Goal: Task Accomplishment & Management: Manage account settings

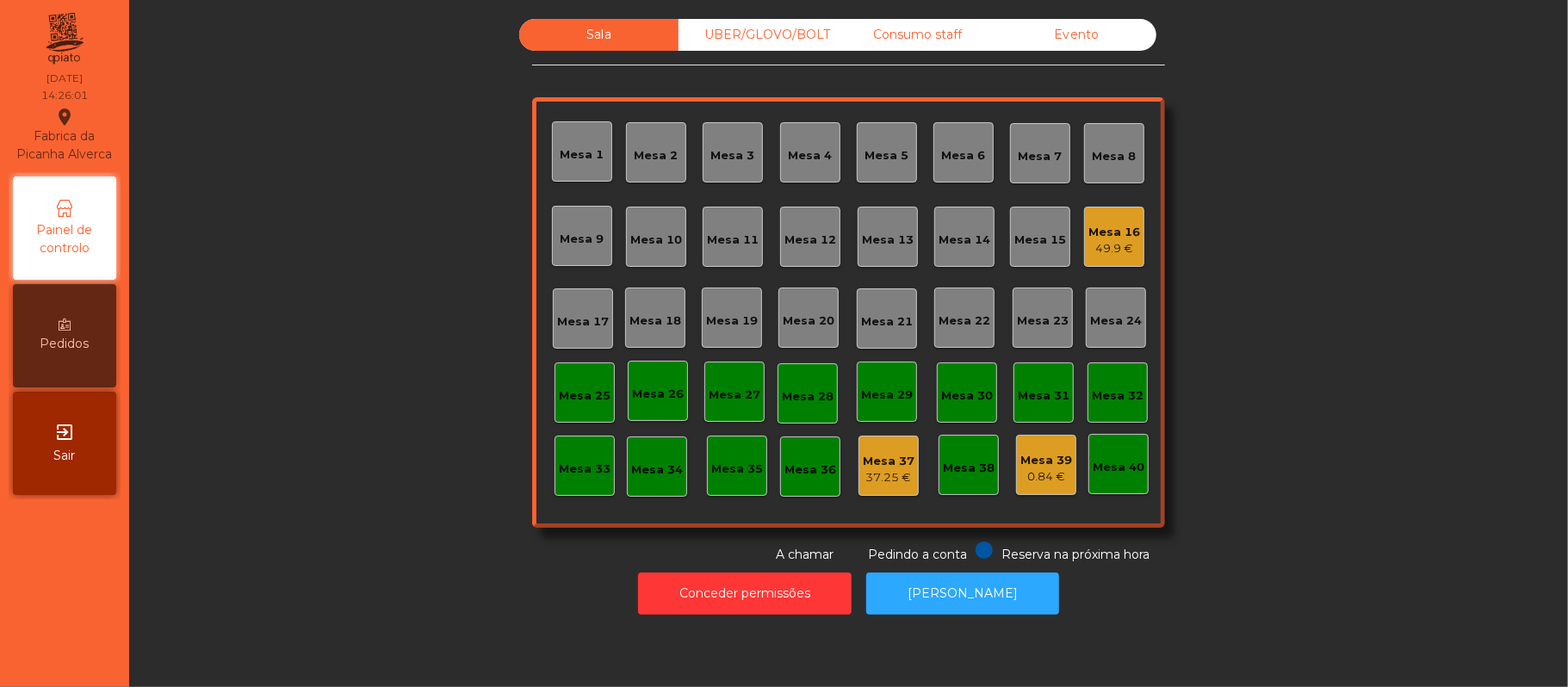
click at [627, 219] on div "Mesa 10" at bounding box center [656, 236] width 61 height 61
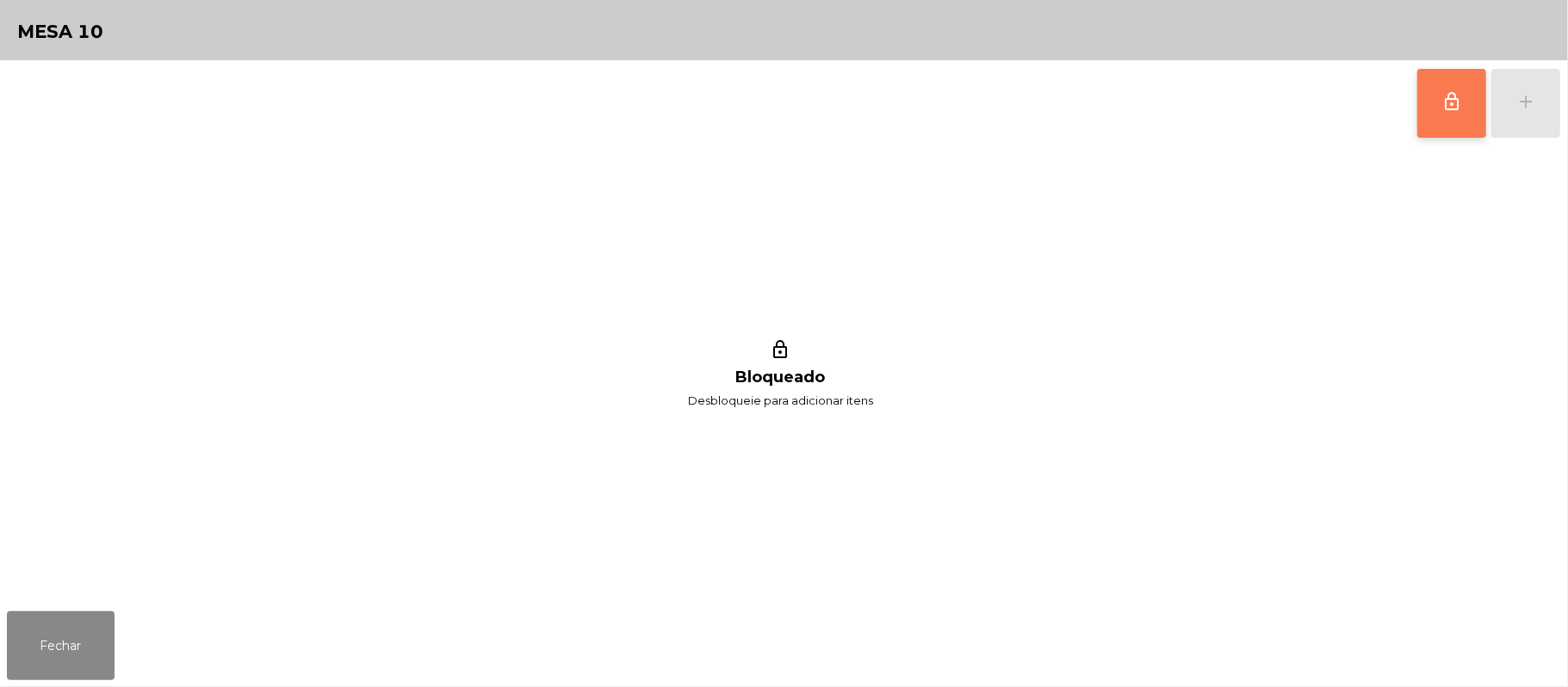
click at [1438, 110] on button "lock_outline" at bounding box center [1451, 103] width 69 height 69
click at [1516, 115] on button "add" at bounding box center [1526, 103] width 69 height 69
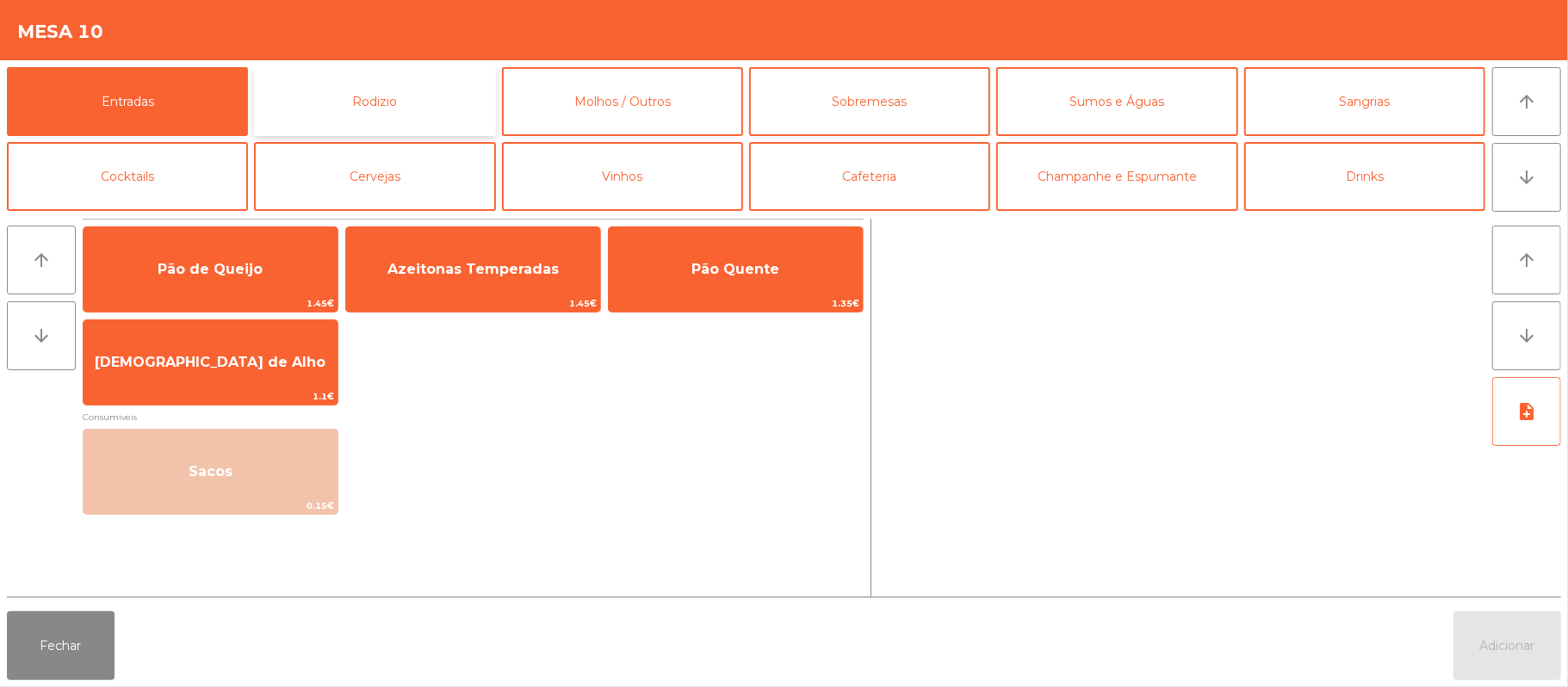
click at [391, 112] on button "Rodizio" at bounding box center [374, 101] width 241 height 69
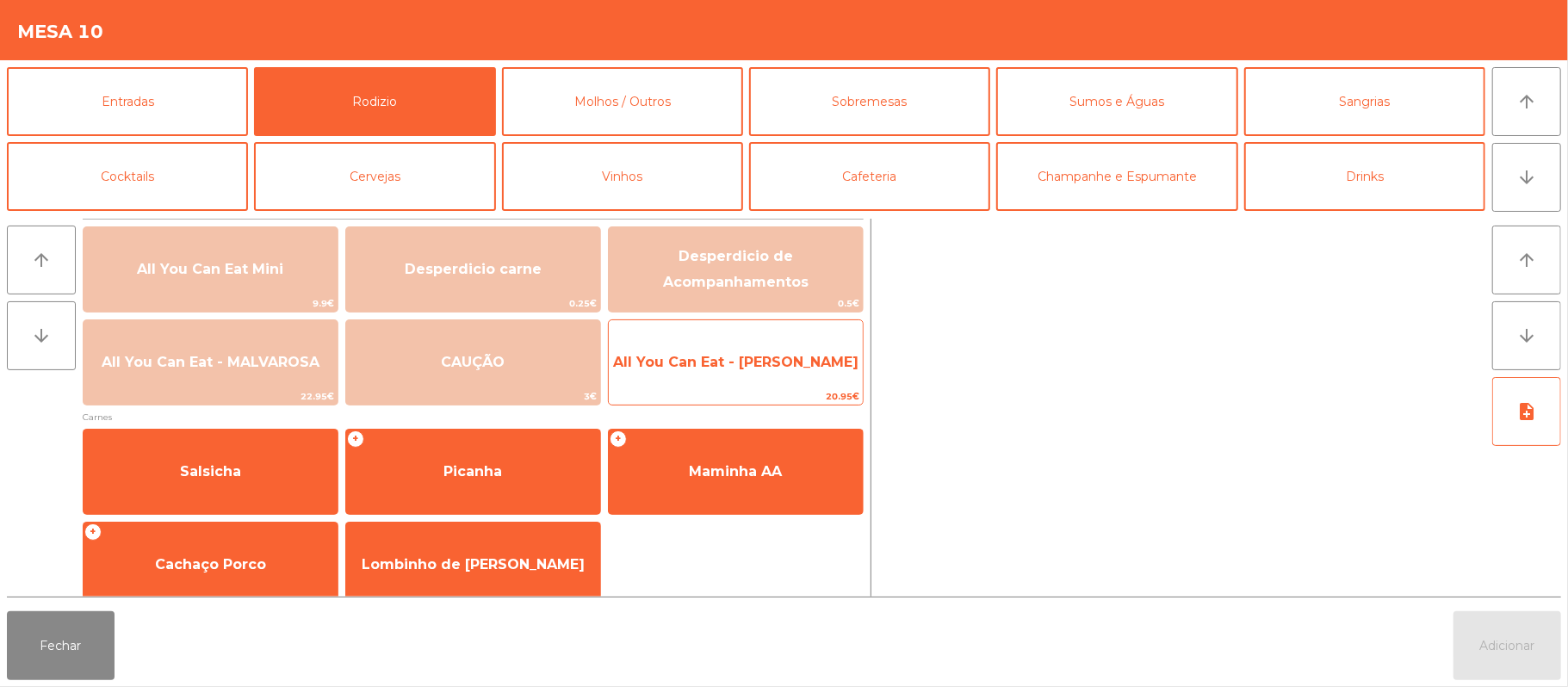
click at [719, 372] on span "All You Can Eat - [PERSON_NAME]" at bounding box center [735, 362] width 254 height 47
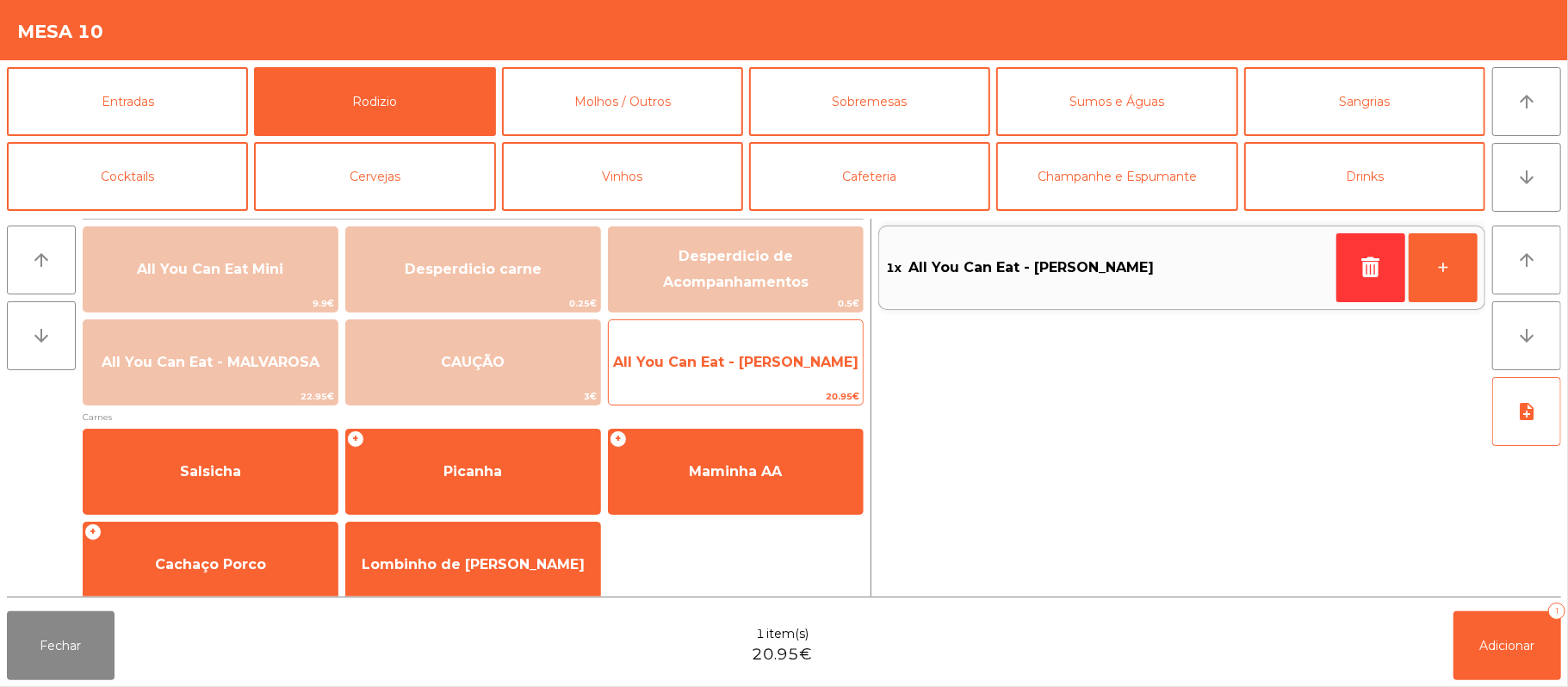
click at [720, 363] on span "All You Can Eat - [PERSON_NAME]" at bounding box center [735, 362] width 245 height 17
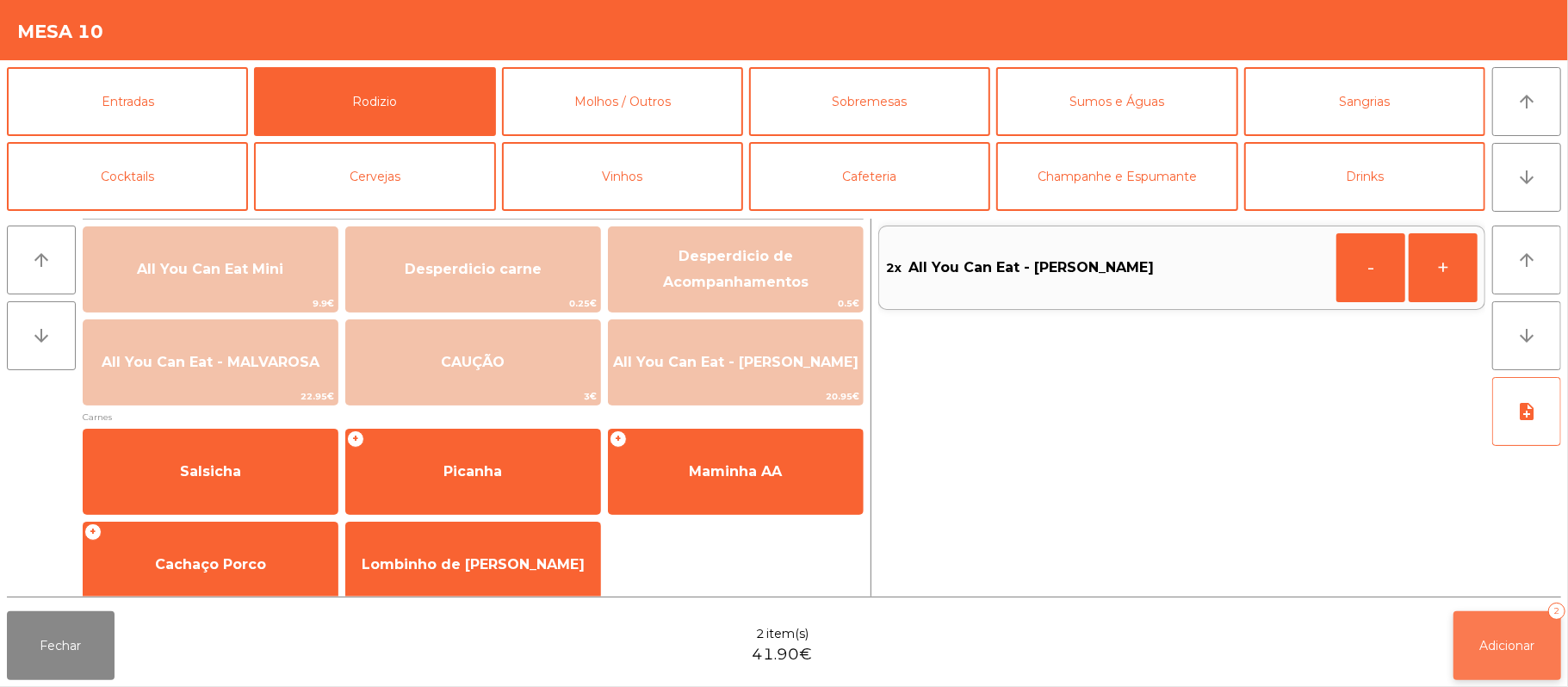
click at [1458, 640] on button "Adicionar 2" at bounding box center [1507, 646] width 108 height 69
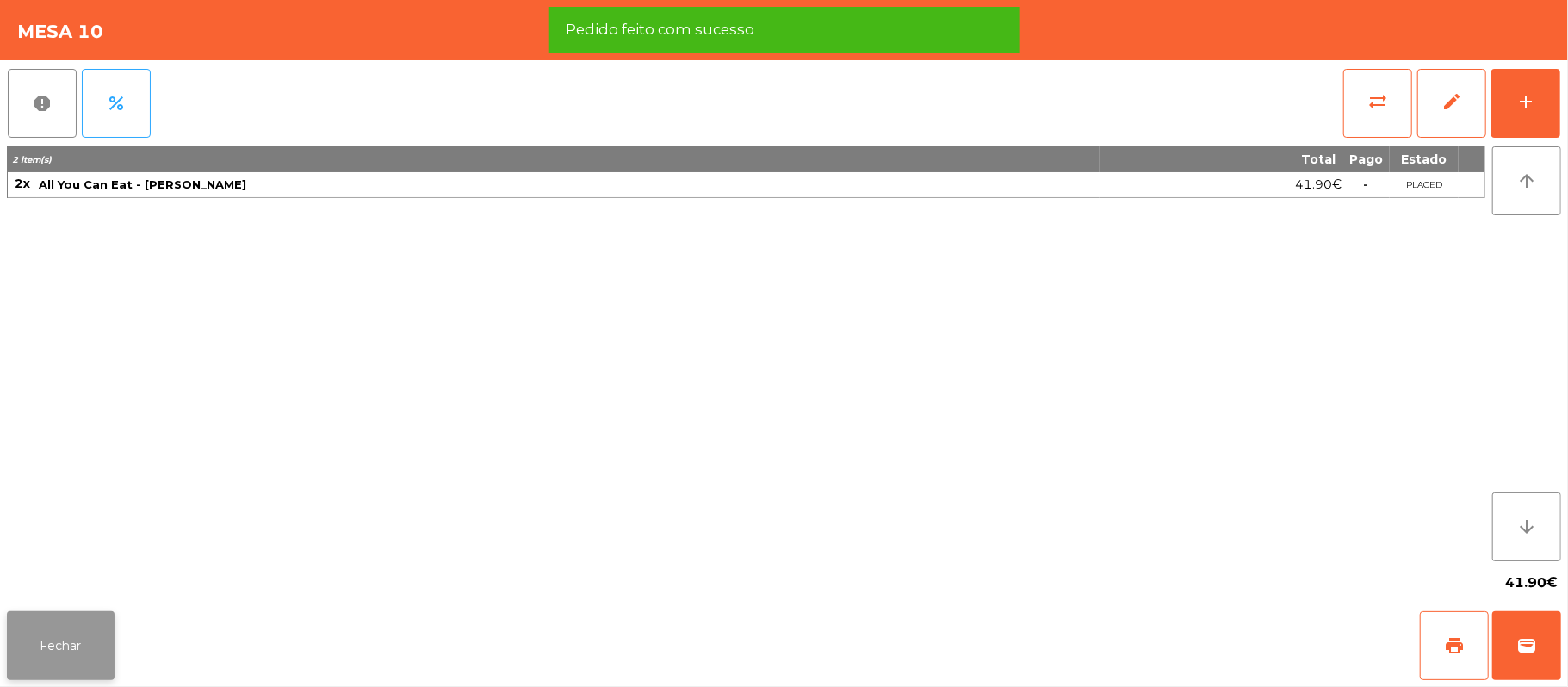
click at [15, 626] on button "Fechar" at bounding box center [61, 646] width 108 height 69
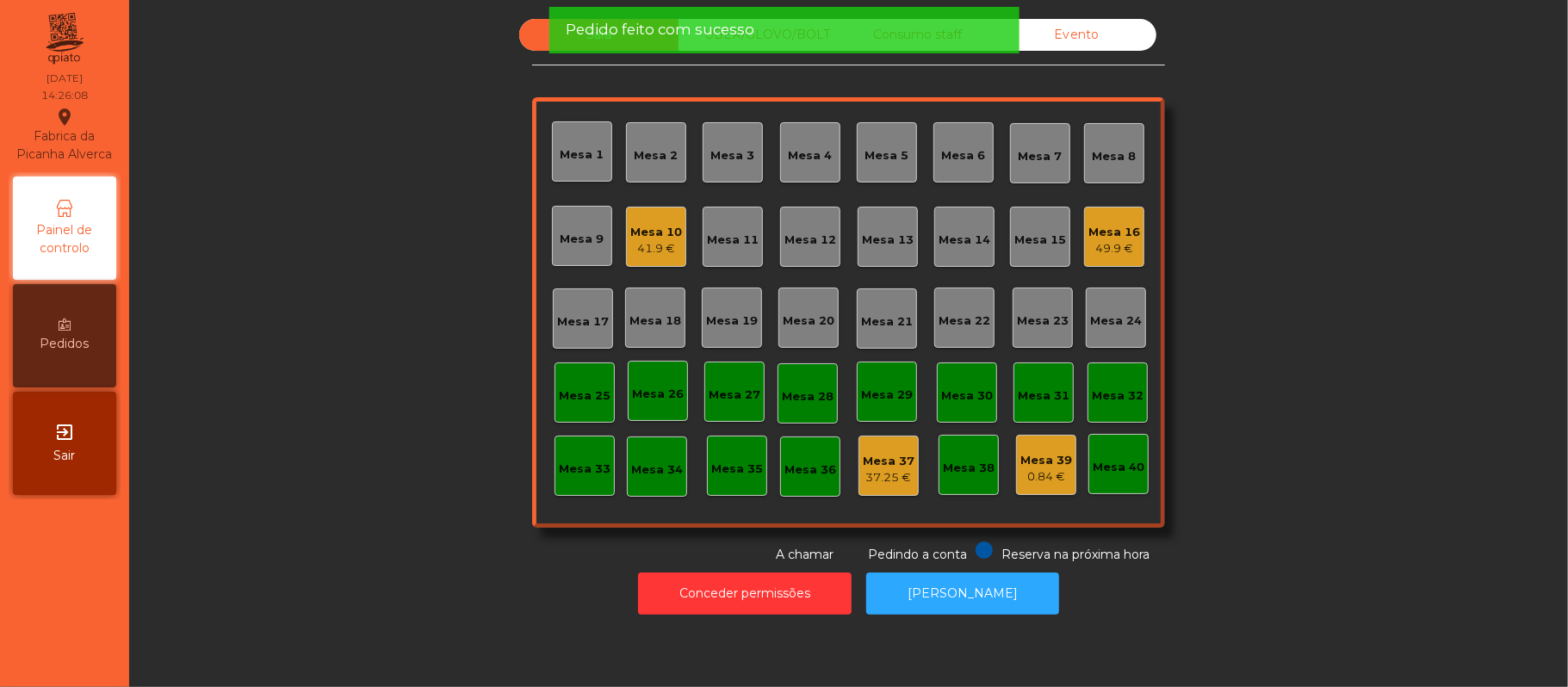
click at [659, 253] on div "41.9 €" at bounding box center [655, 249] width 52 height 18
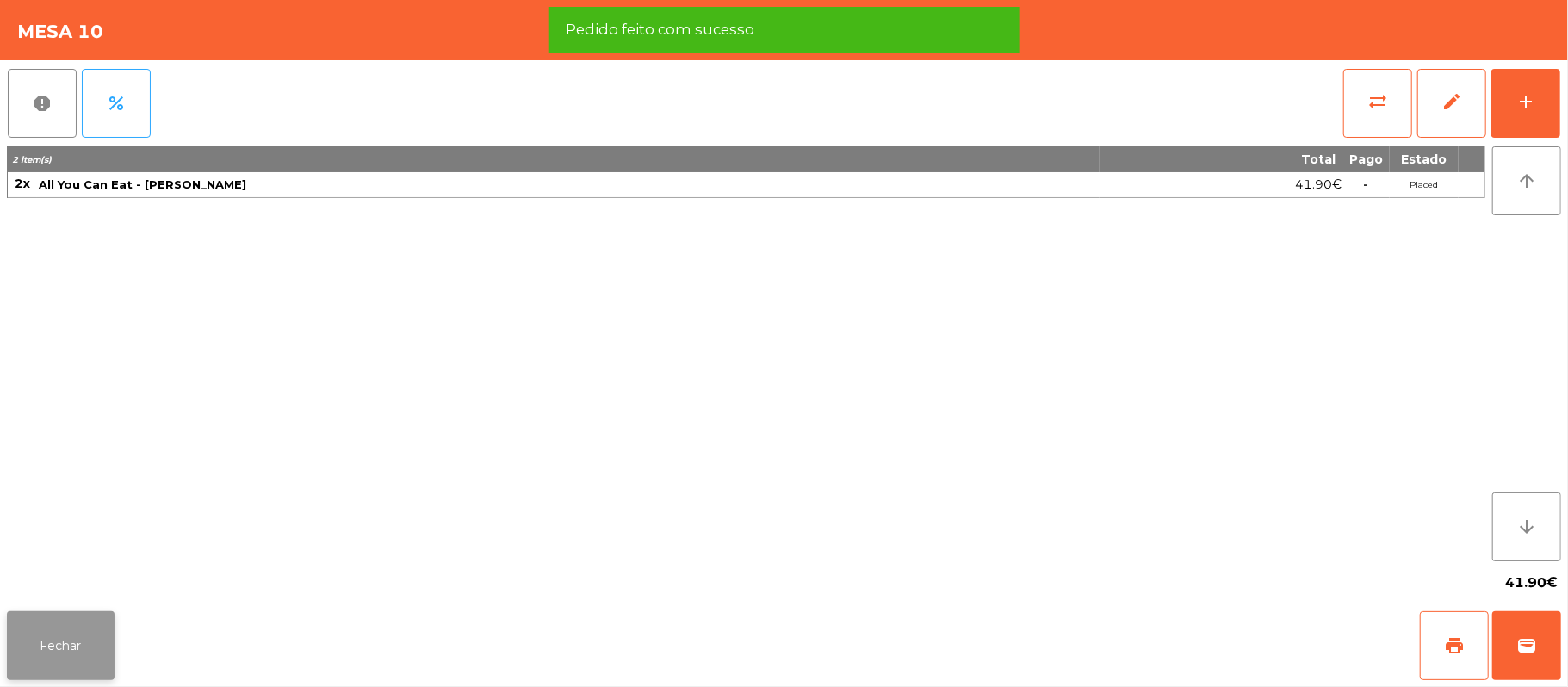
click at [76, 637] on button "Fechar" at bounding box center [61, 646] width 108 height 69
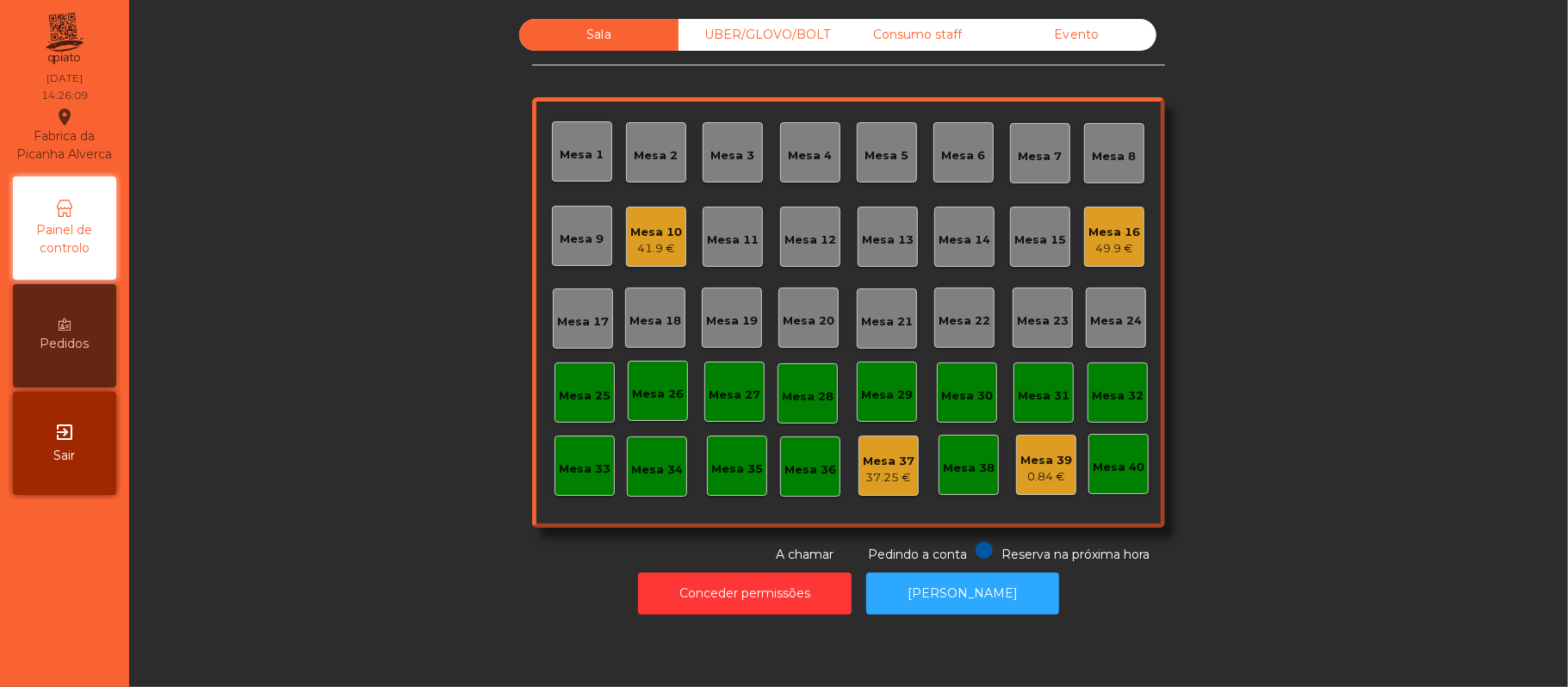
click at [1131, 222] on div "Mesa 16 49.9 €" at bounding box center [1114, 236] width 61 height 61
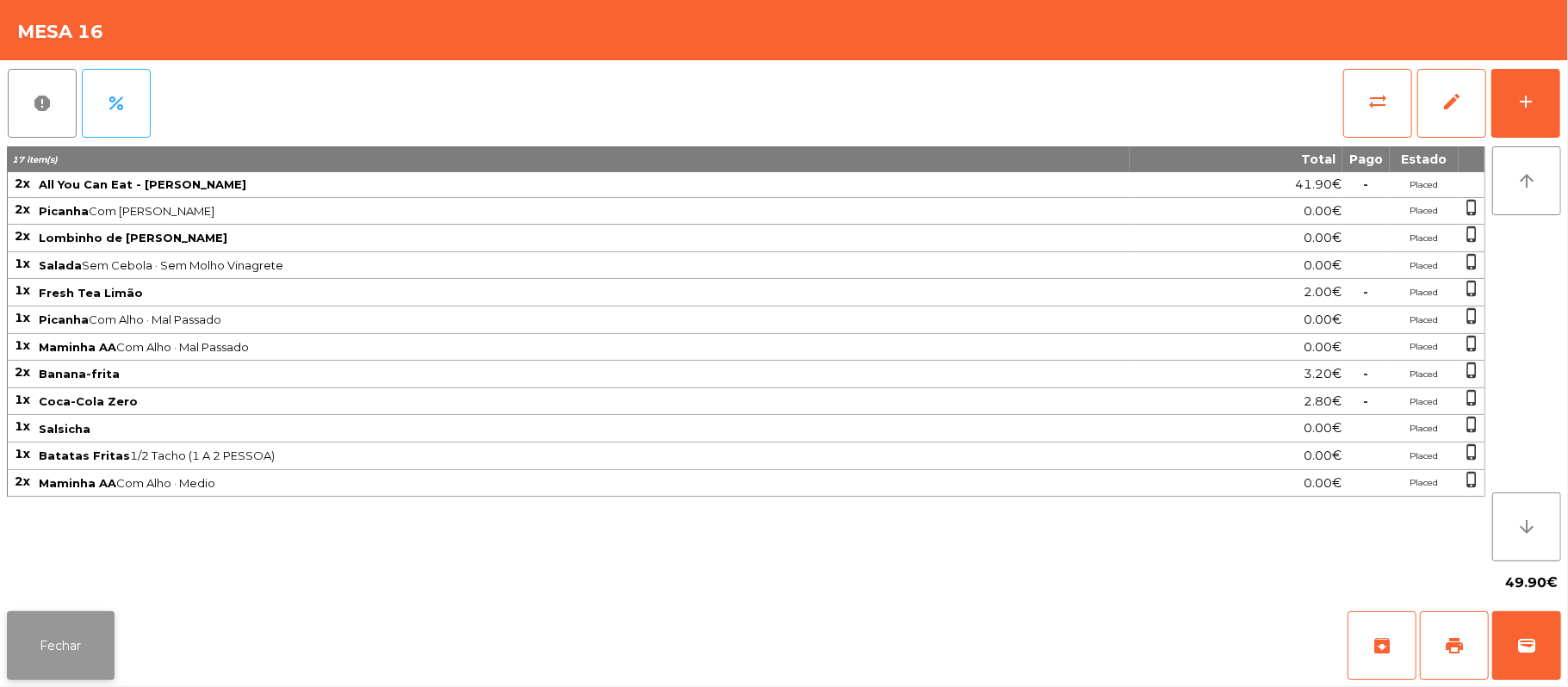
click at [55, 641] on button "Fechar" at bounding box center [61, 646] width 108 height 69
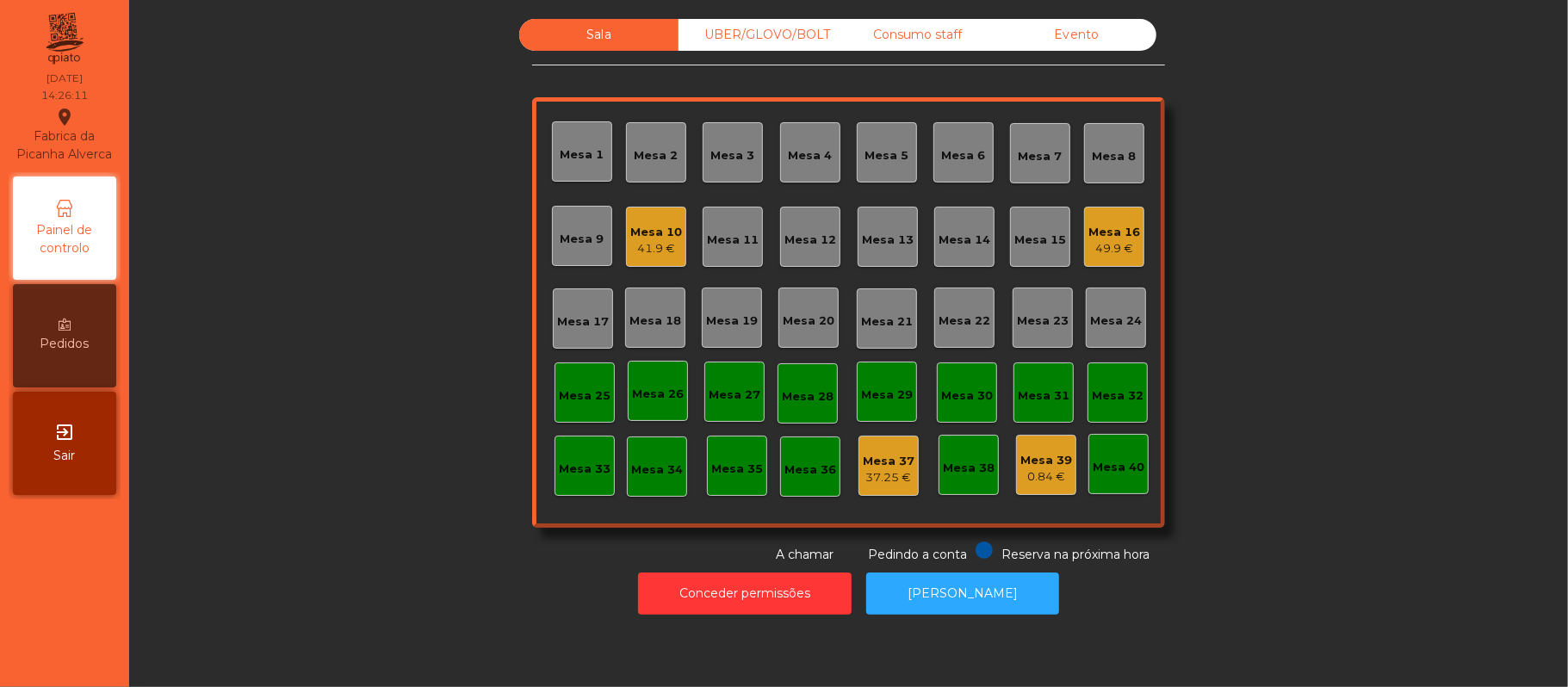
click at [630, 251] on div "41.9 €" at bounding box center [655, 249] width 52 height 18
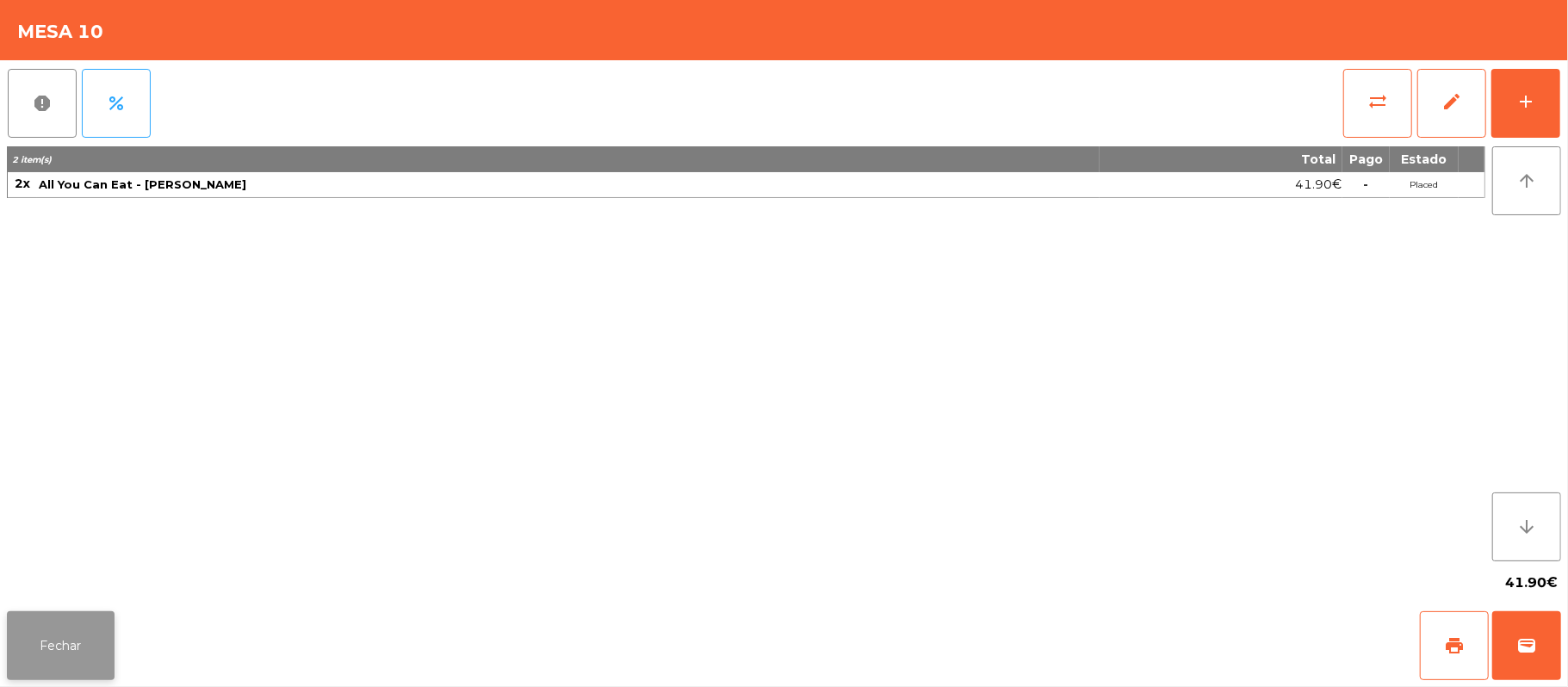
click at [11, 652] on button "Fechar" at bounding box center [61, 646] width 108 height 69
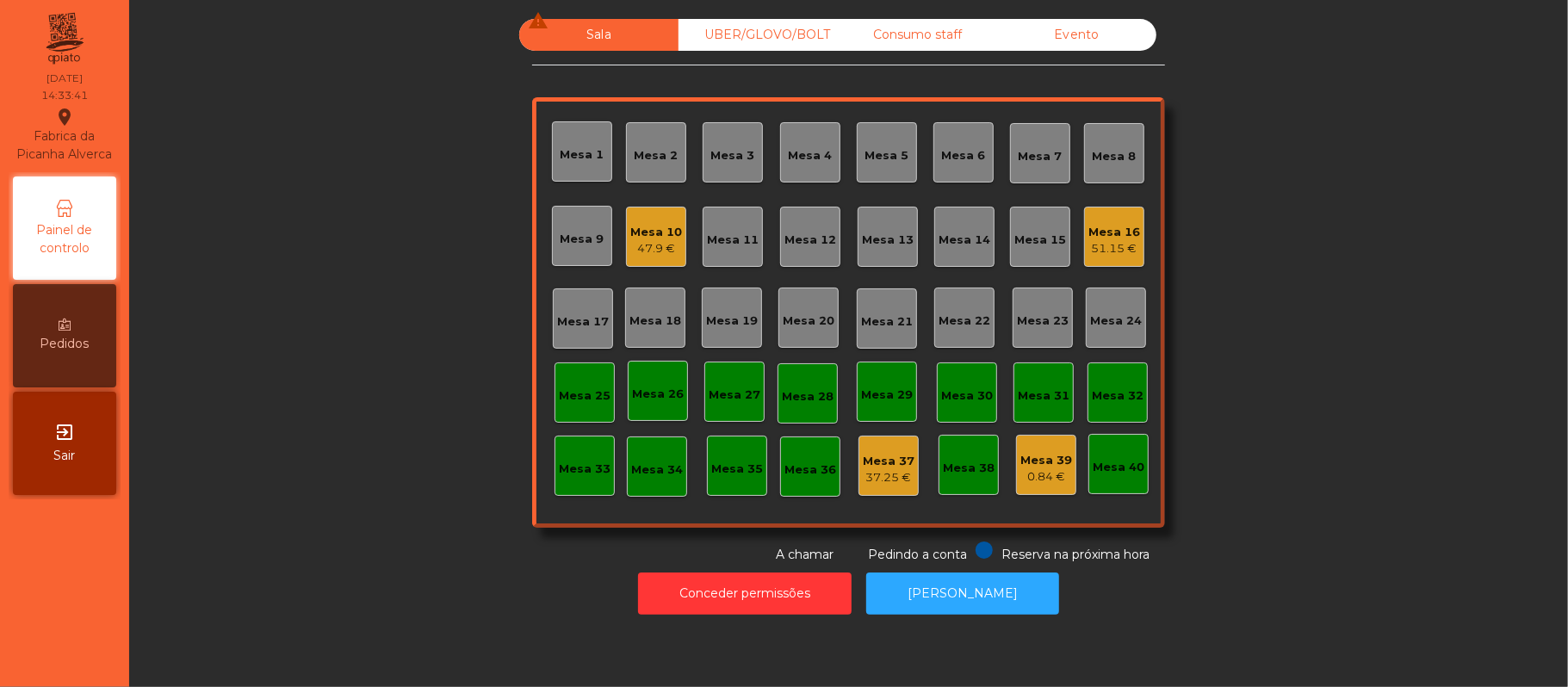
click at [1119, 214] on div "Mesa 16 51.15 €" at bounding box center [1114, 236] width 61 height 61
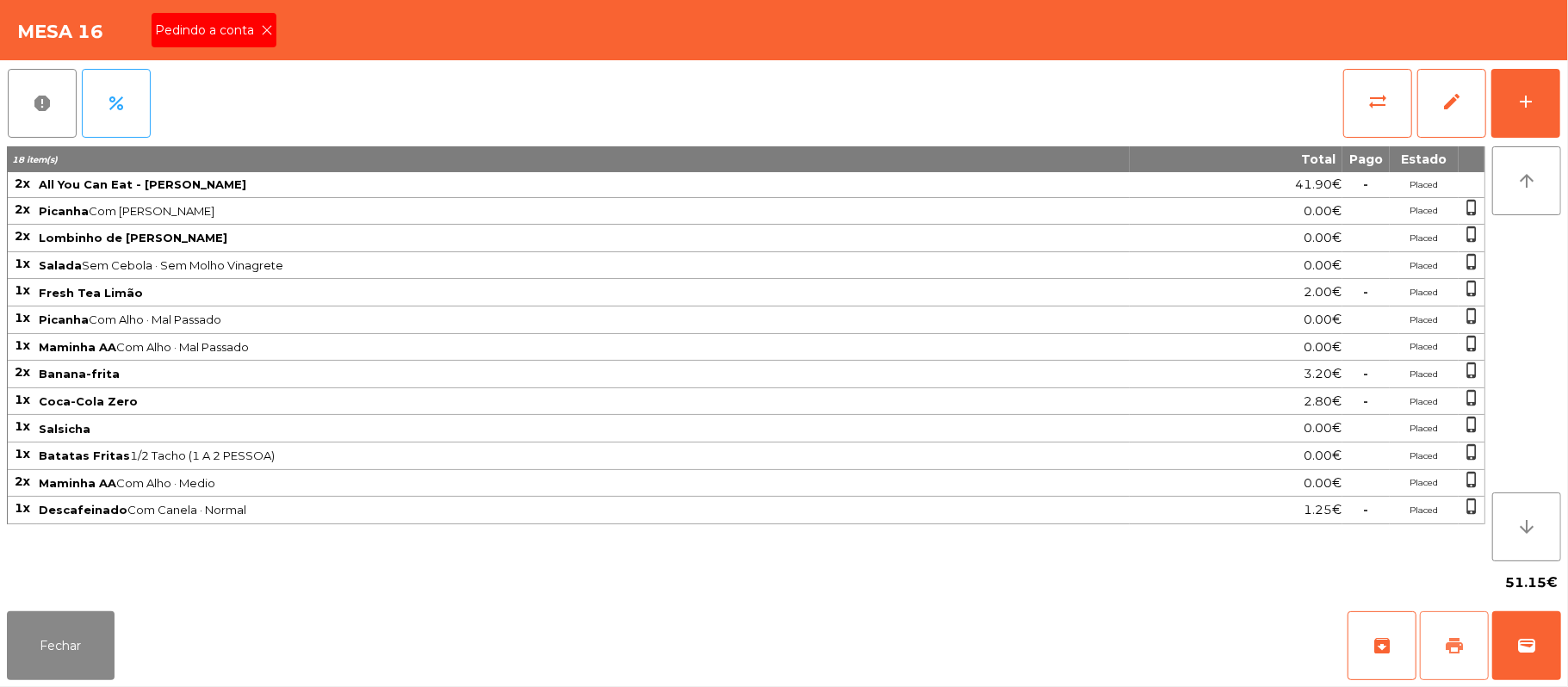
click at [1444, 635] on span "print" at bounding box center [1455, 646] width 21 height 21
click at [272, 31] on div "Pedindo a conta" at bounding box center [214, 30] width 125 height 34
click at [265, 32] on div "Mesa 16 Pedindo a conta" at bounding box center [784, 30] width 1568 height 61
click at [259, 22] on div "Mesa 16" at bounding box center [784, 30] width 1568 height 61
click at [1523, 630] on button "wallet" at bounding box center [1527, 646] width 69 height 69
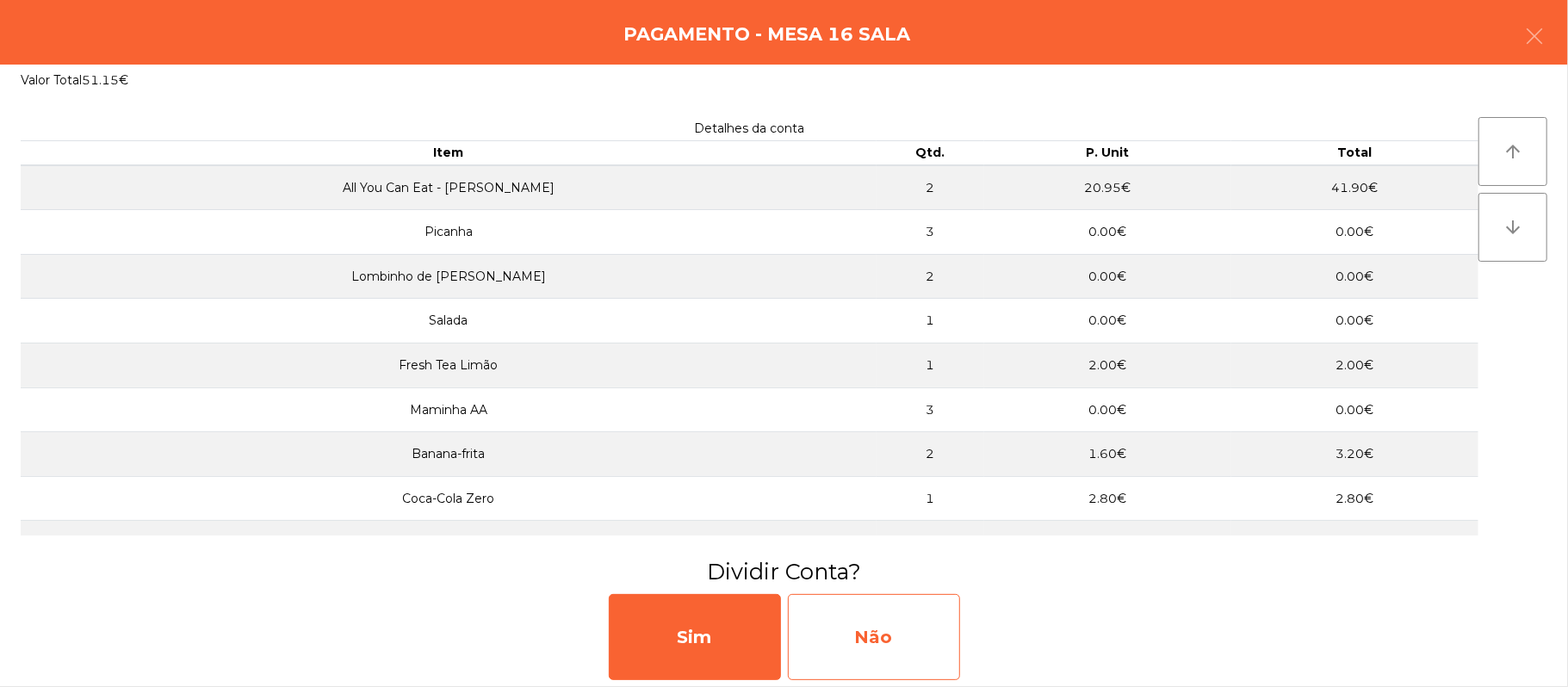
click at [900, 647] on div "Não" at bounding box center [874, 637] width 172 height 86
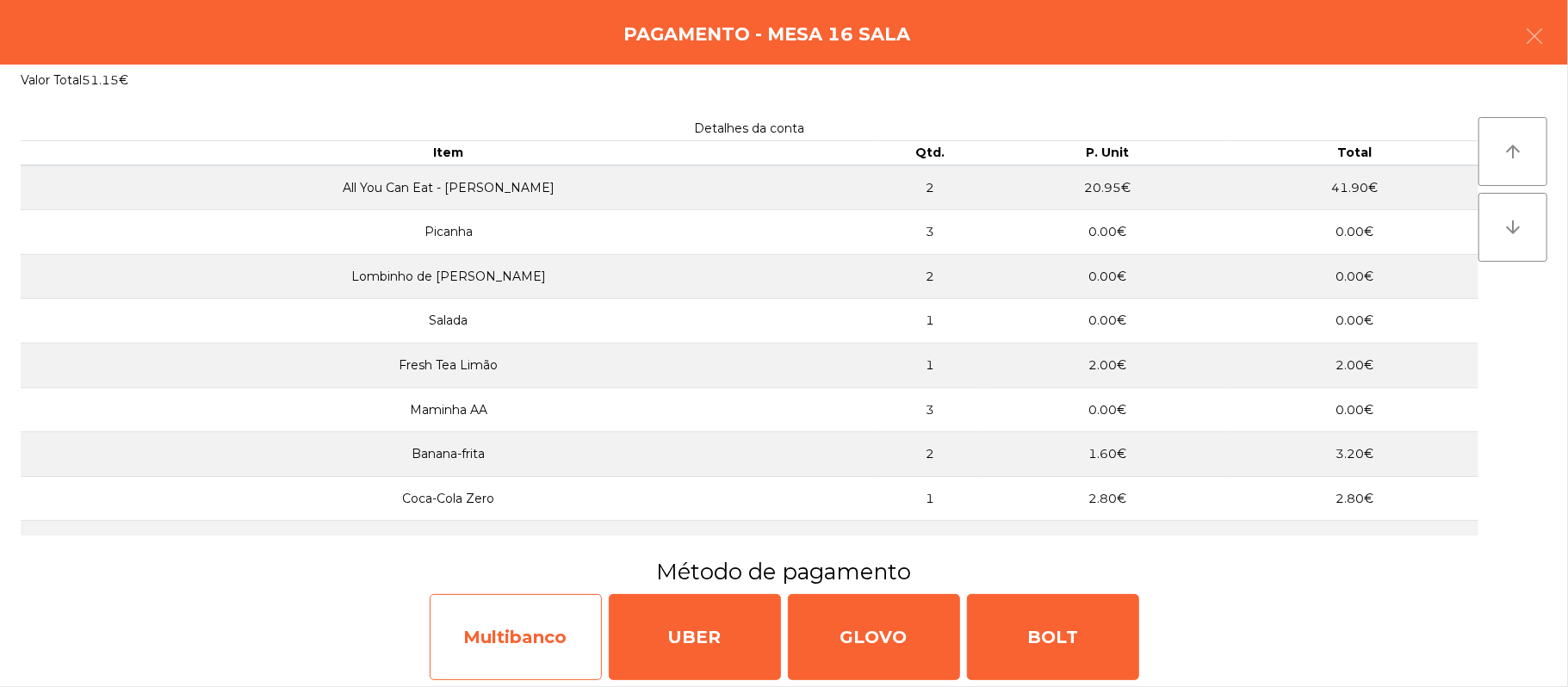
click at [528, 635] on div "Multibanco" at bounding box center [516, 637] width 172 height 86
select select "**"
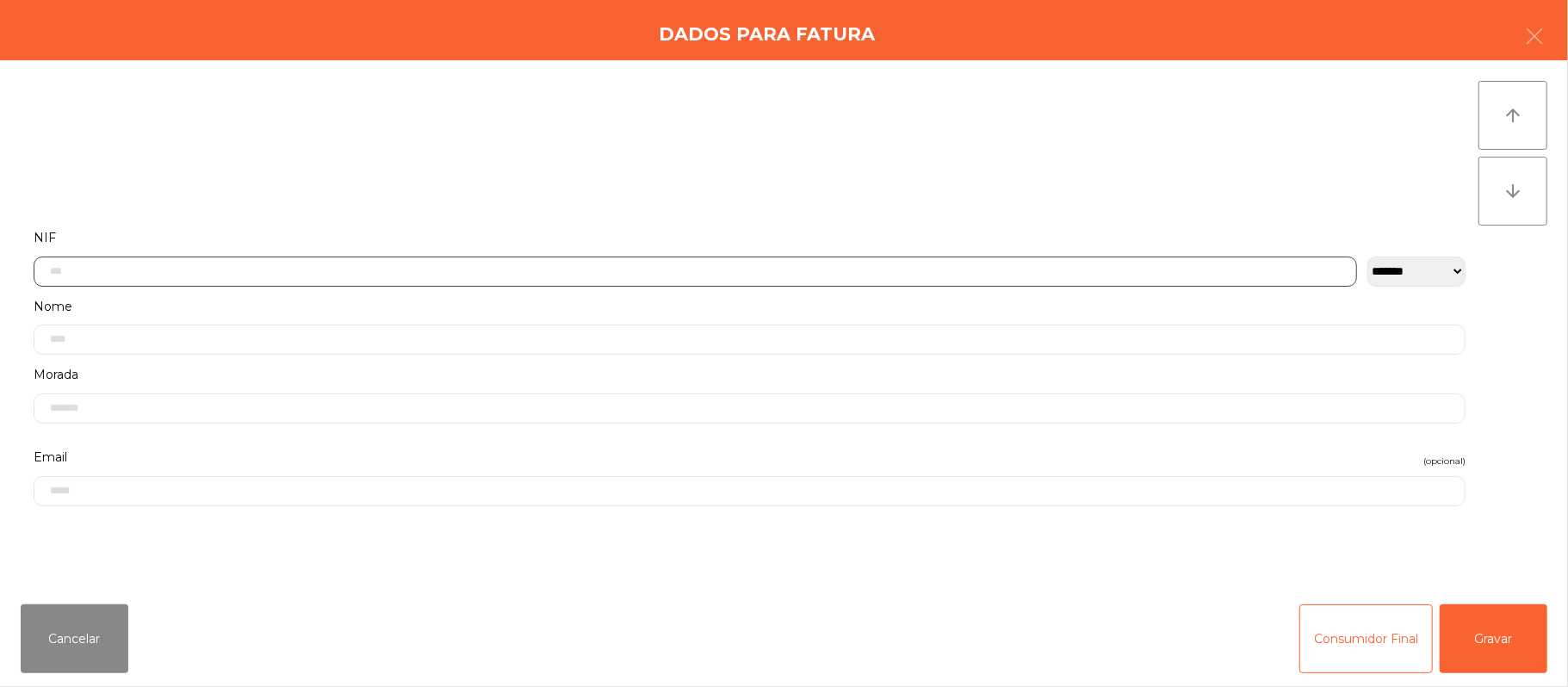
click at [601, 270] on input "text" at bounding box center [695, 271] width 1323 height 30
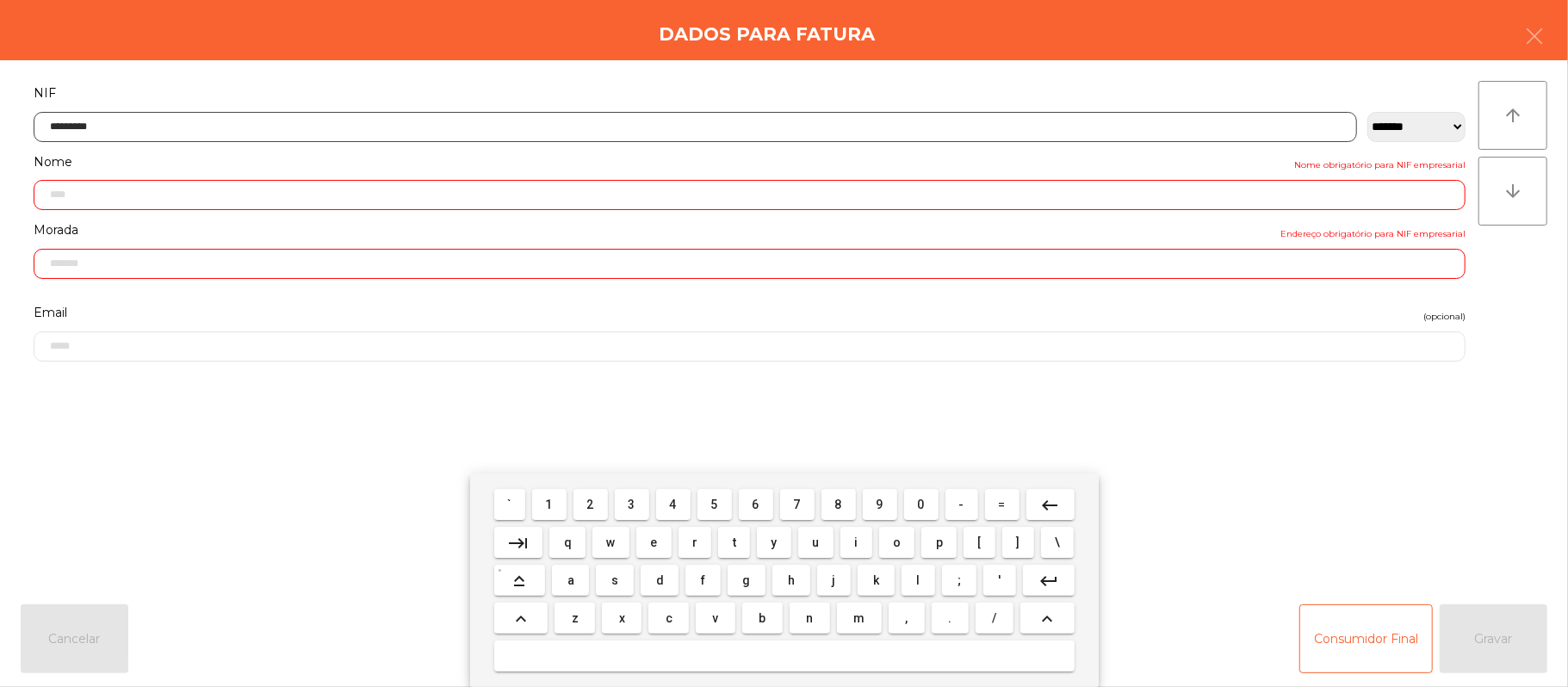
type input "*********"
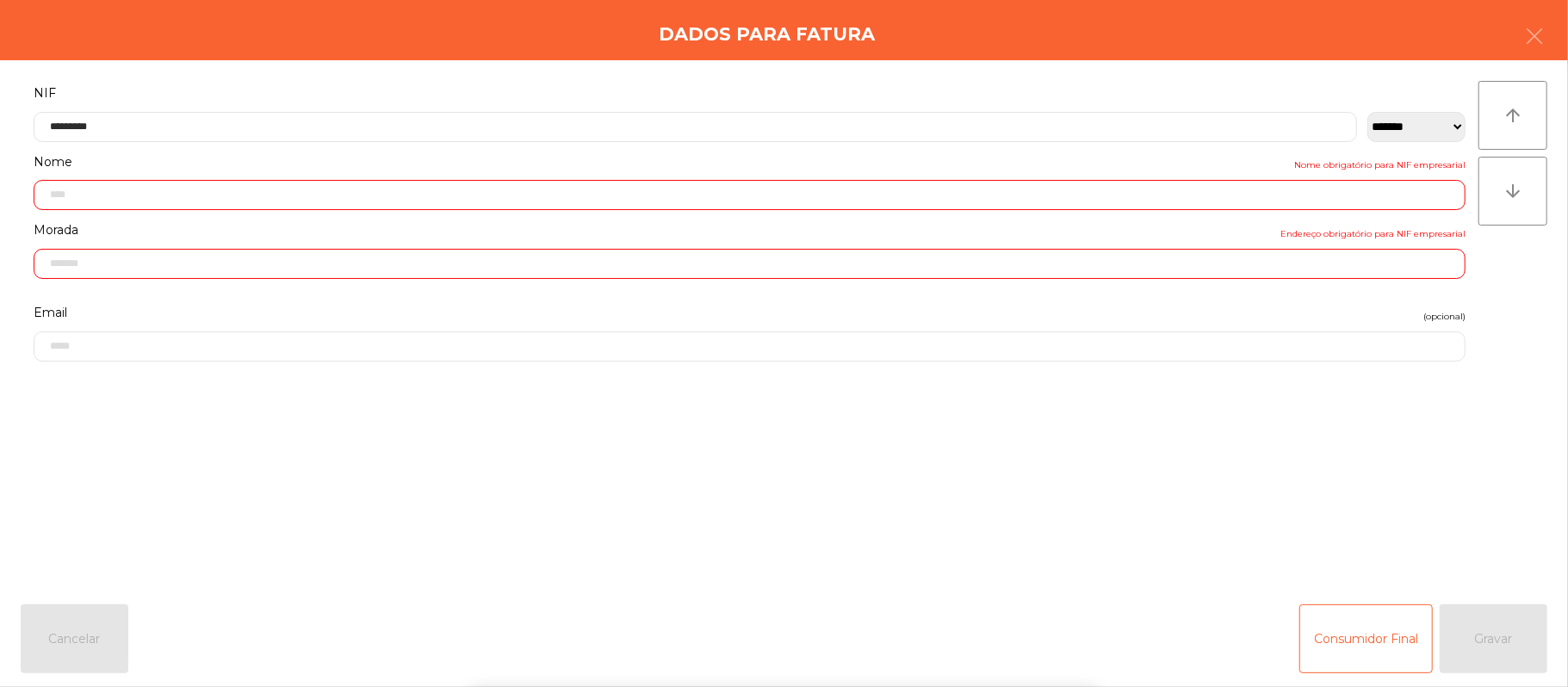
click at [1431, 506] on div "` 1 2 3 4 5 6 7 8 9 0 - = keyboard_backspace keyboard_tab q w e r t y u i o p […" at bounding box center [784, 580] width 1568 height 213
click at [1443, 501] on div "` 1 2 3 4 5 6 7 8 9 0 - = keyboard_backspace keyboard_tab q w e r t y u i o p […" at bounding box center [784, 580] width 1568 height 213
type input "**********"
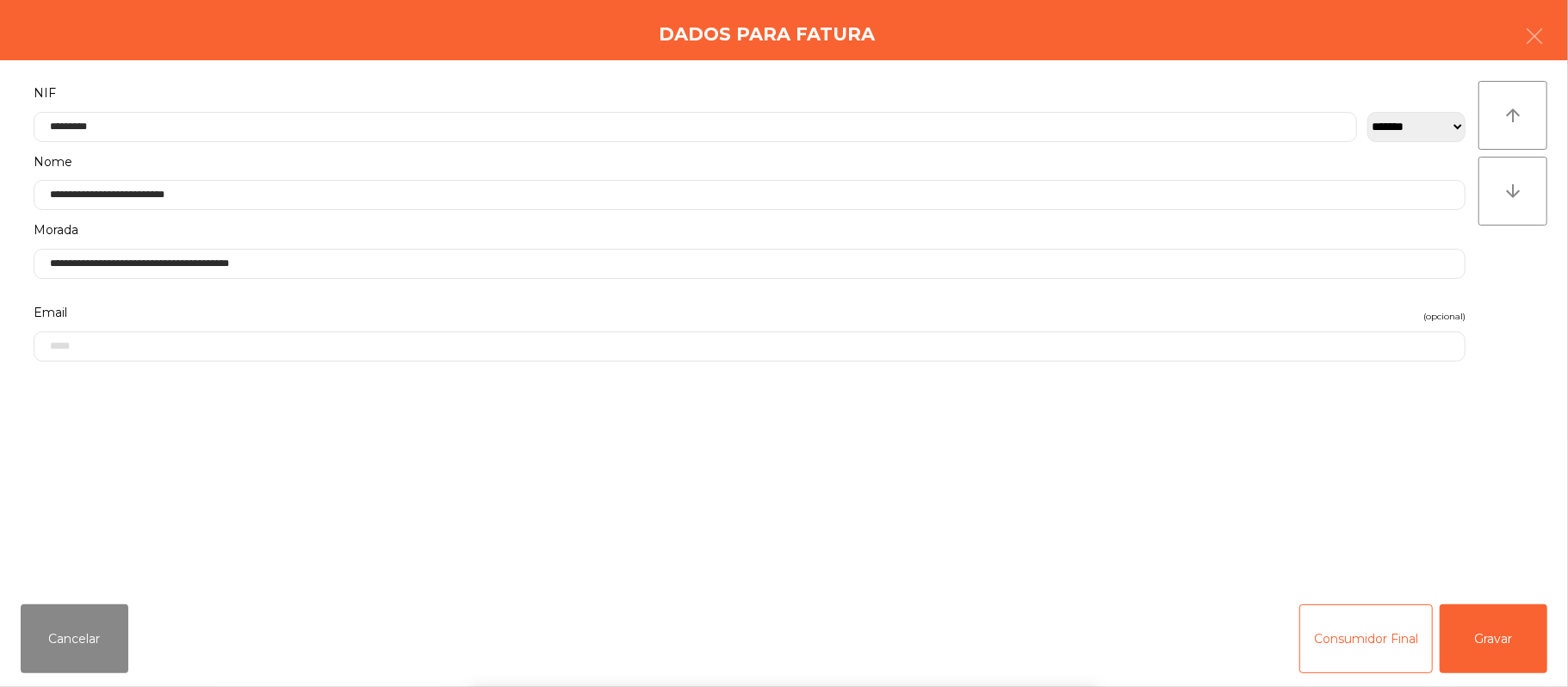
click at [1443, 504] on form "**********" at bounding box center [749, 326] width 1457 height 489
click at [1445, 490] on form "**********" at bounding box center [749, 326] width 1457 height 489
click at [1505, 646] on button "Gravar" at bounding box center [1493, 639] width 108 height 69
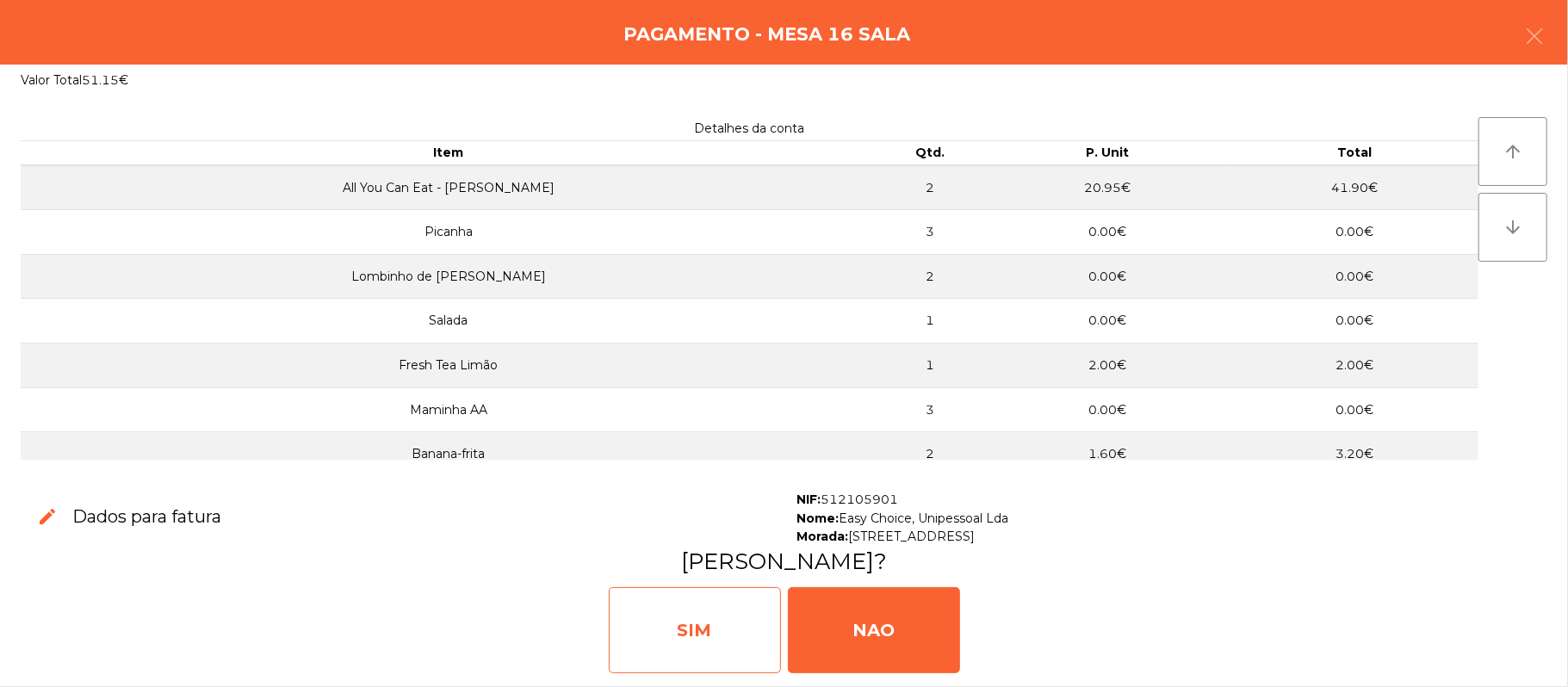
click at [726, 639] on div "SIM" at bounding box center [695, 630] width 172 height 86
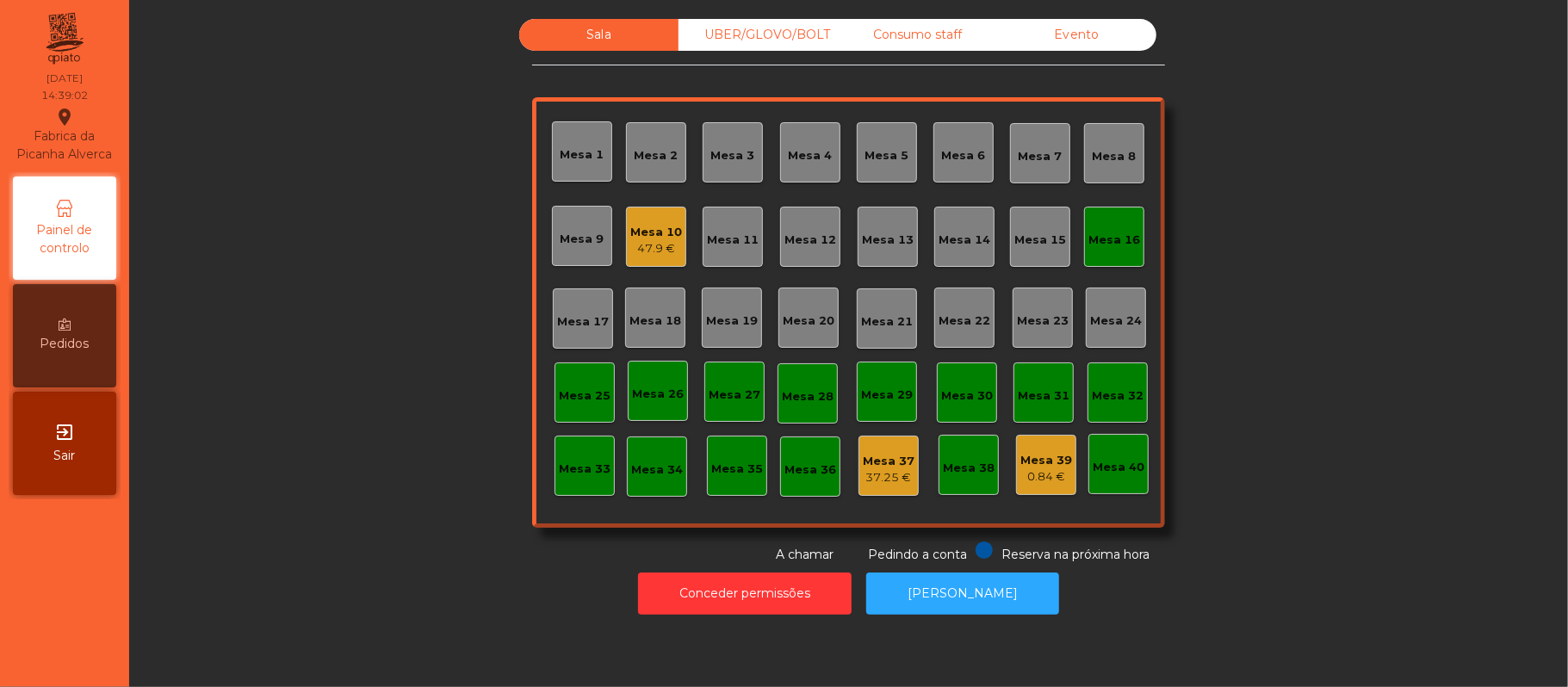
click at [1107, 232] on div "Mesa 16" at bounding box center [1114, 241] width 52 height 18
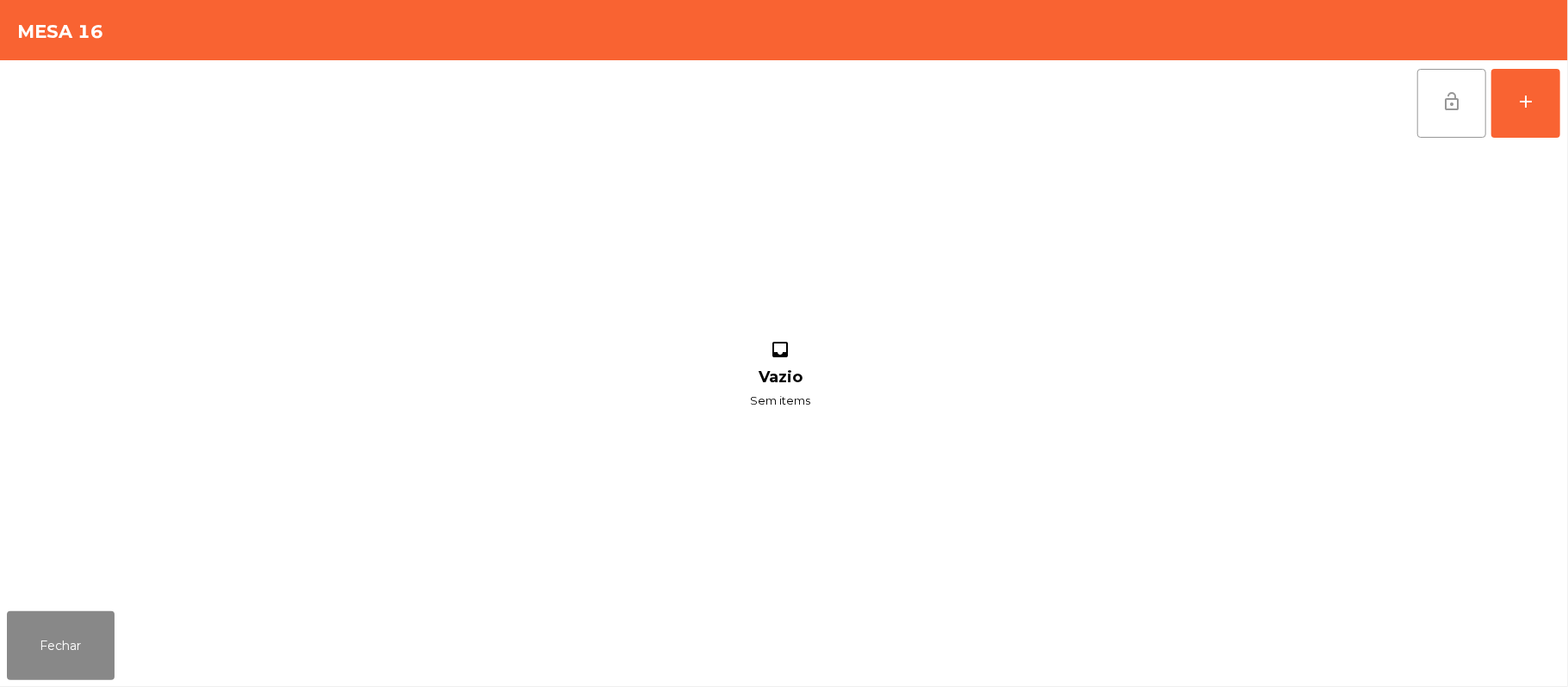
click at [1431, 95] on button "lock_open" at bounding box center [1451, 103] width 69 height 69
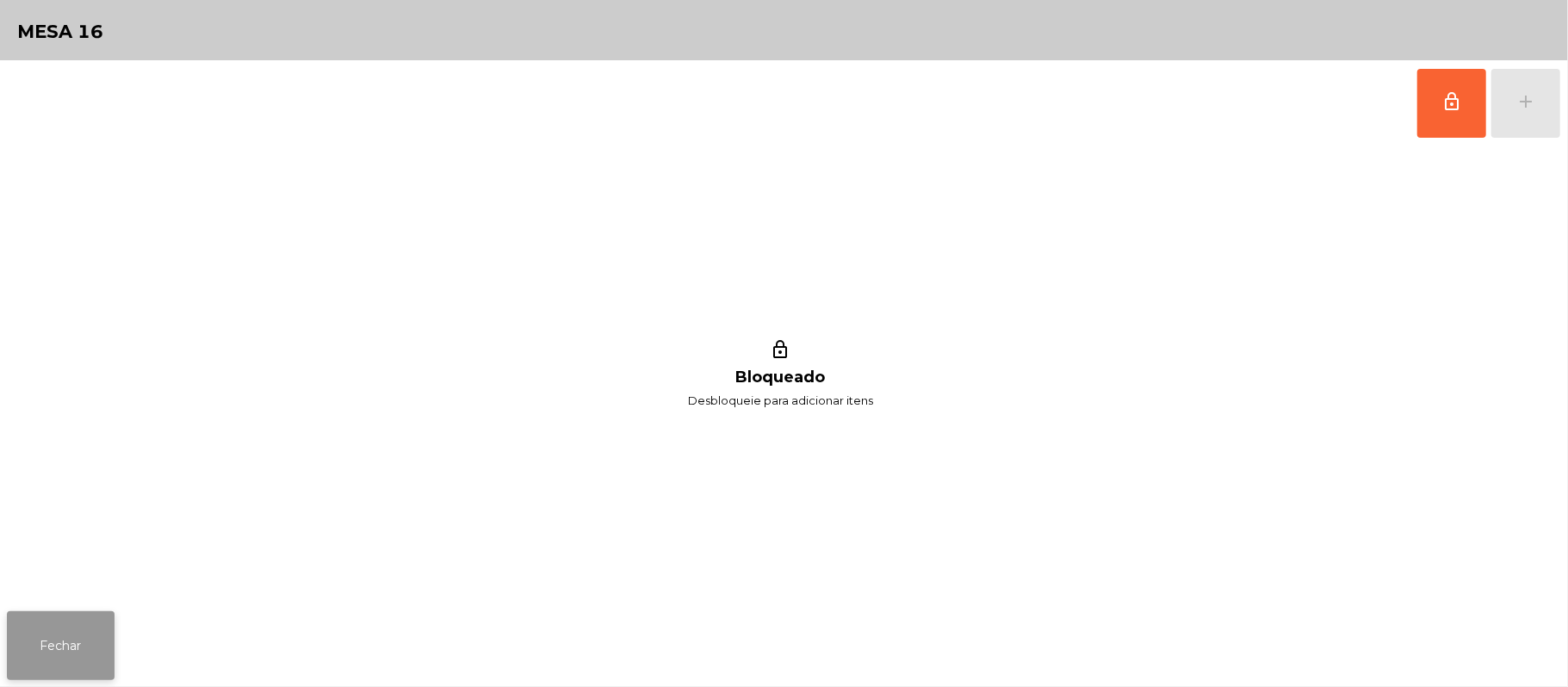
click at [81, 617] on button "Fechar" at bounding box center [61, 646] width 108 height 69
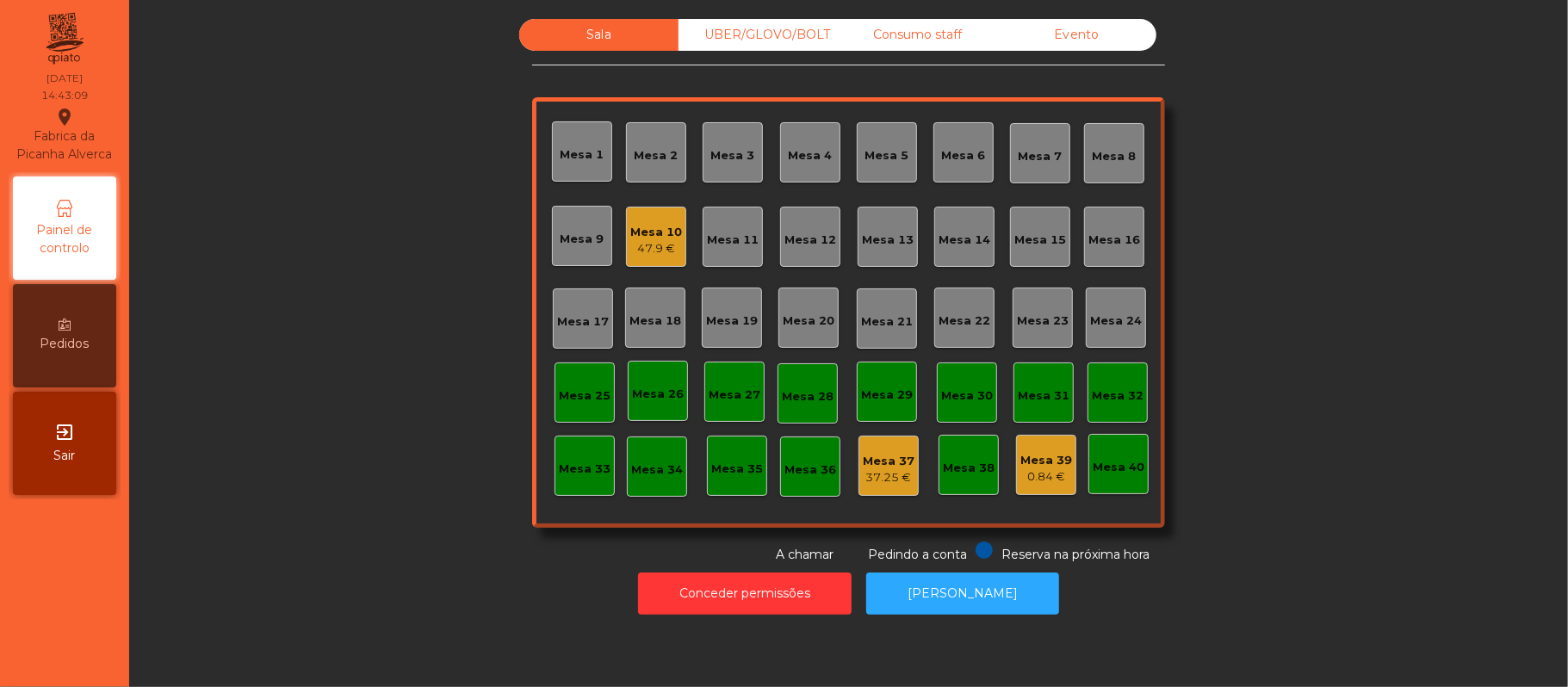
click at [935, 35] on div "Consumo staff" at bounding box center [917, 35] width 159 height 32
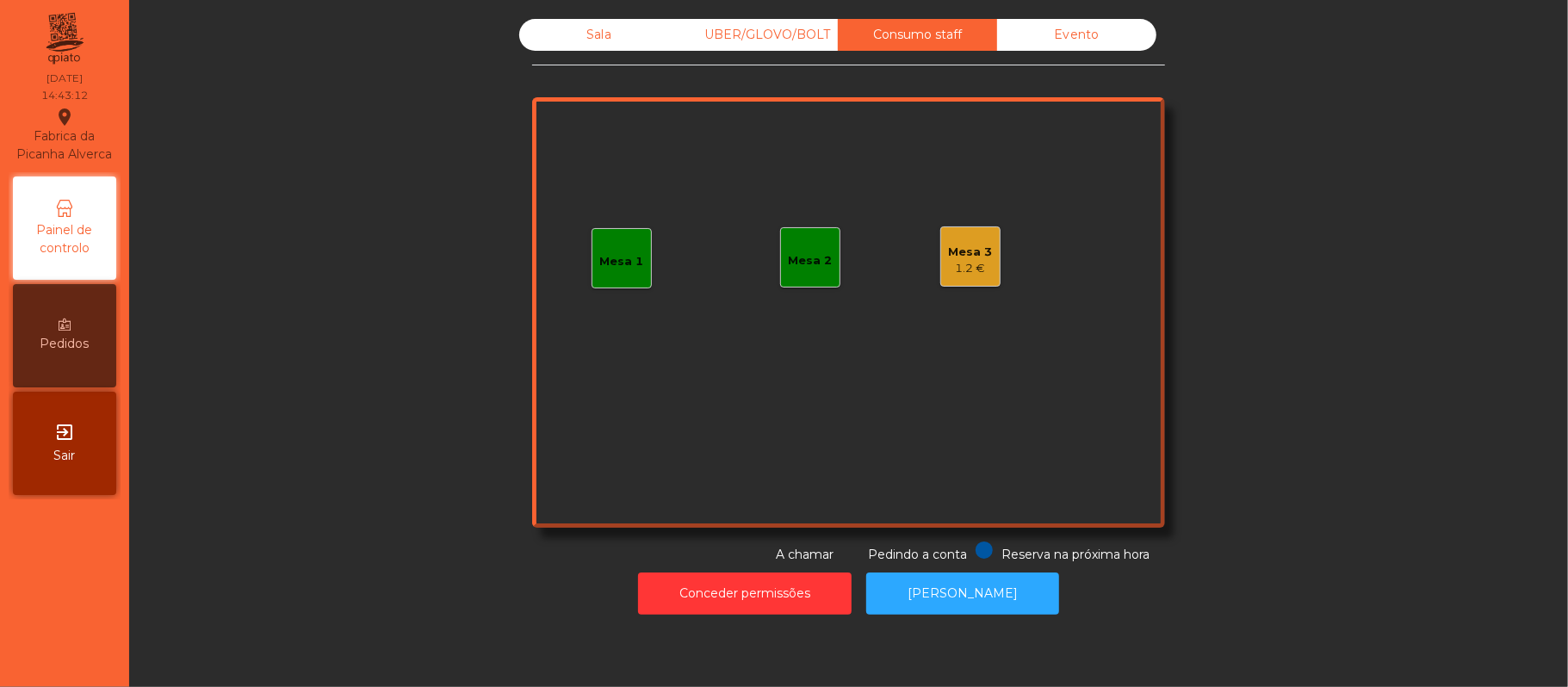
click at [940, 272] on div "Mesa 3 1.2 €" at bounding box center [970, 257] width 61 height 61
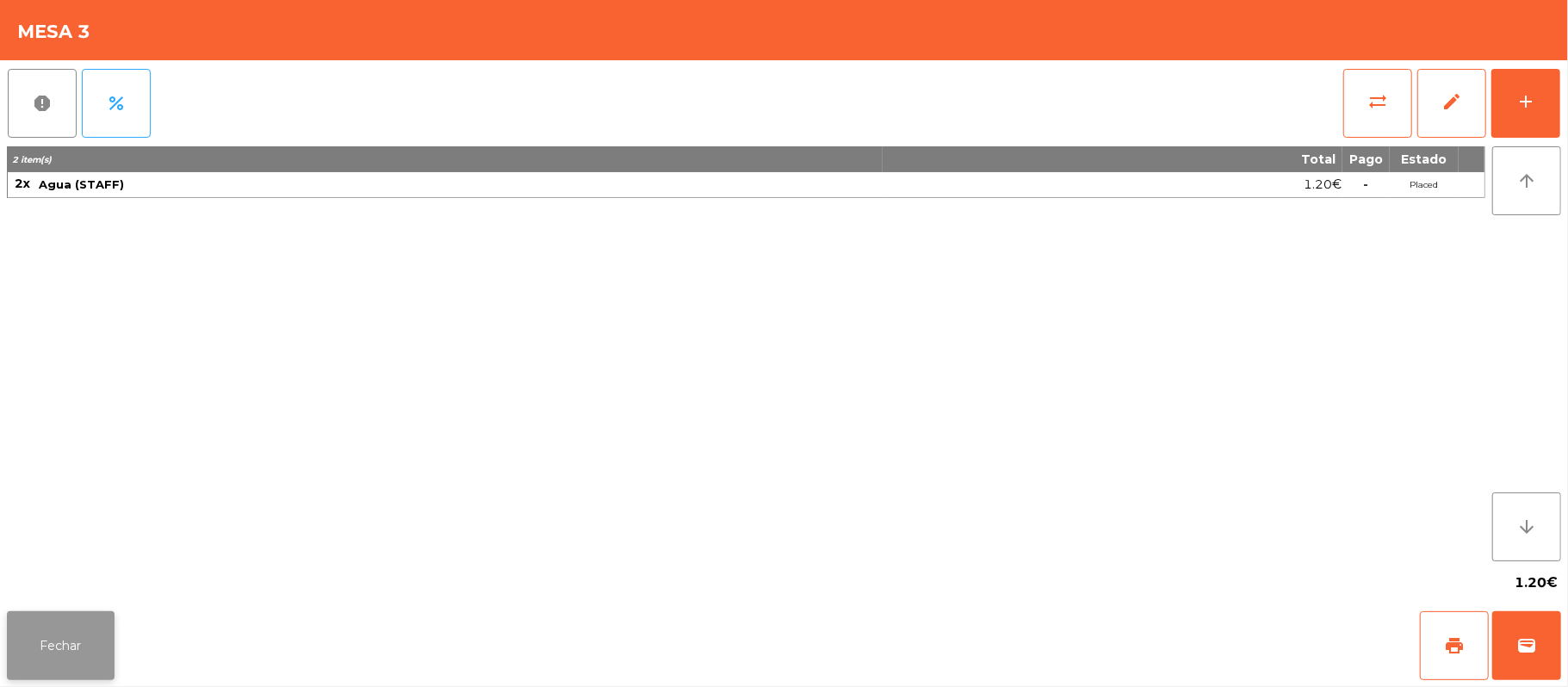
click at [59, 641] on button "Fechar" at bounding box center [61, 646] width 108 height 69
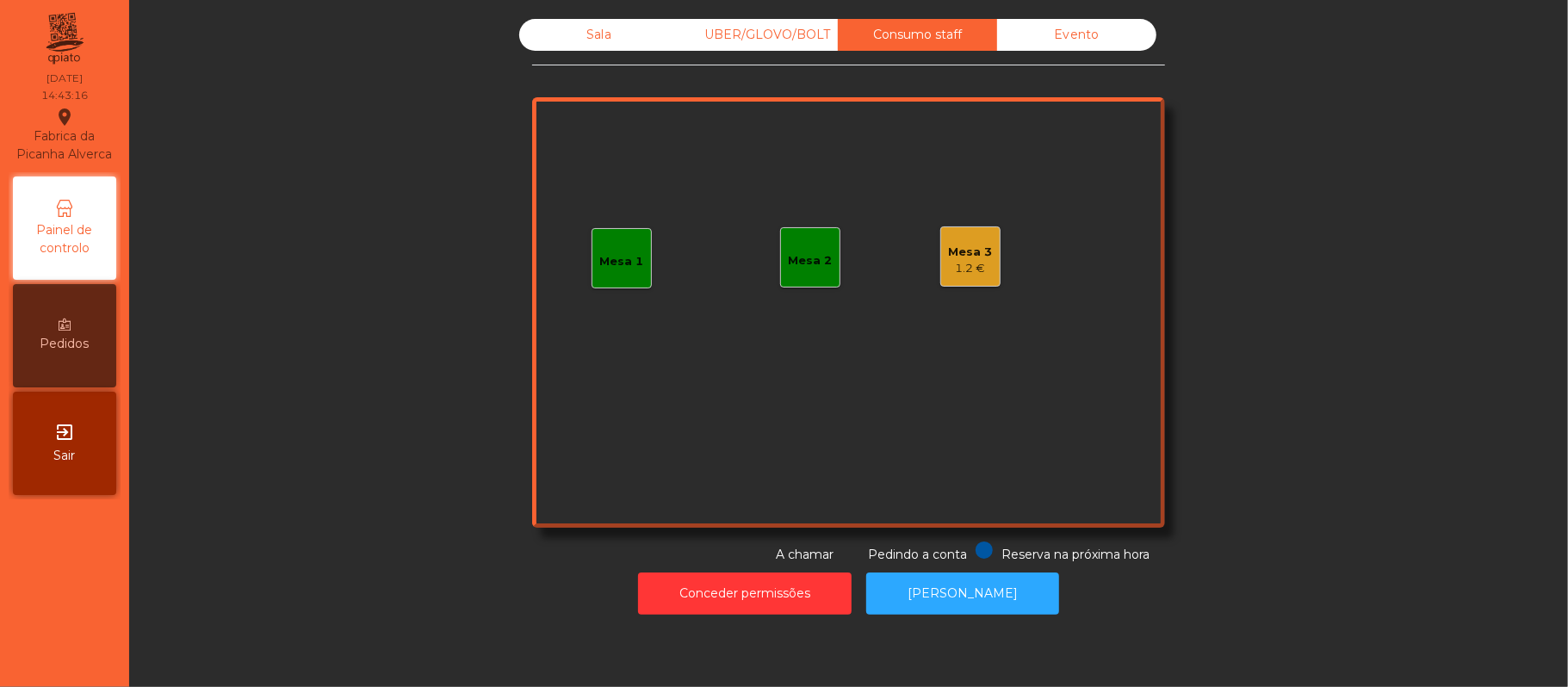
click at [576, 31] on div "Sala" at bounding box center [598, 35] width 159 height 32
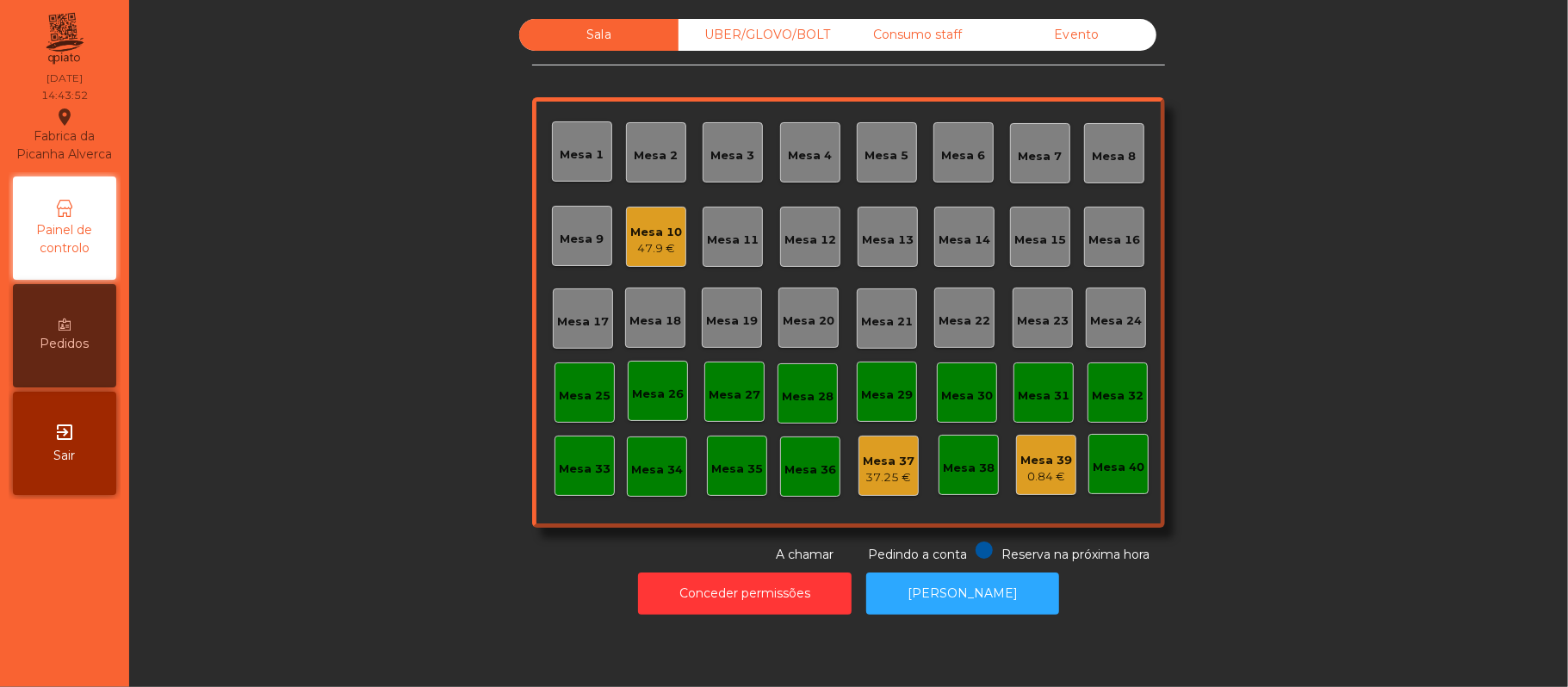
click at [895, 34] on div "Consumo staff" at bounding box center [917, 35] width 159 height 32
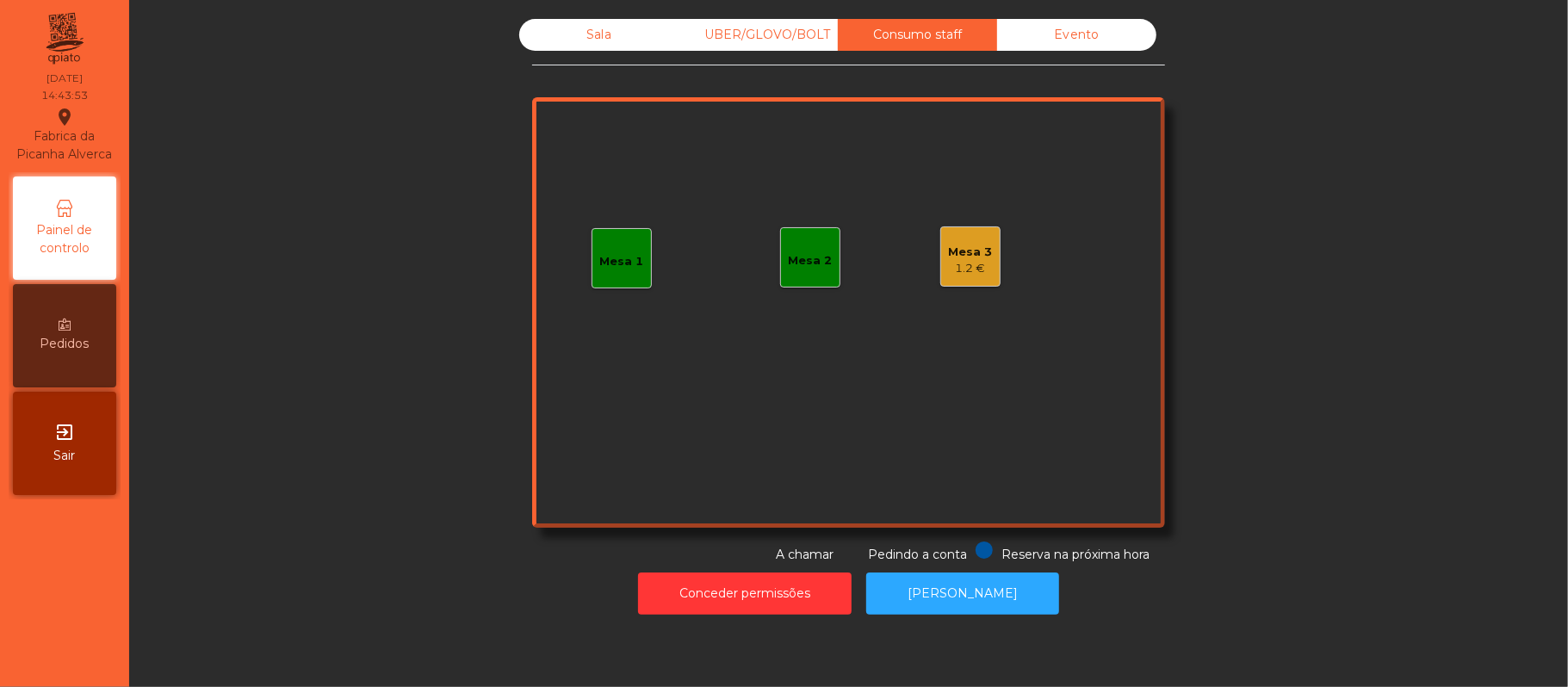
click at [961, 249] on div "Mesa 3" at bounding box center [971, 252] width 44 height 18
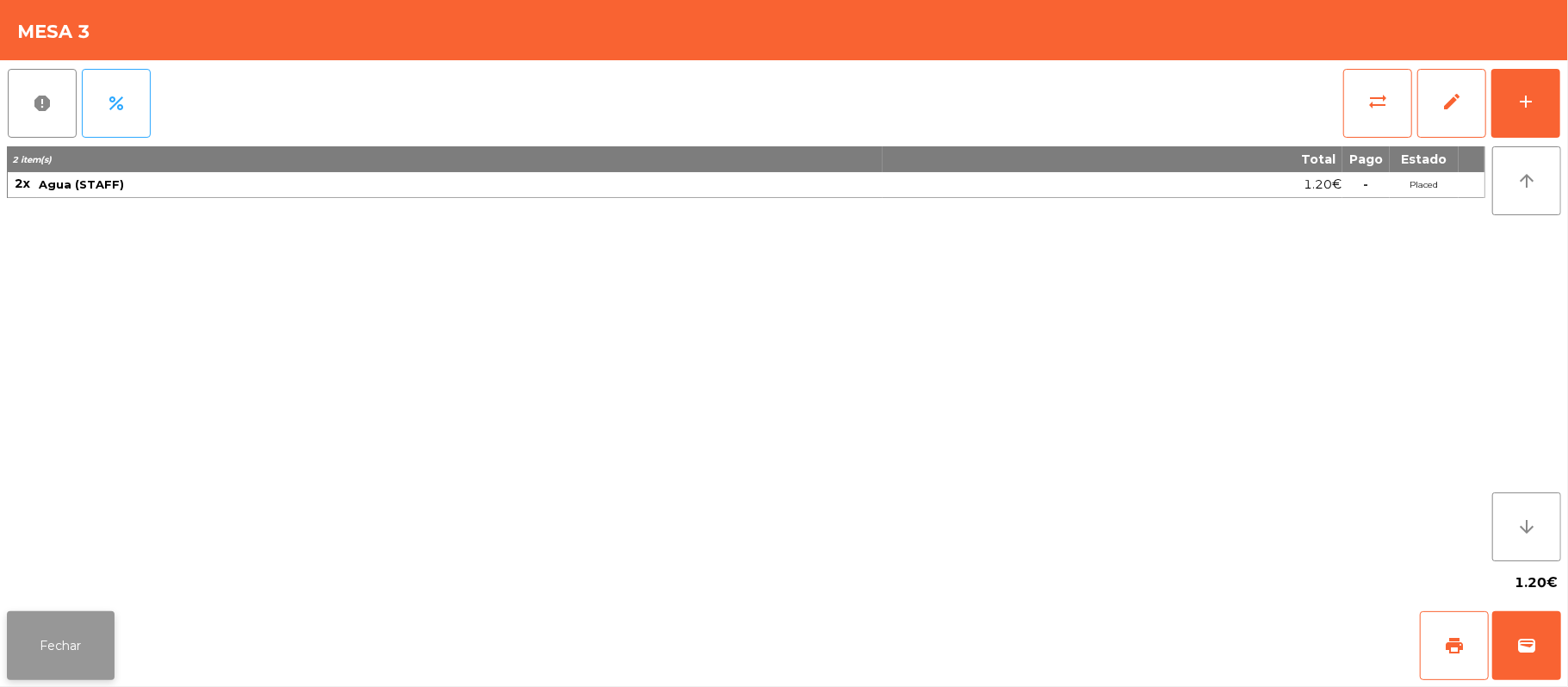
click at [31, 666] on button "Fechar" at bounding box center [61, 646] width 108 height 69
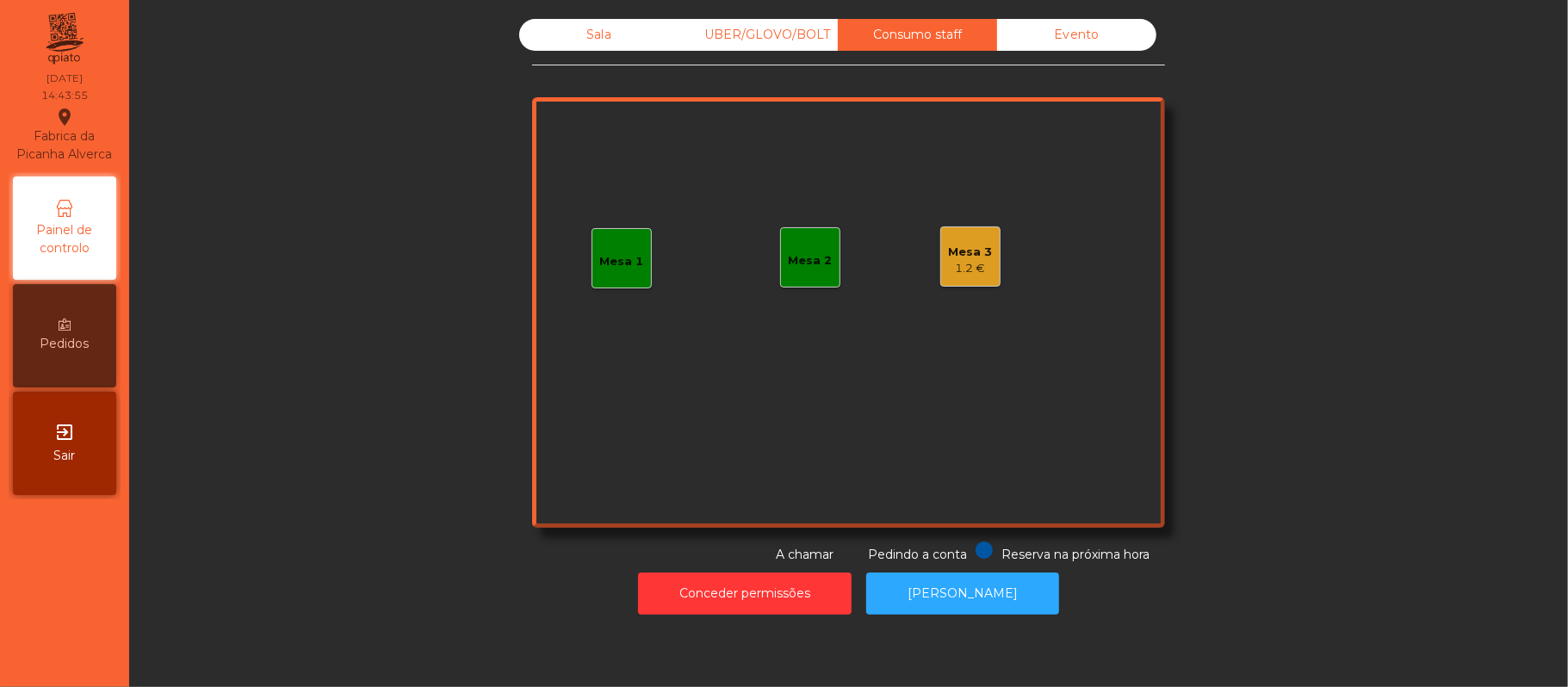
click at [591, 265] on div "Mesa 1" at bounding box center [621, 258] width 61 height 61
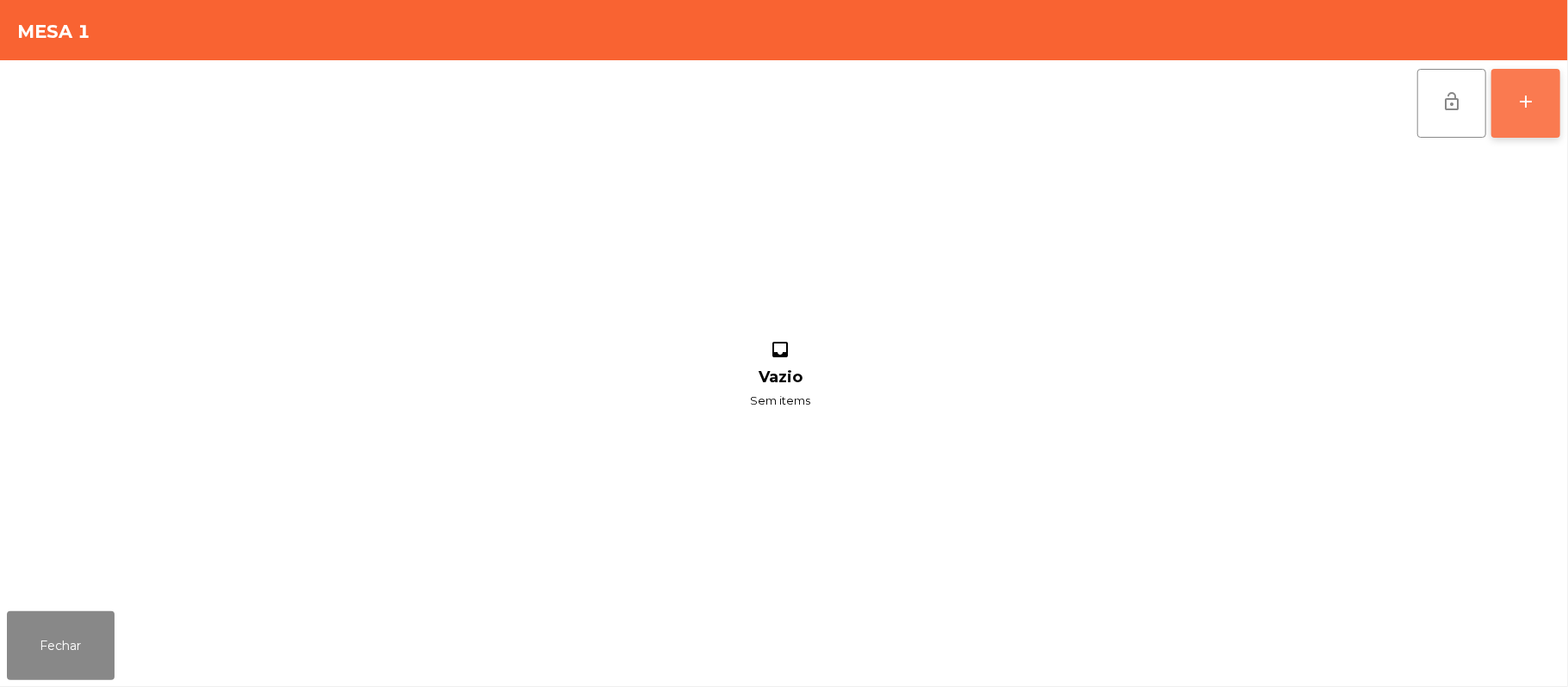
click at [1530, 98] on div "add" at bounding box center [1526, 102] width 21 height 21
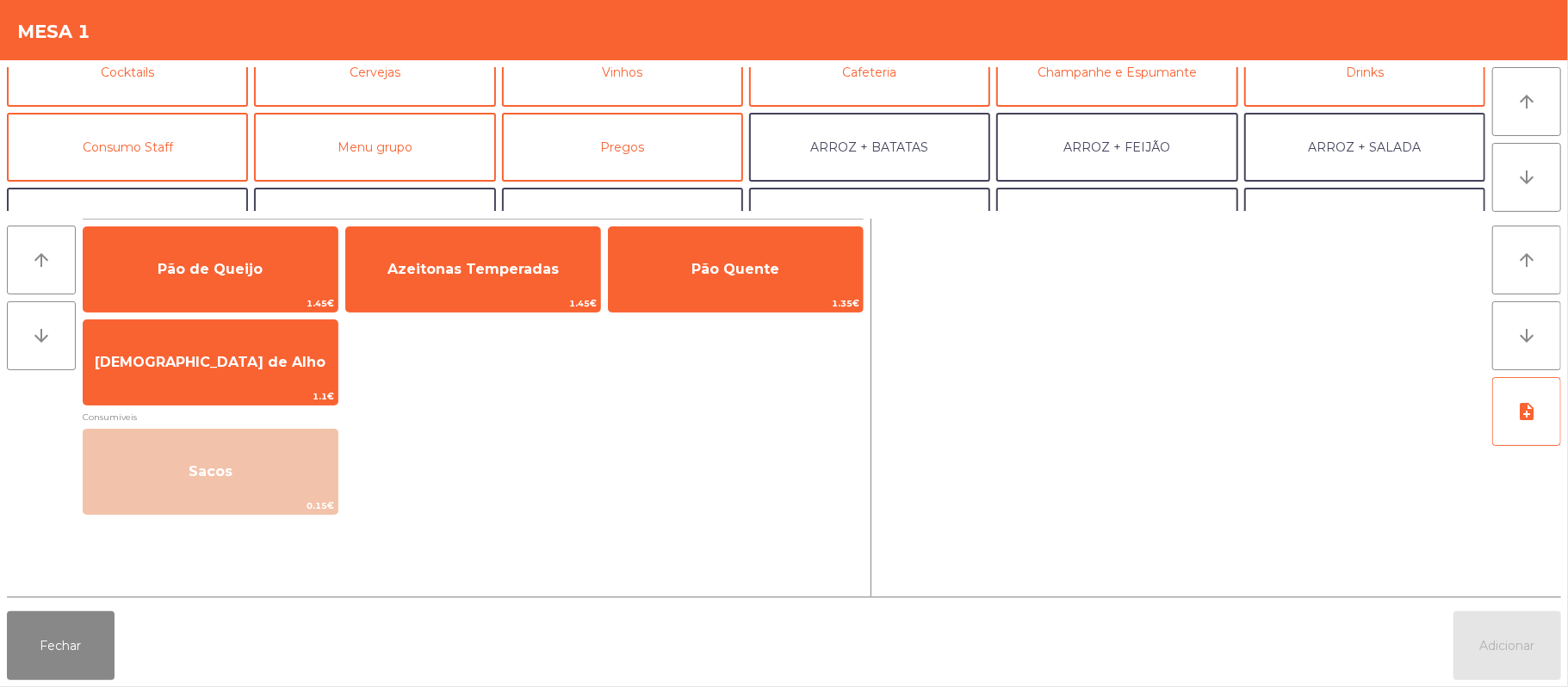
scroll to position [111, 0]
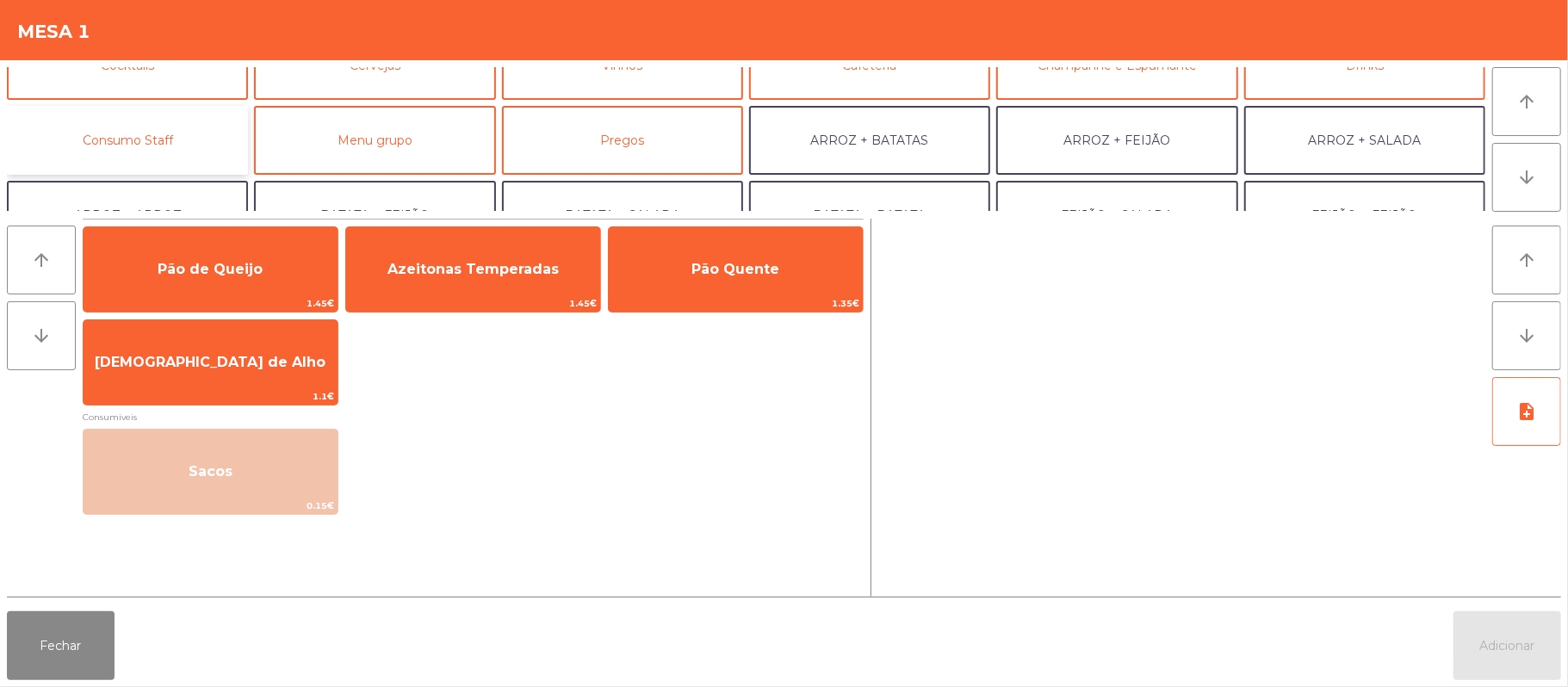
click at [198, 111] on button "Consumo Staff" at bounding box center [127, 141] width 241 height 69
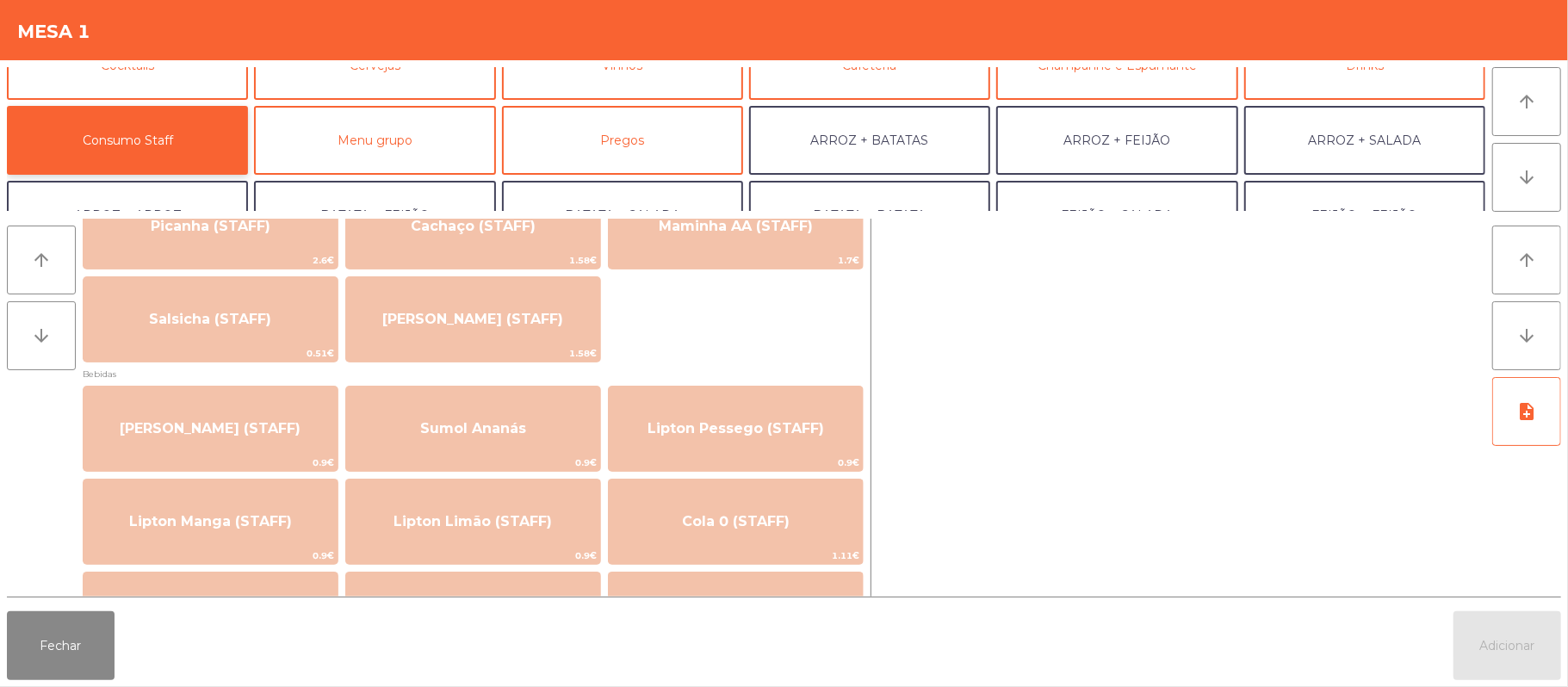
scroll to position [0, 0]
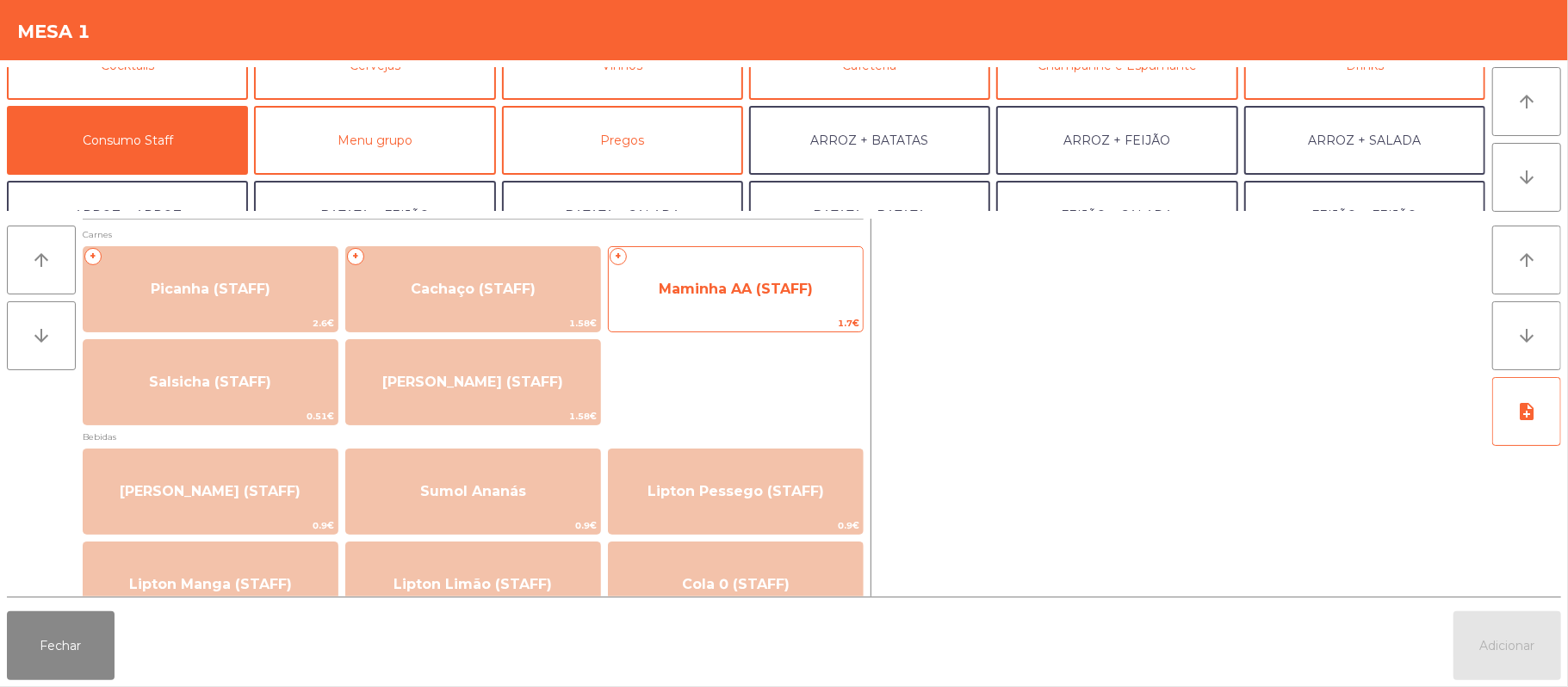
click at [719, 300] on span "Maminha AA (STAFF)" at bounding box center [735, 289] width 254 height 47
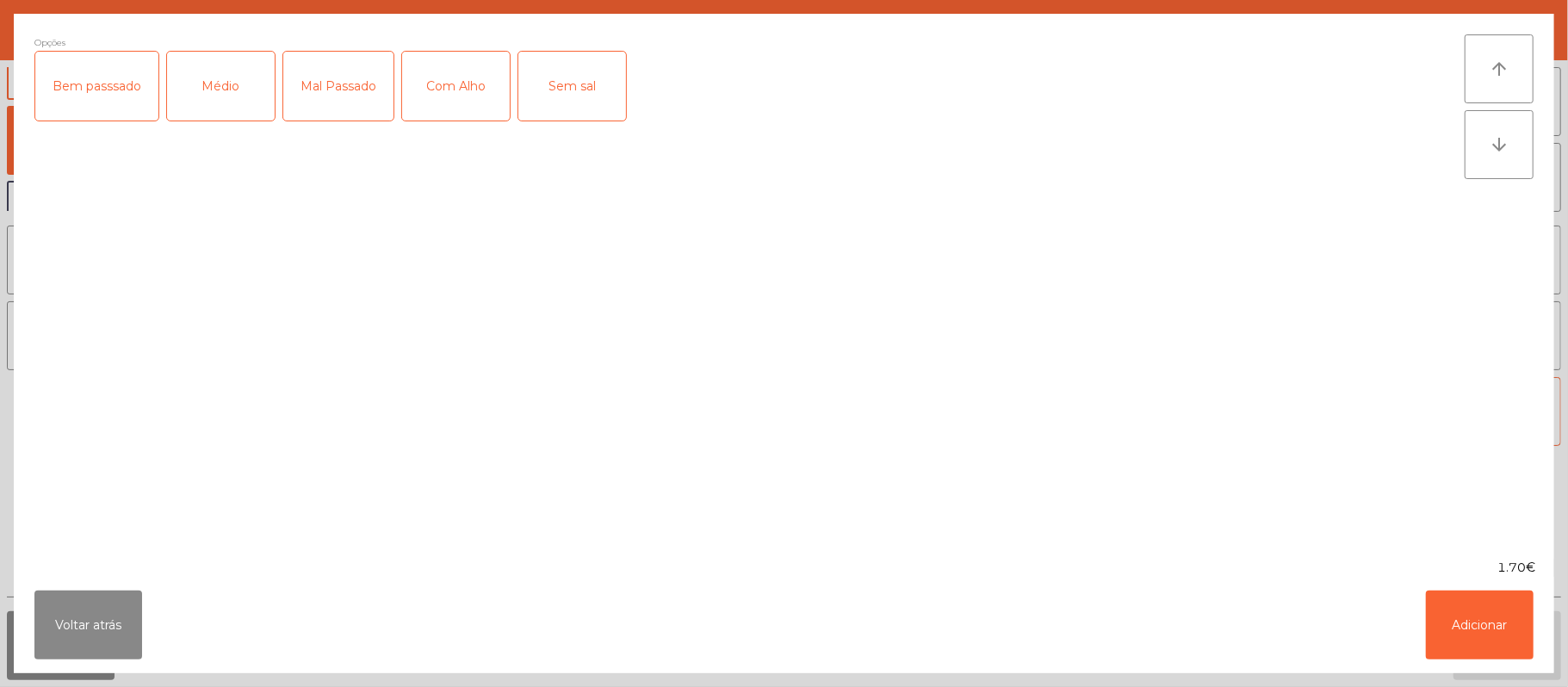
click at [200, 98] on div "Médio" at bounding box center [220, 86] width 108 height 69
click at [473, 105] on div "Com Alho" at bounding box center [456, 86] width 108 height 69
click at [1483, 646] on button "Adicionar" at bounding box center [1479, 625] width 108 height 69
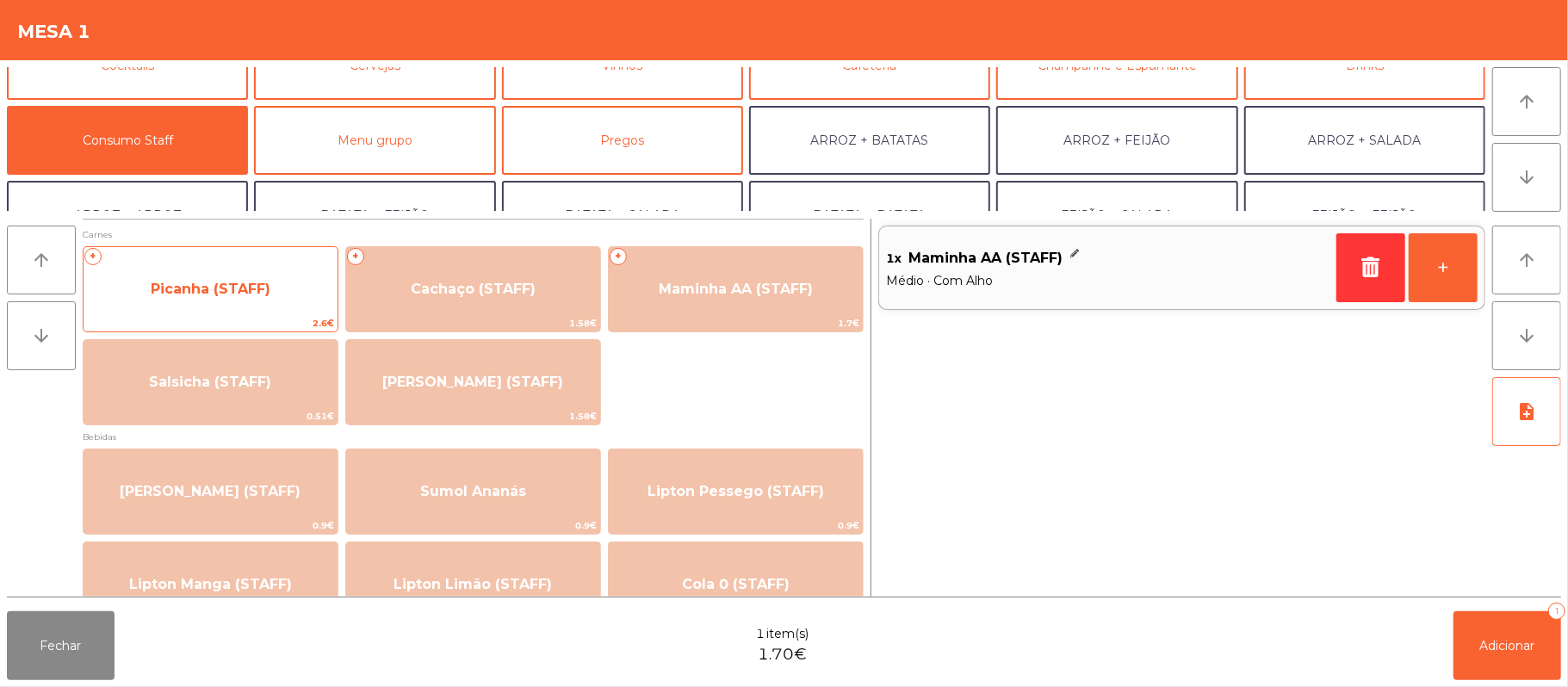
click at [281, 294] on span "Picanha (STAFF)" at bounding box center [210, 289] width 254 height 47
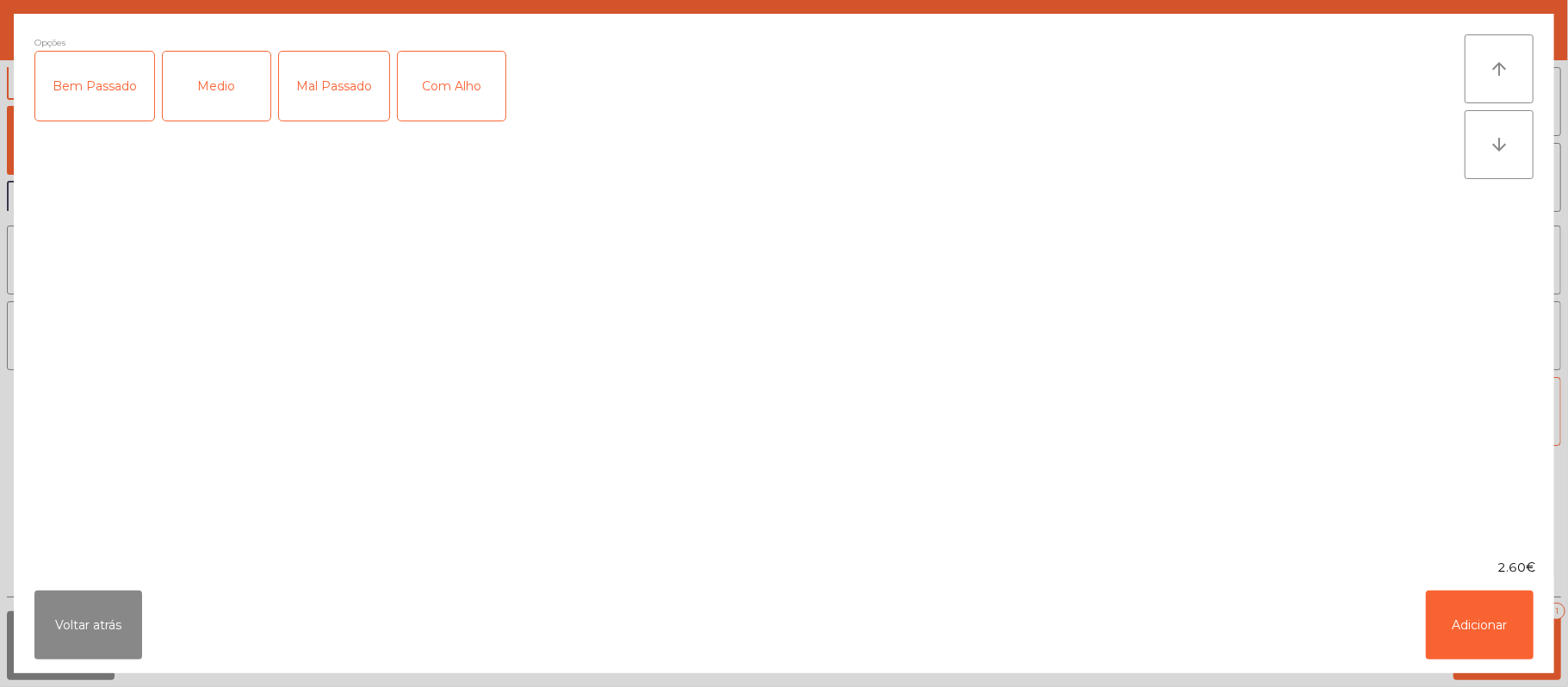
click at [217, 90] on div "Medio" at bounding box center [216, 86] width 108 height 69
click at [452, 100] on div "Com Alho" at bounding box center [452, 86] width 108 height 69
click at [1451, 604] on button "Adicionar" at bounding box center [1479, 625] width 108 height 69
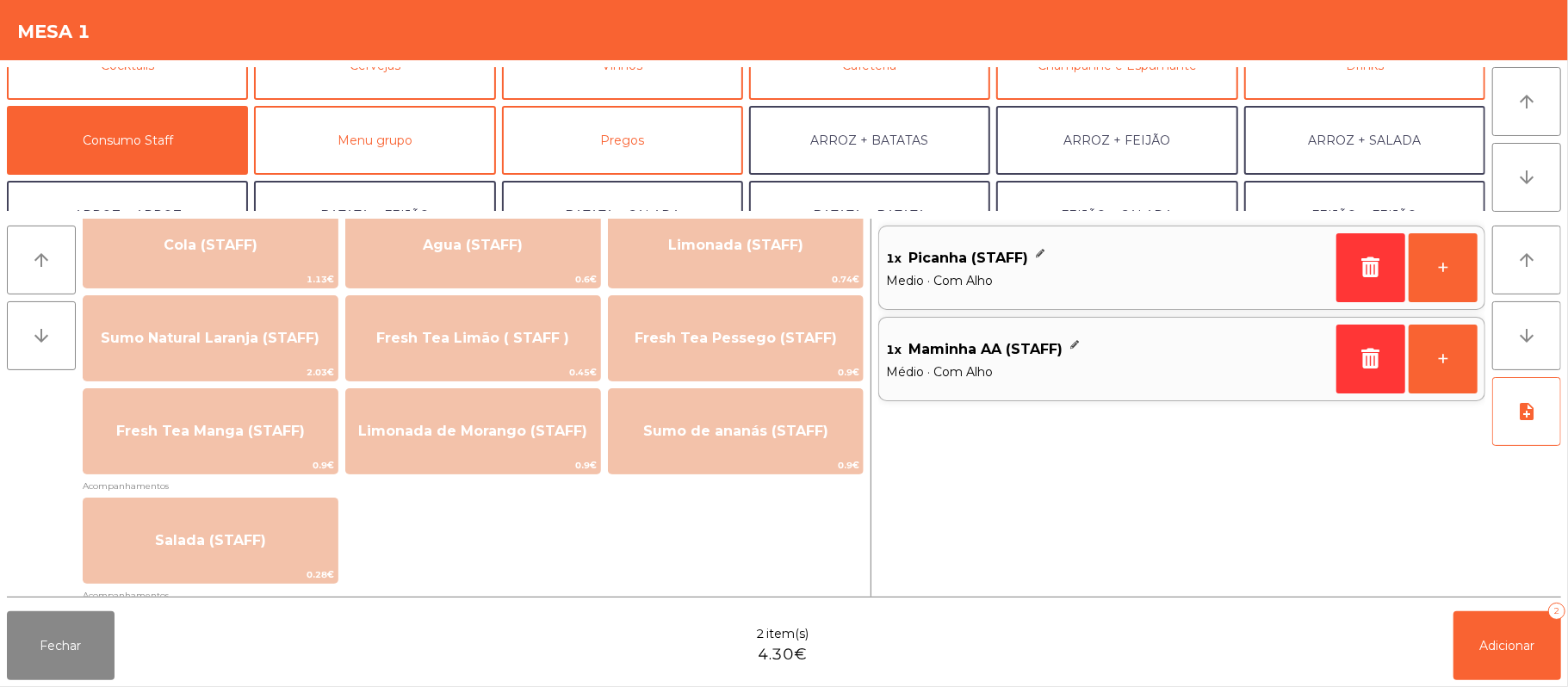
scroll to position [429, 0]
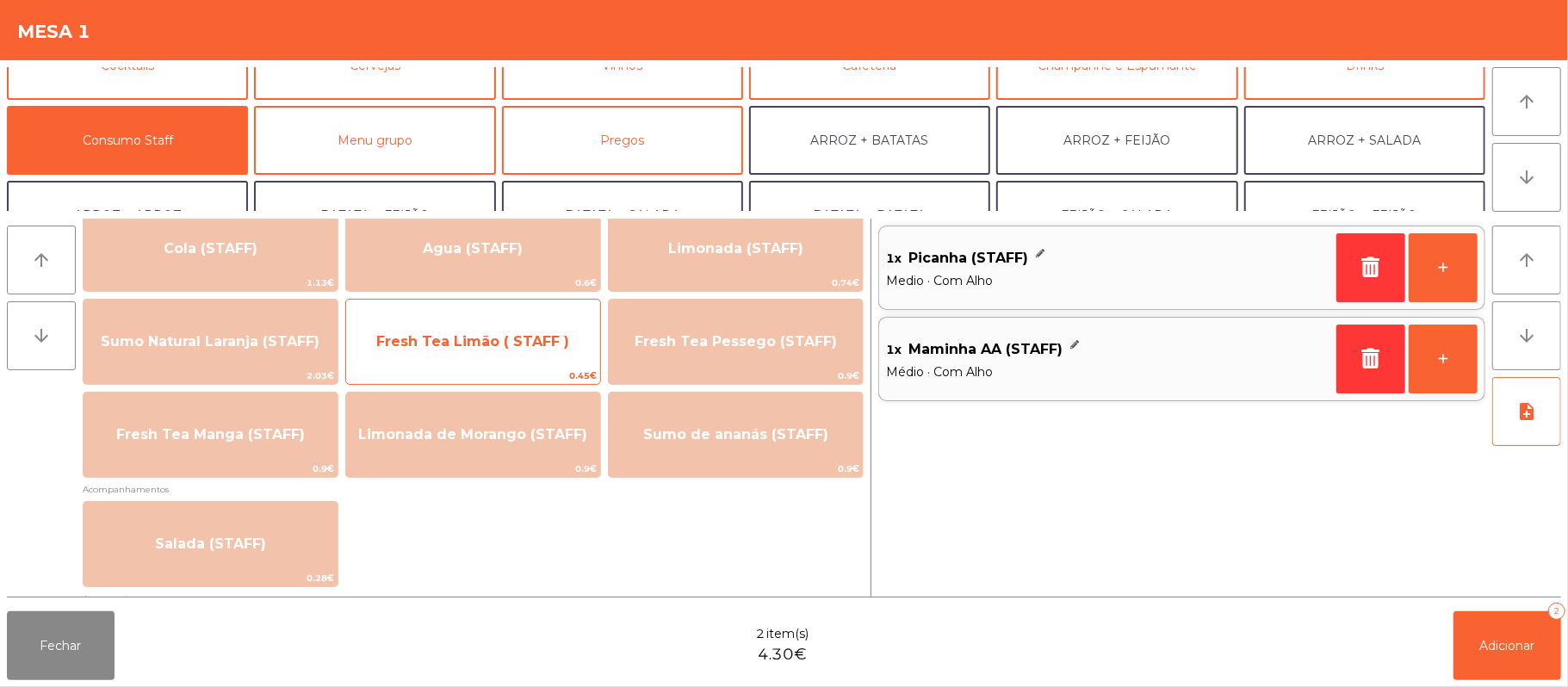
click at [524, 344] on span "Fresh Tea Limão ( STAFF )" at bounding box center [473, 341] width 193 height 17
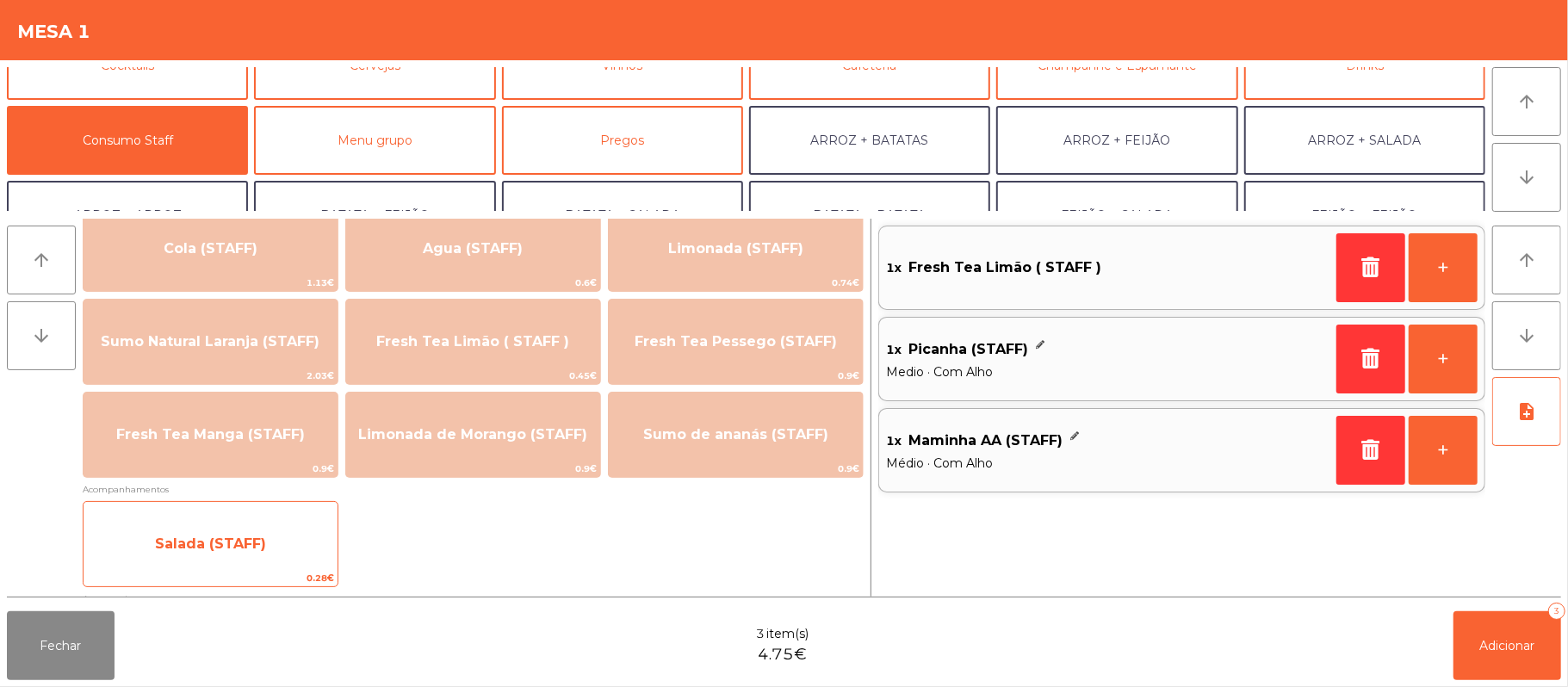
click at [249, 553] on span "Salada (STAFF)" at bounding box center [210, 544] width 254 height 47
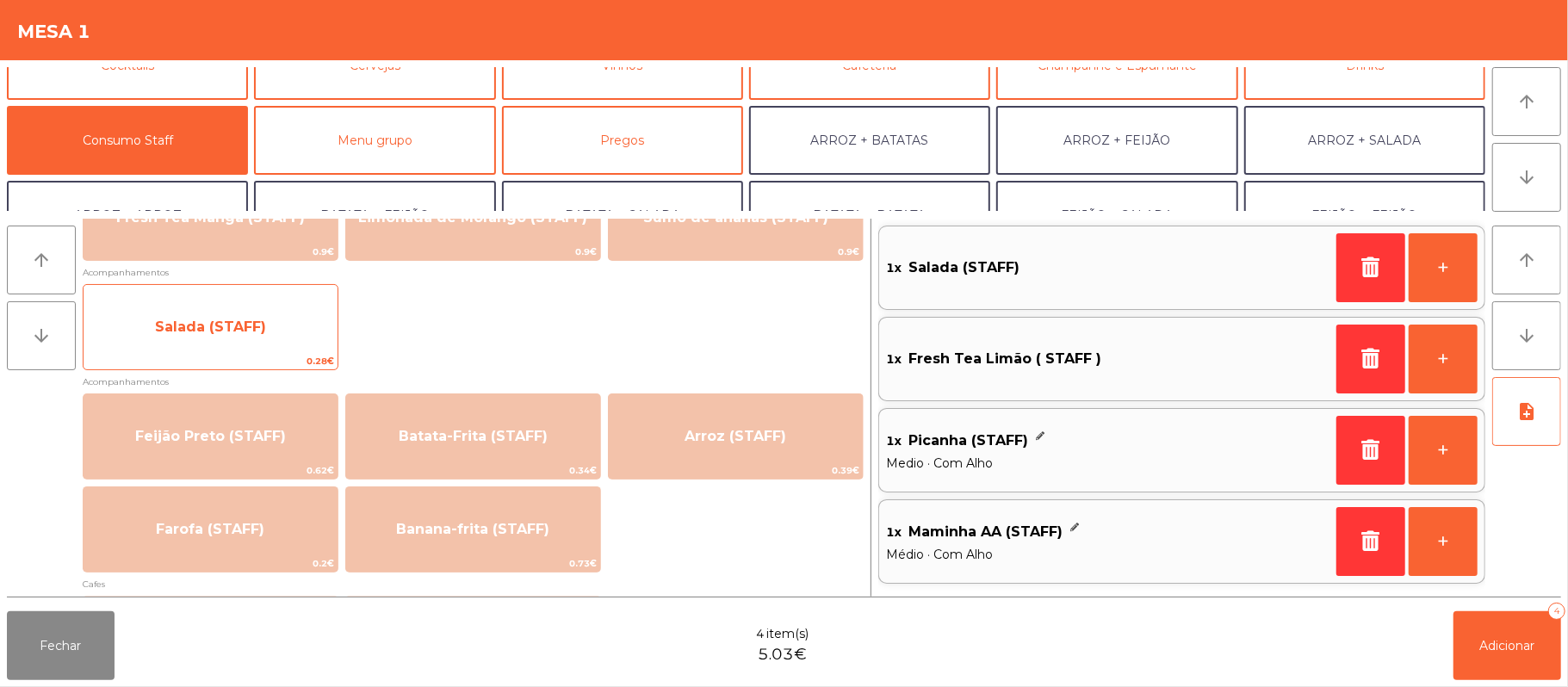
scroll to position [642, 0]
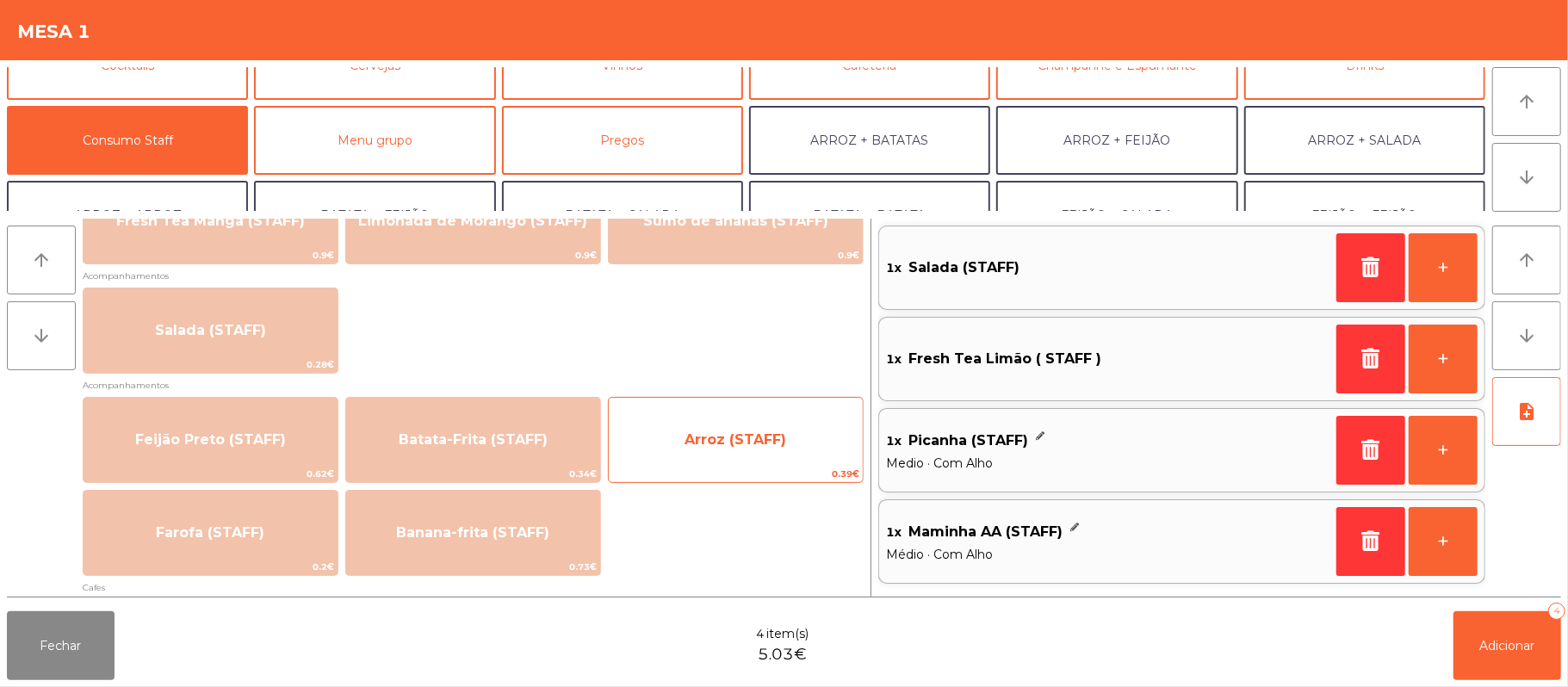
click at [771, 452] on span "Arroz (STAFF)" at bounding box center [735, 439] width 254 height 47
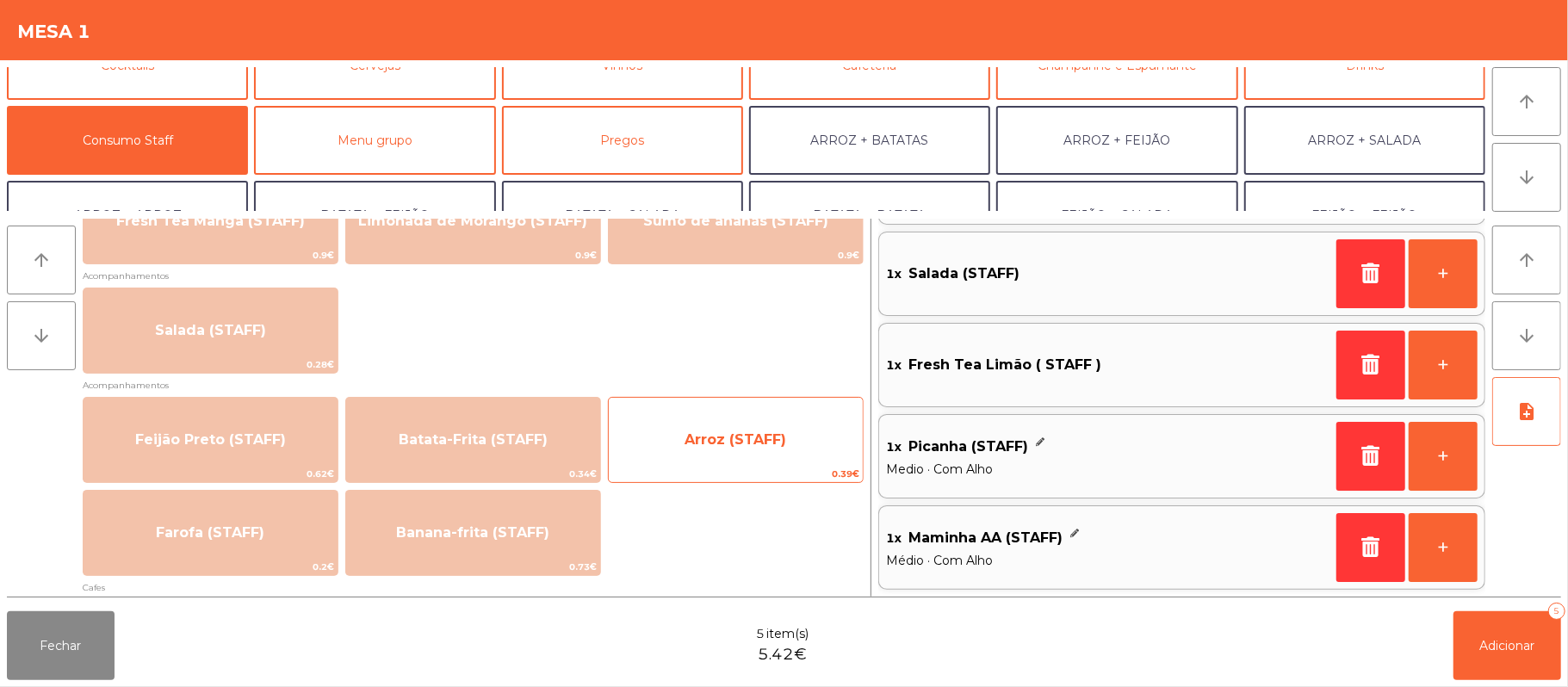
scroll to position [0, 0]
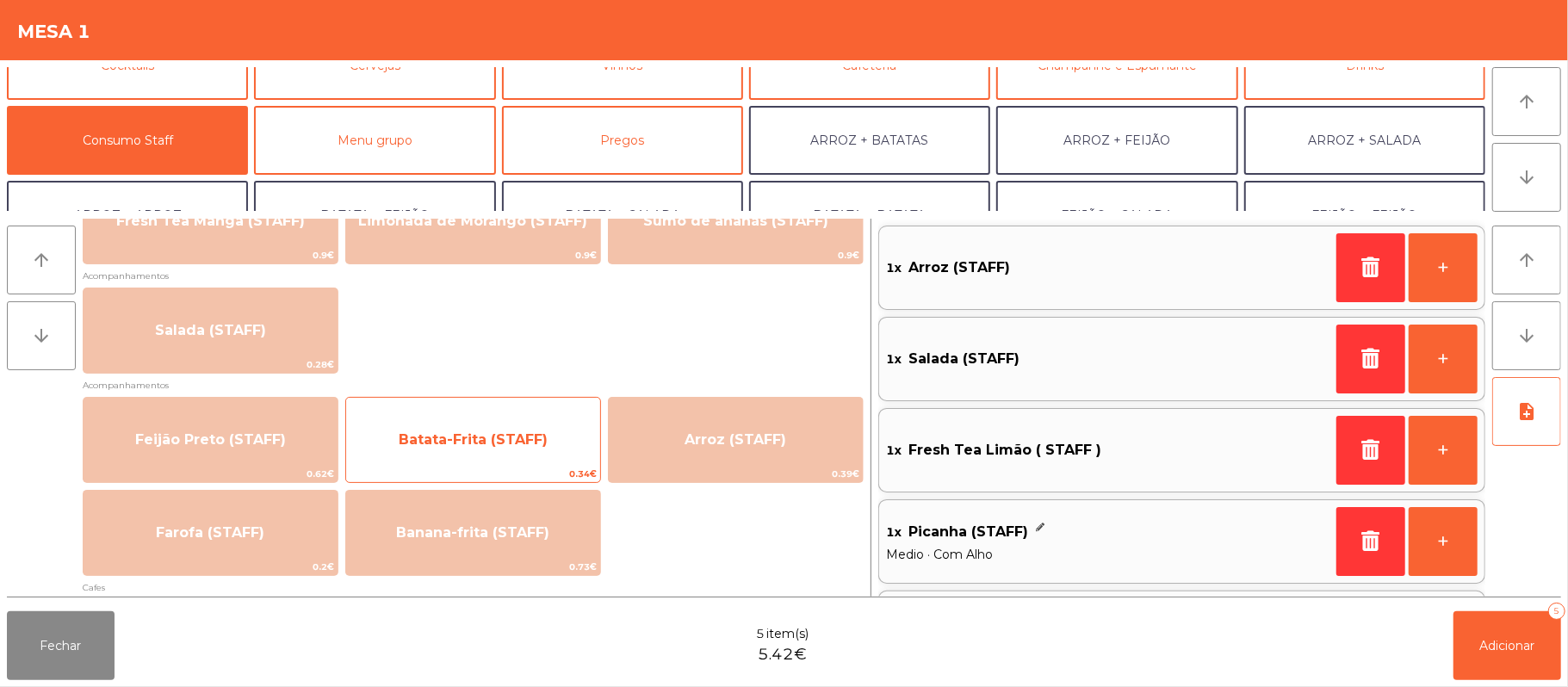
click at [531, 423] on span "Batata-Frita (STAFF)" at bounding box center [473, 439] width 254 height 47
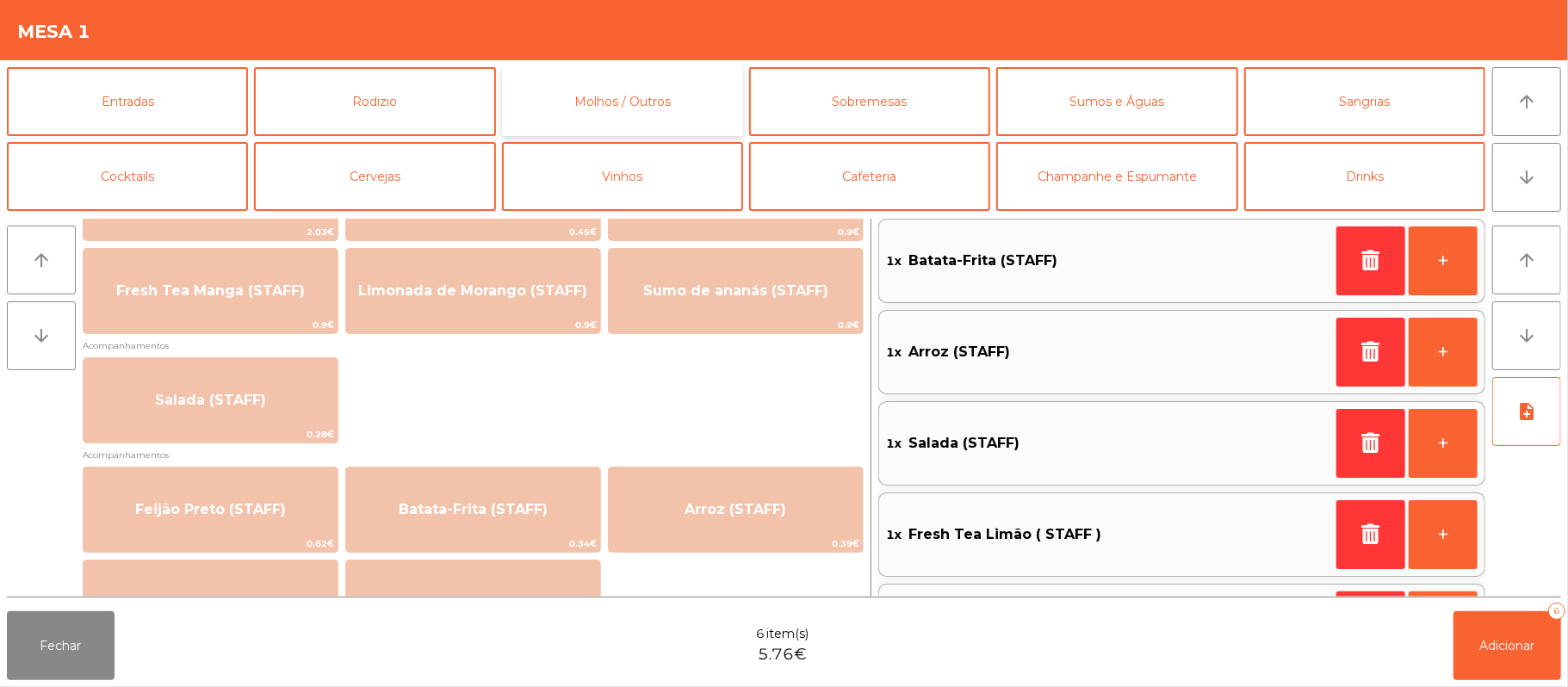
click at [666, 110] on button "Molhos / Outros" at bounding box center [622, 101] width 241 height 69
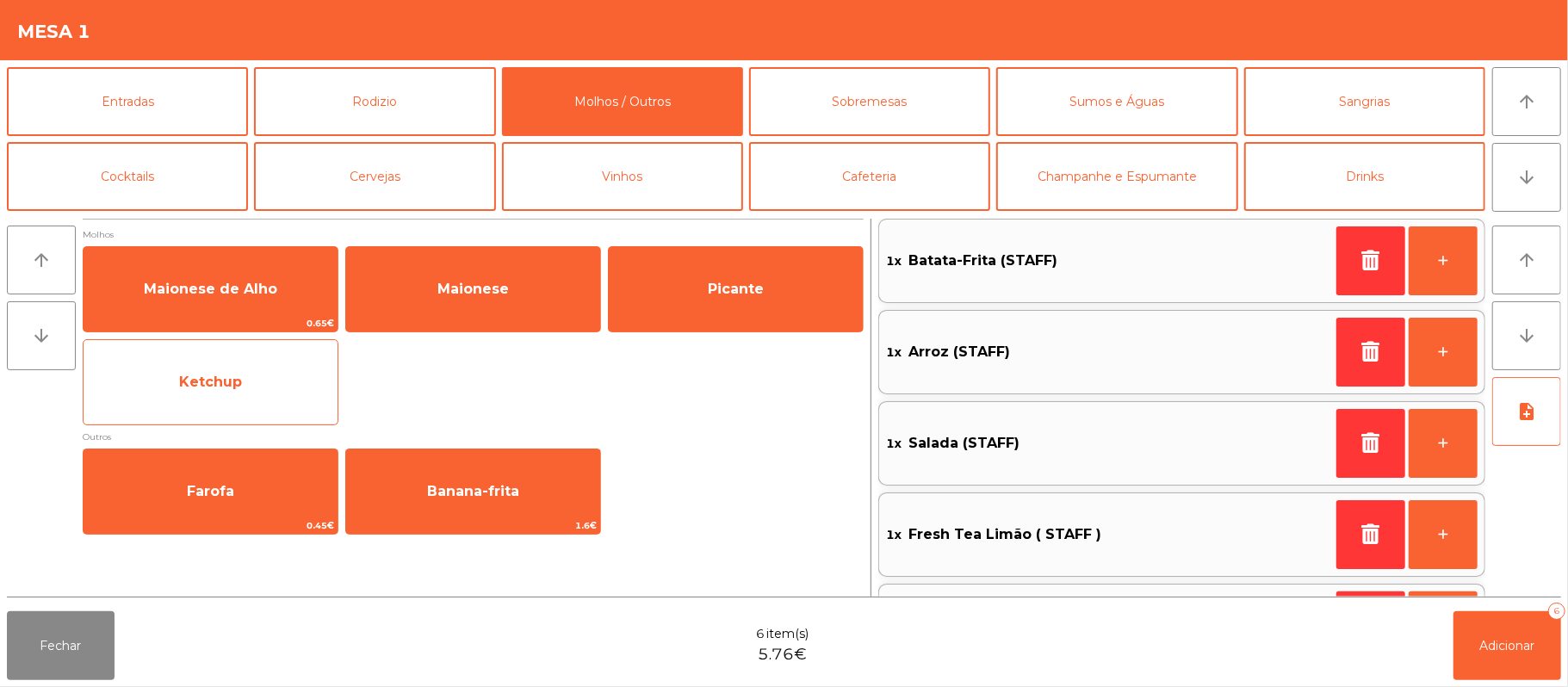
click at [291, 390] on span "Ketchup" at bounding box center [210, 382] width 254 height 47
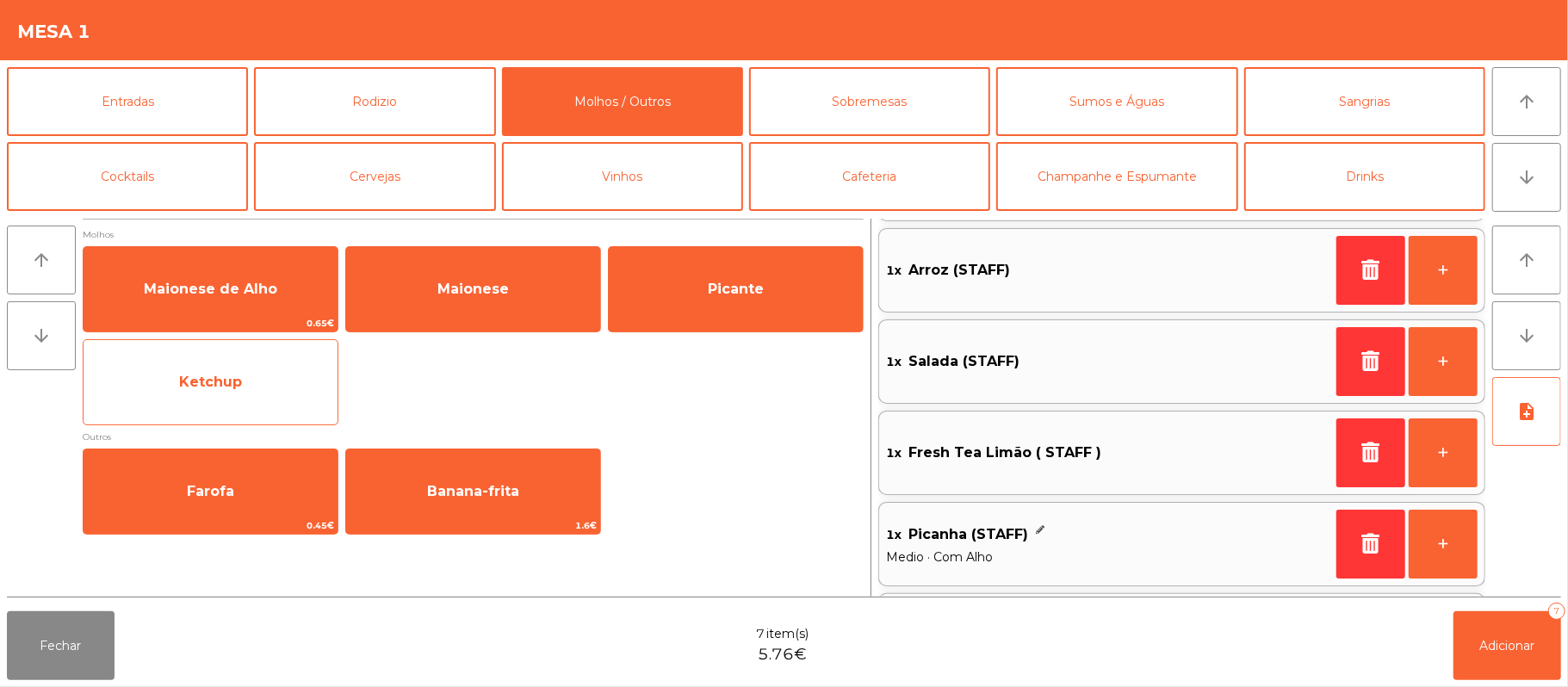
scroll to position [271, 0]
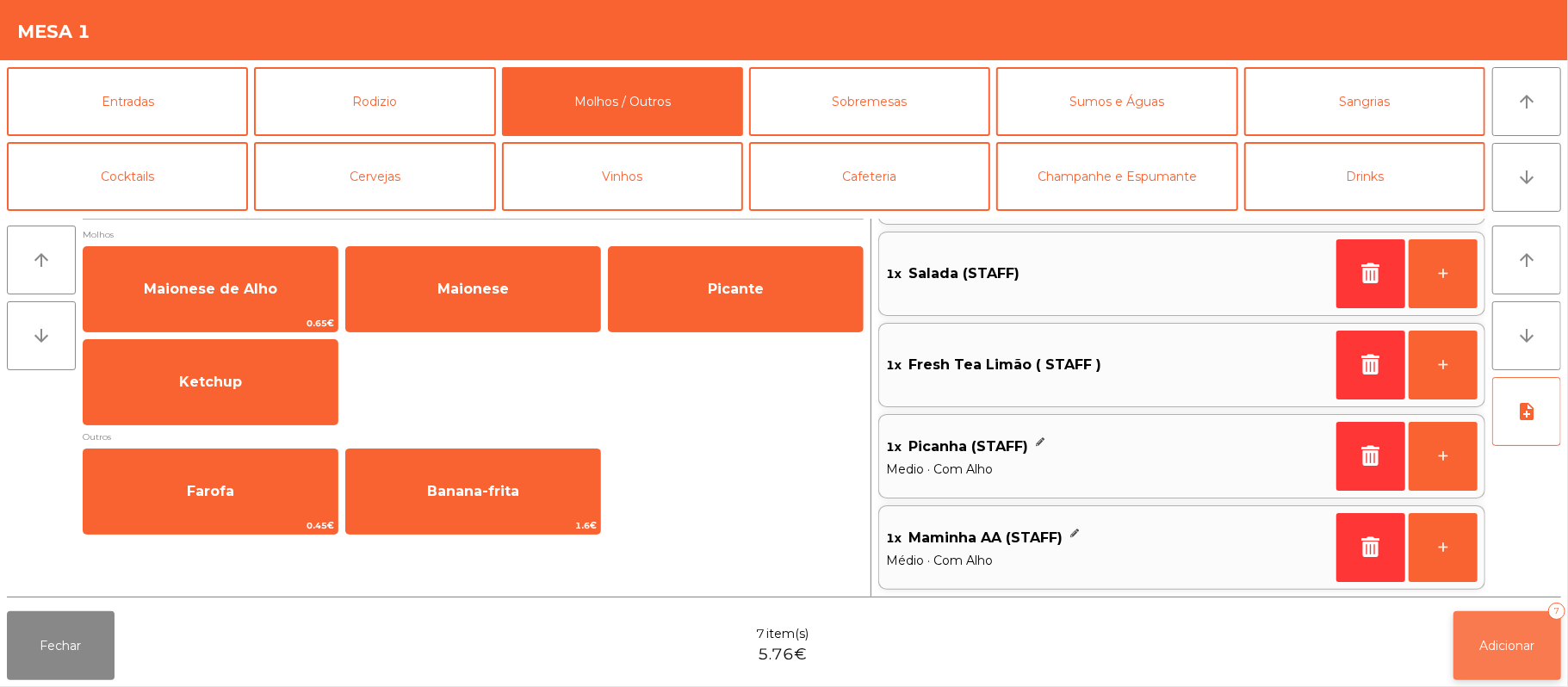
click at [1506, 658] on button "Adicionar 7" at bounding box center [1507, 646] width 108 height 69
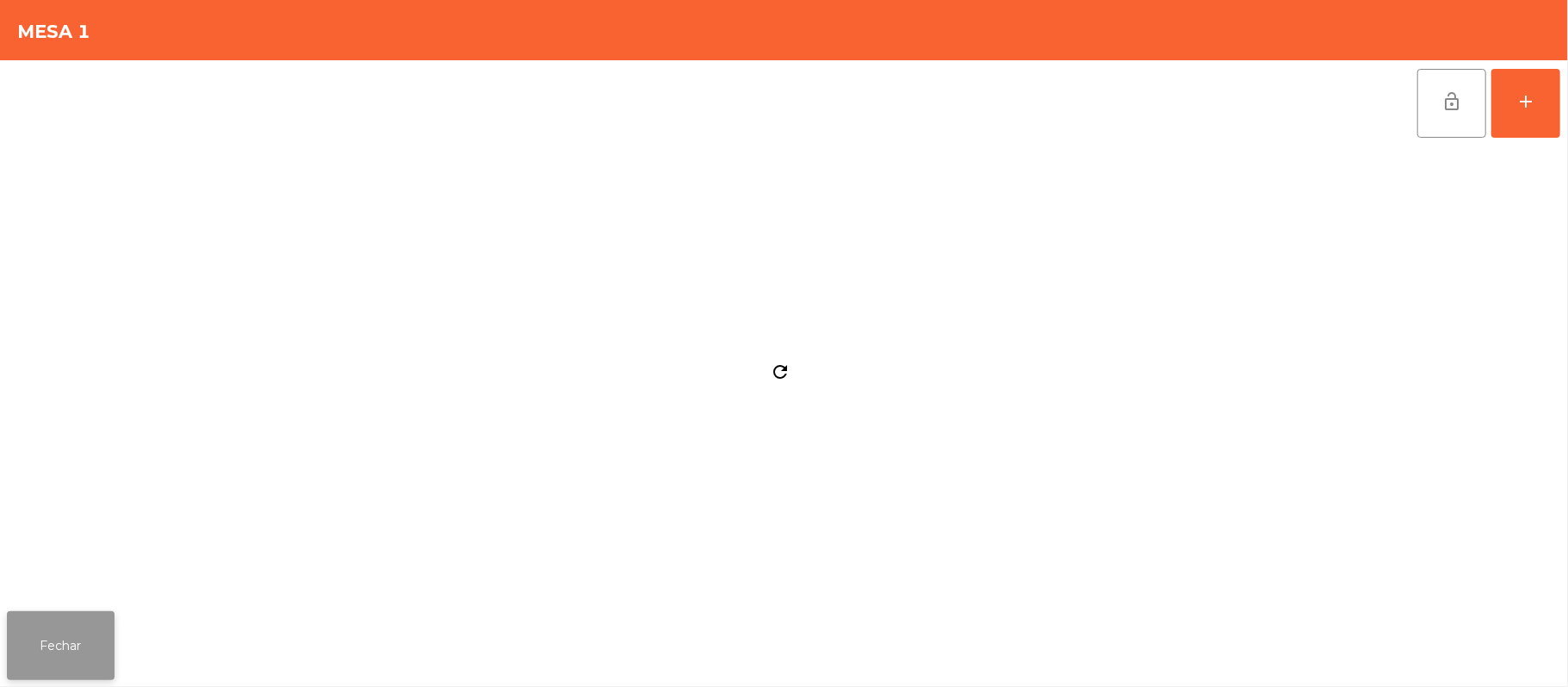
click at [57, 646] on button "Fechar" at bounding box center [61, 646] width 108 height 69
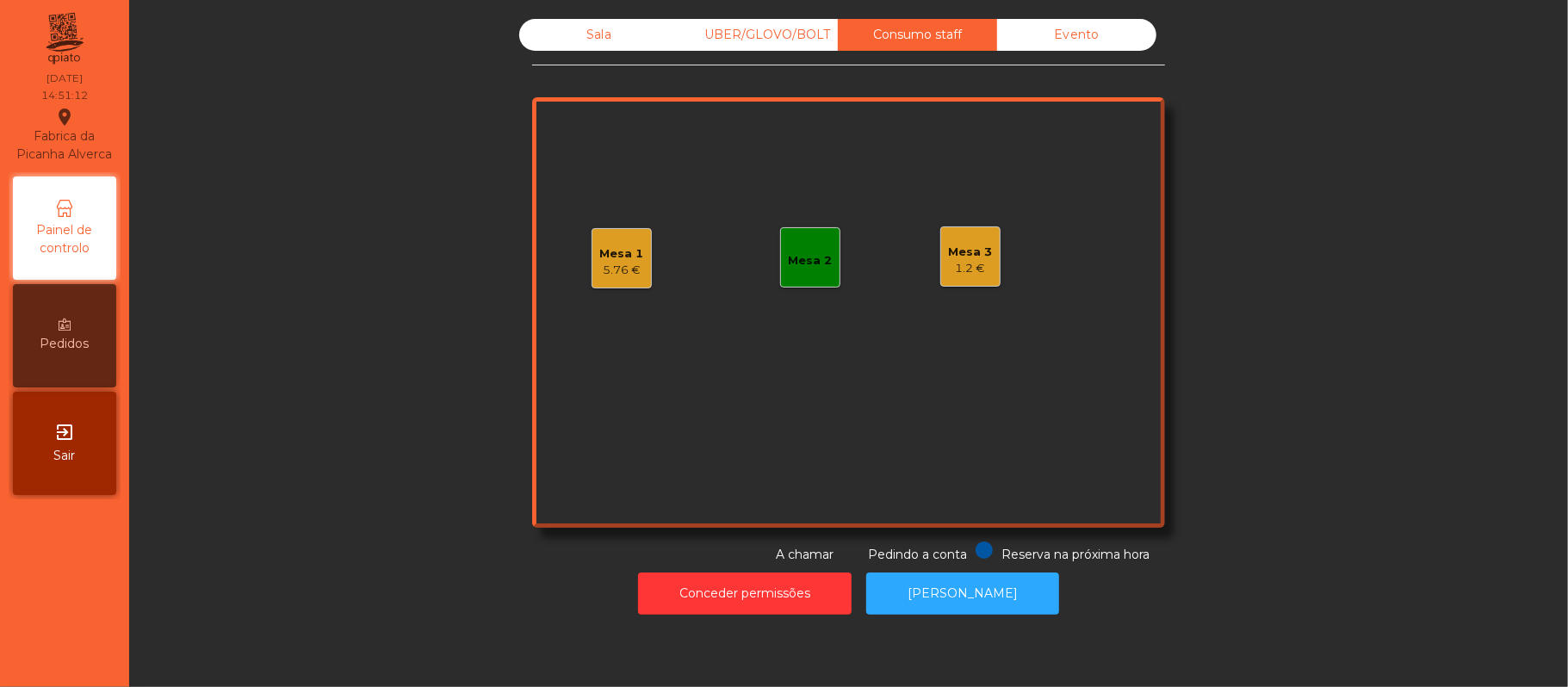
click at [596, 232] on div "Mesa 1 5.76 €" at bounding box center [621, 258] width 61 height 61
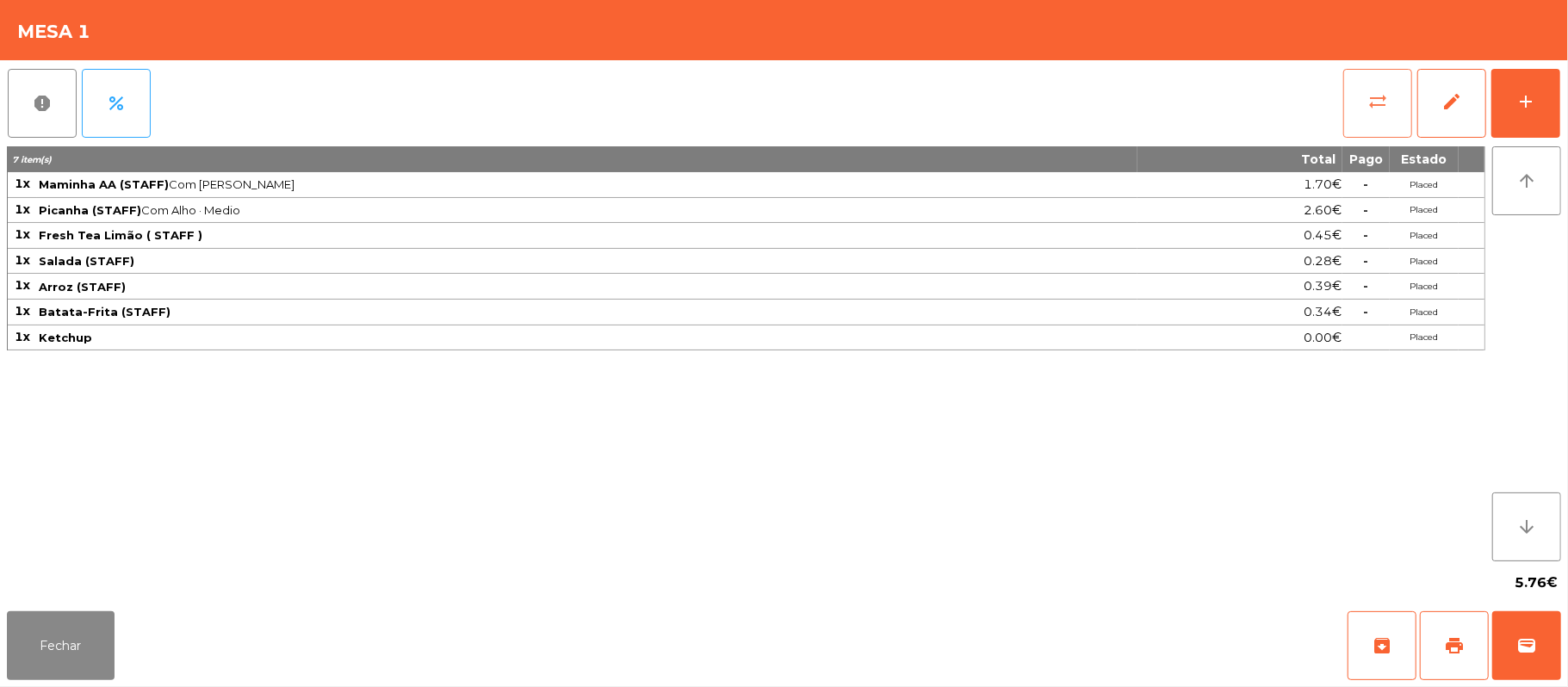
click at [1366, 77] on button "sync_alt" at bounding box center [1377, 103] width 69 height 69
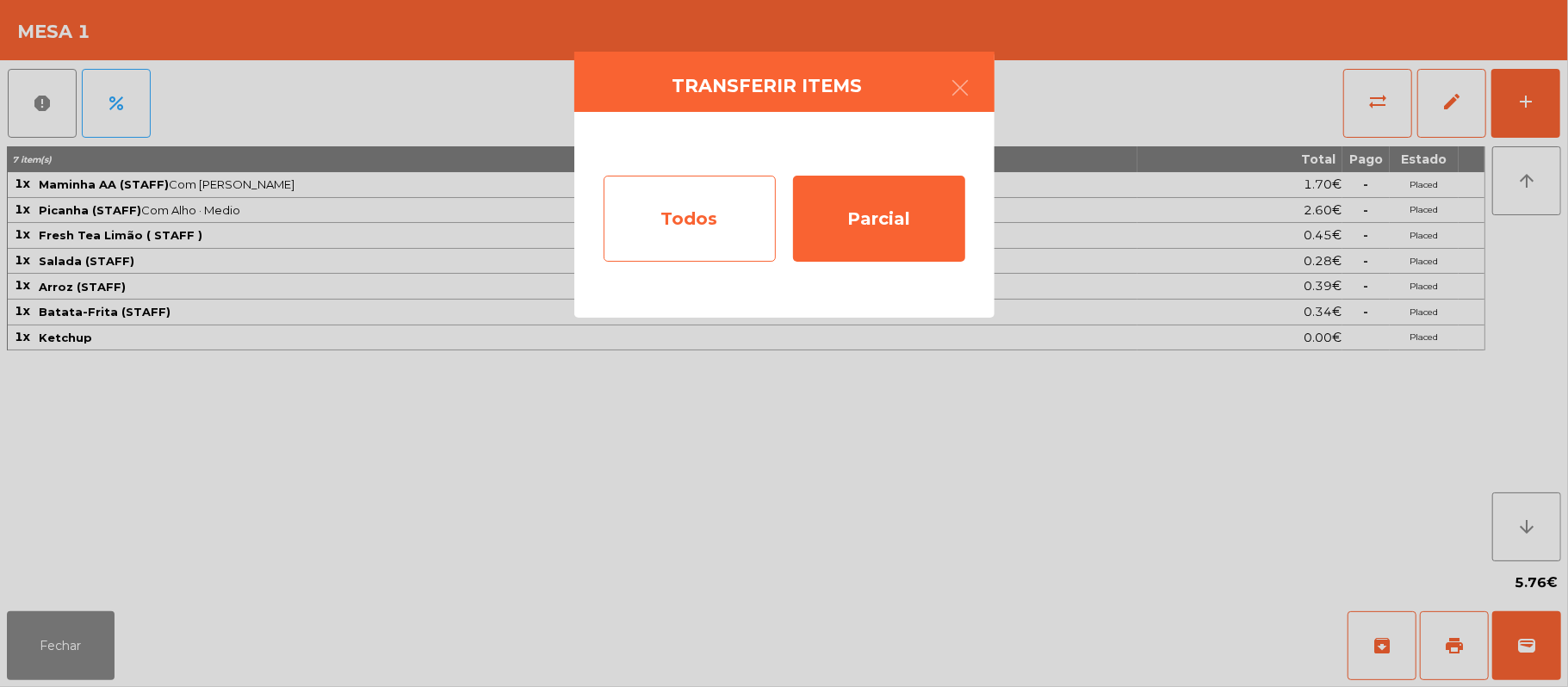
click at [712, 231] on div "Todos" at bounding box center [690, 219] width 172 height 86
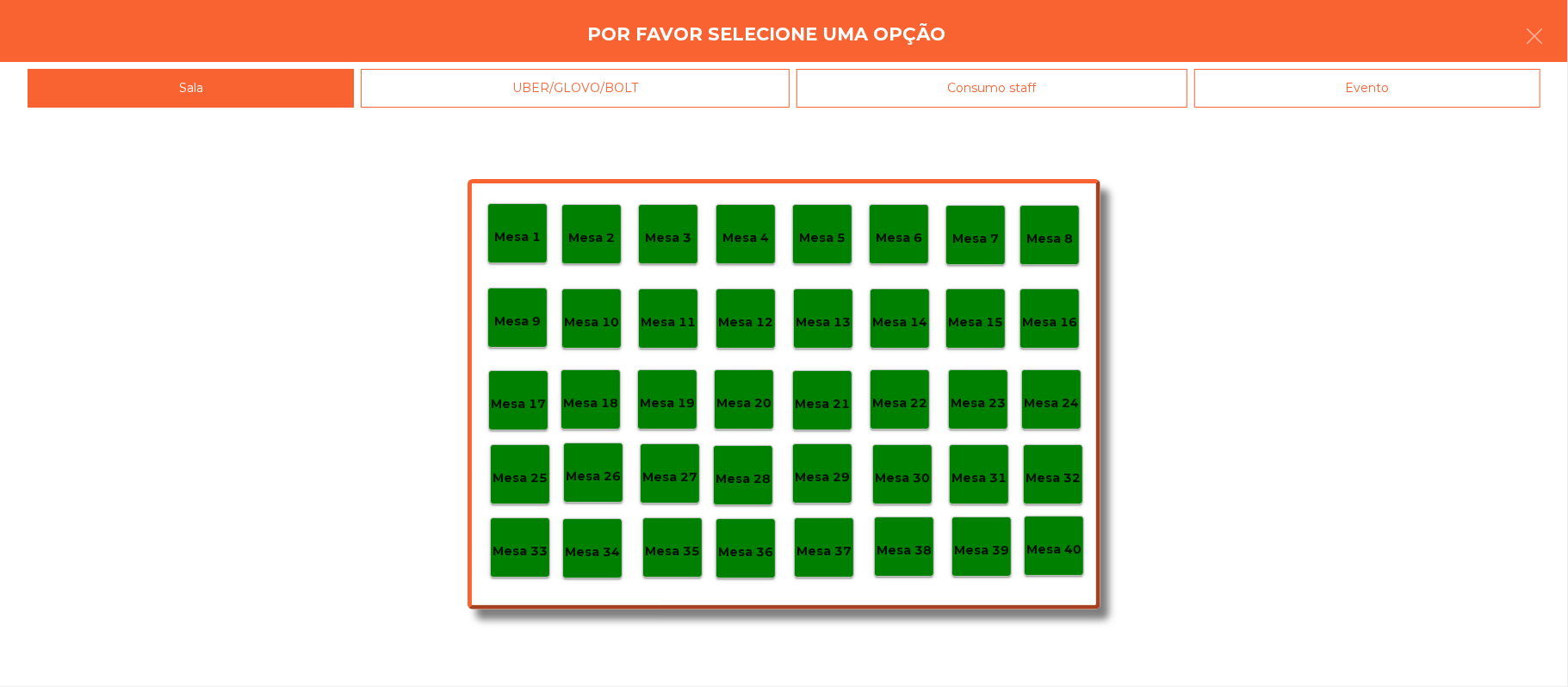
click at [1326, 77] on div "Evento" at bounding box center [1367, 88] width 346 height 39
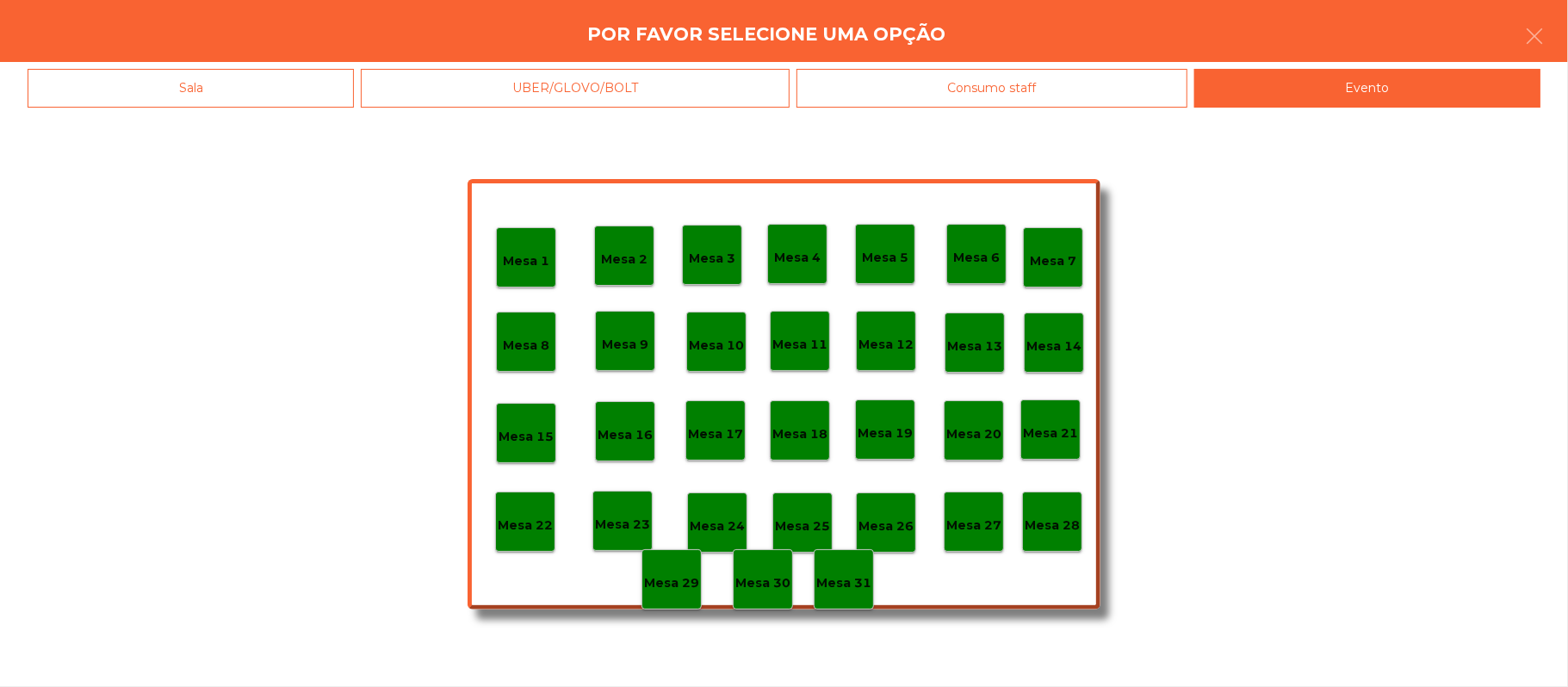
click at [1063, 513] on div "Mesa 28" at bounding box center [1051, 522] width 55 height 26
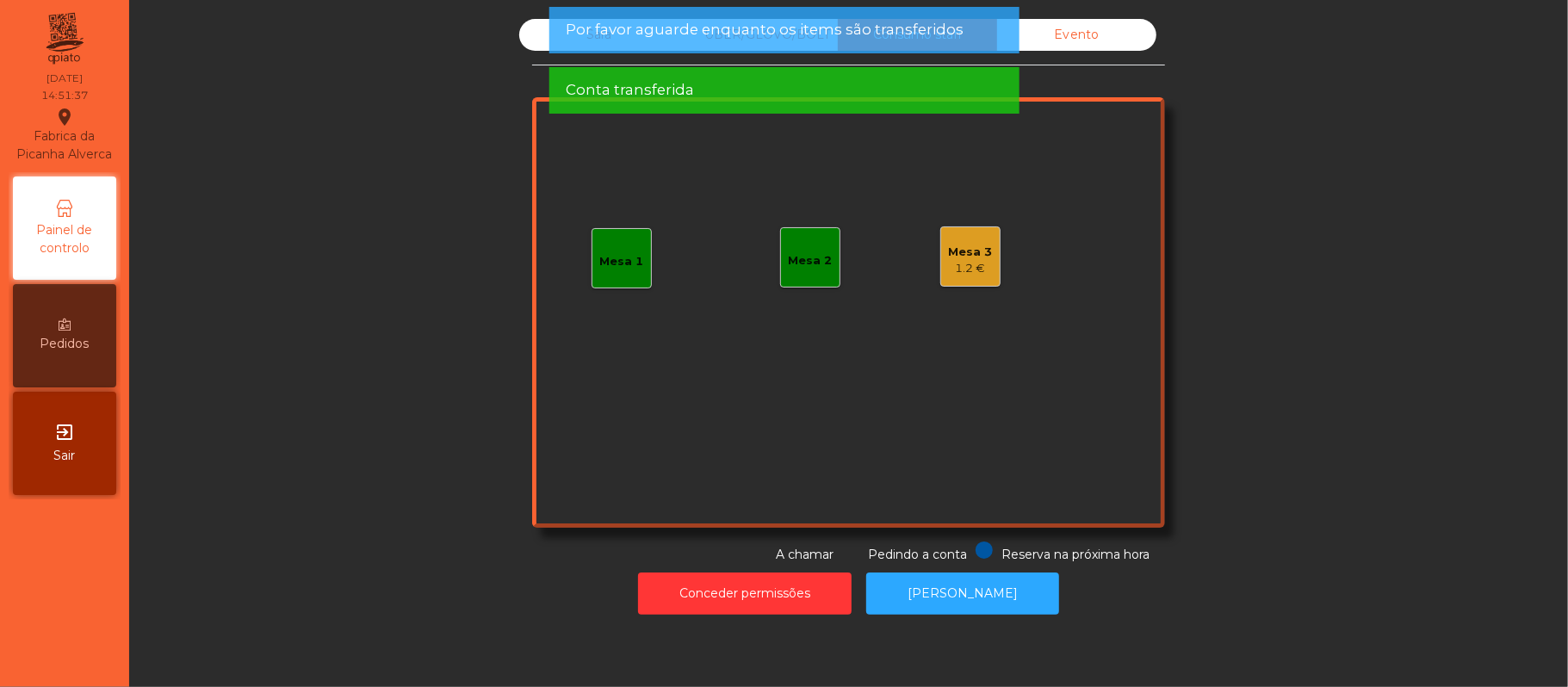
click at [554, 45] on div "Por favor aguarde enquanto os items são transferidos" at bounding box center [783, 30] width 470 height 47
click at [551, 39] on div "Por favor aguarde enquanto os items são transferidos" at bounding box center [783, 30] width 470 height 47
click at [524, 43] on div "Sala" at bounding box center [598, 35] width 159 height 32
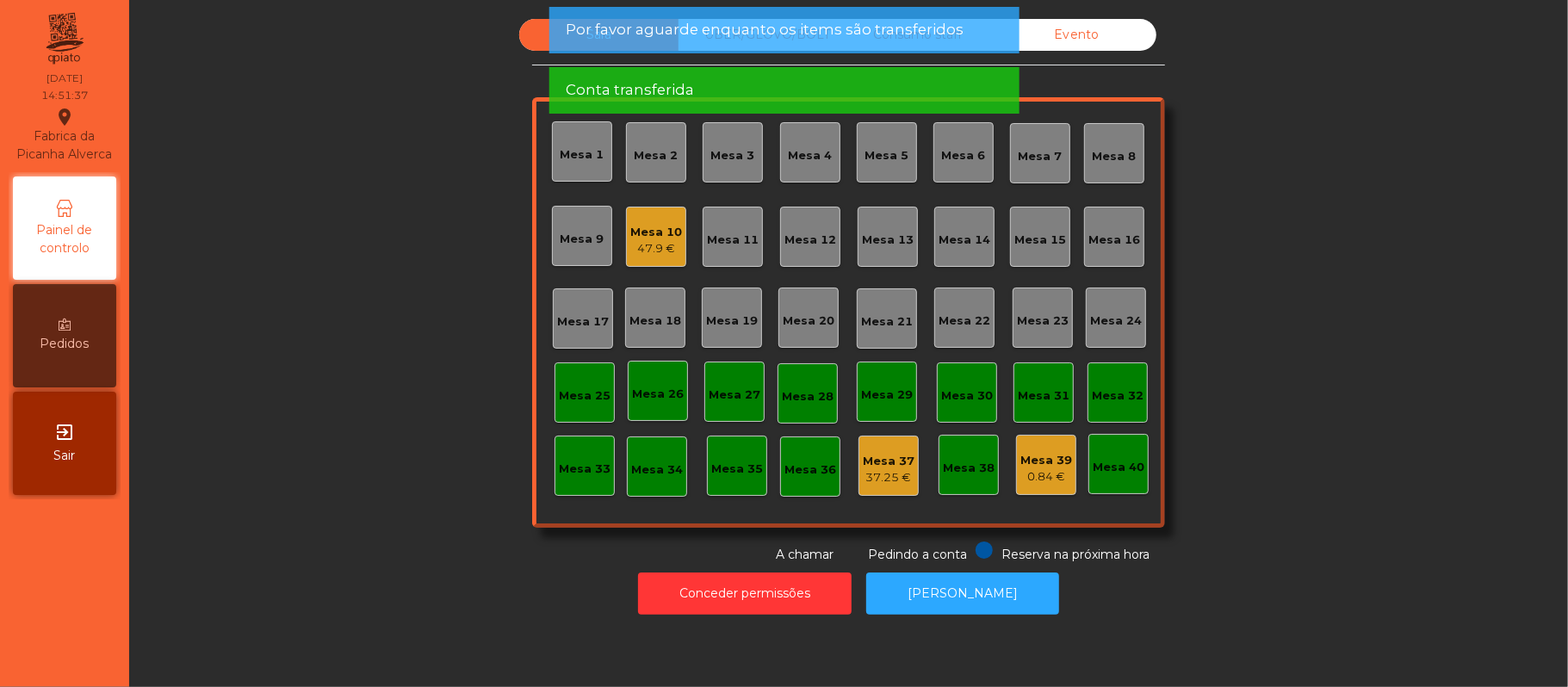
click at [519, 40] on div "Sala" at bounding box center [598, 35] width 159 height 32
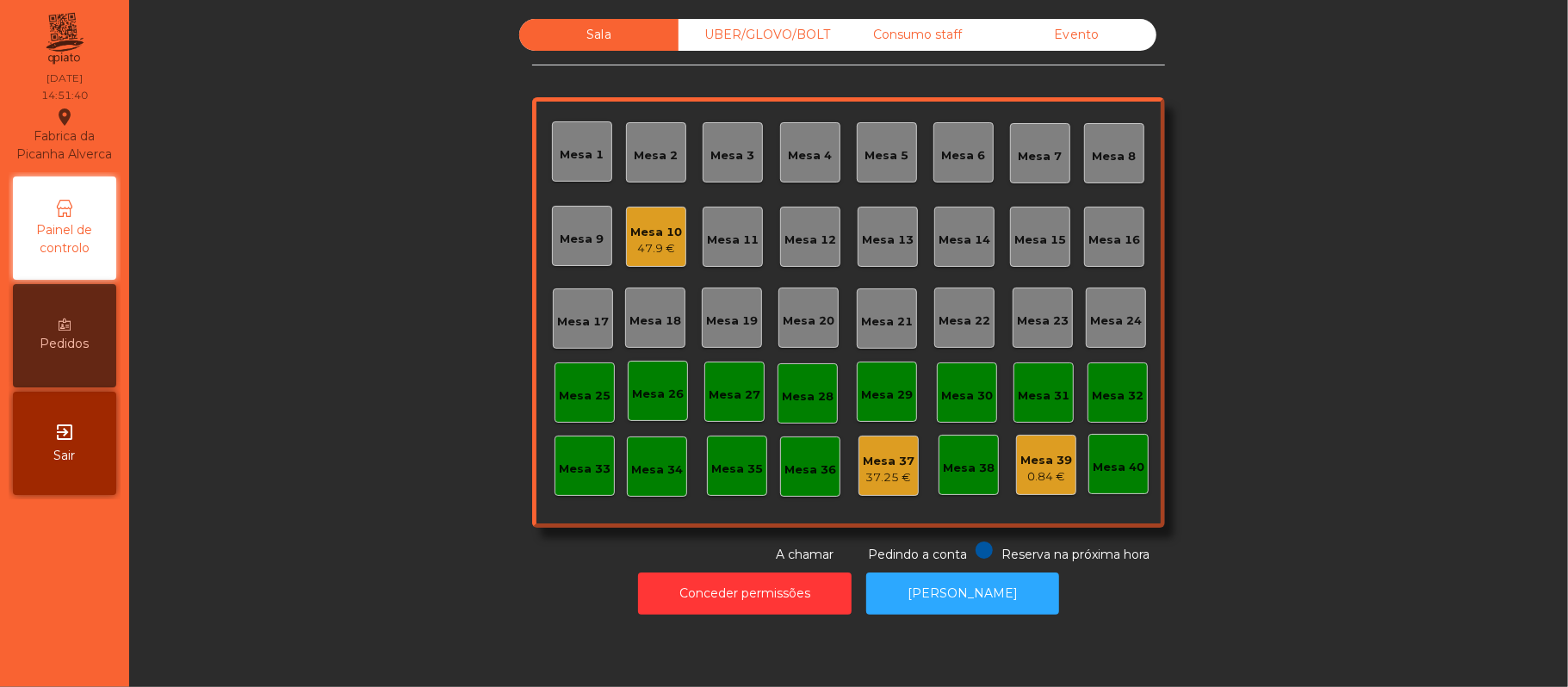
click at [772, 42] on div "UBER/GLOVO/BOLT" at bounding box center [757, 35] width 159 height 32
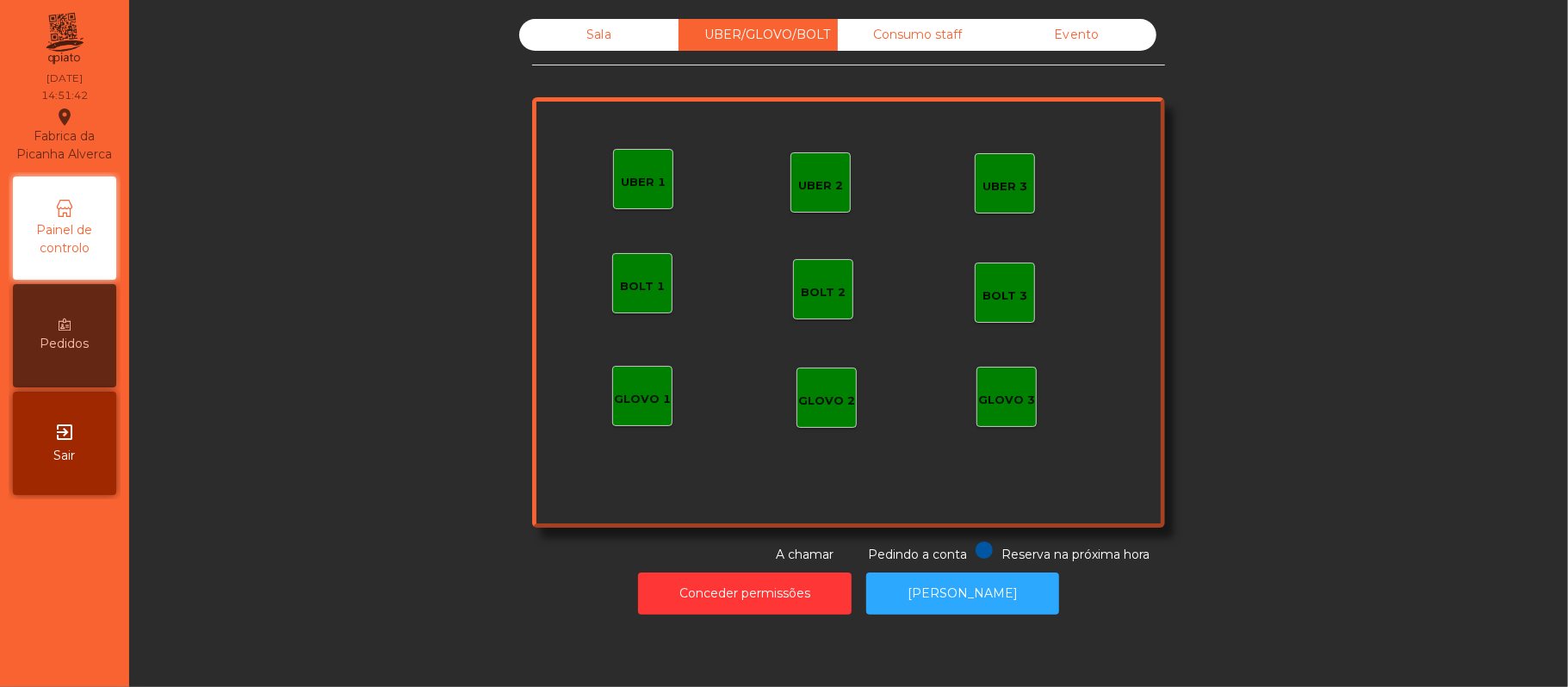
click at [902, 41] on div "Consumo staff" at bounding box center [917, 35] width 159 height 32
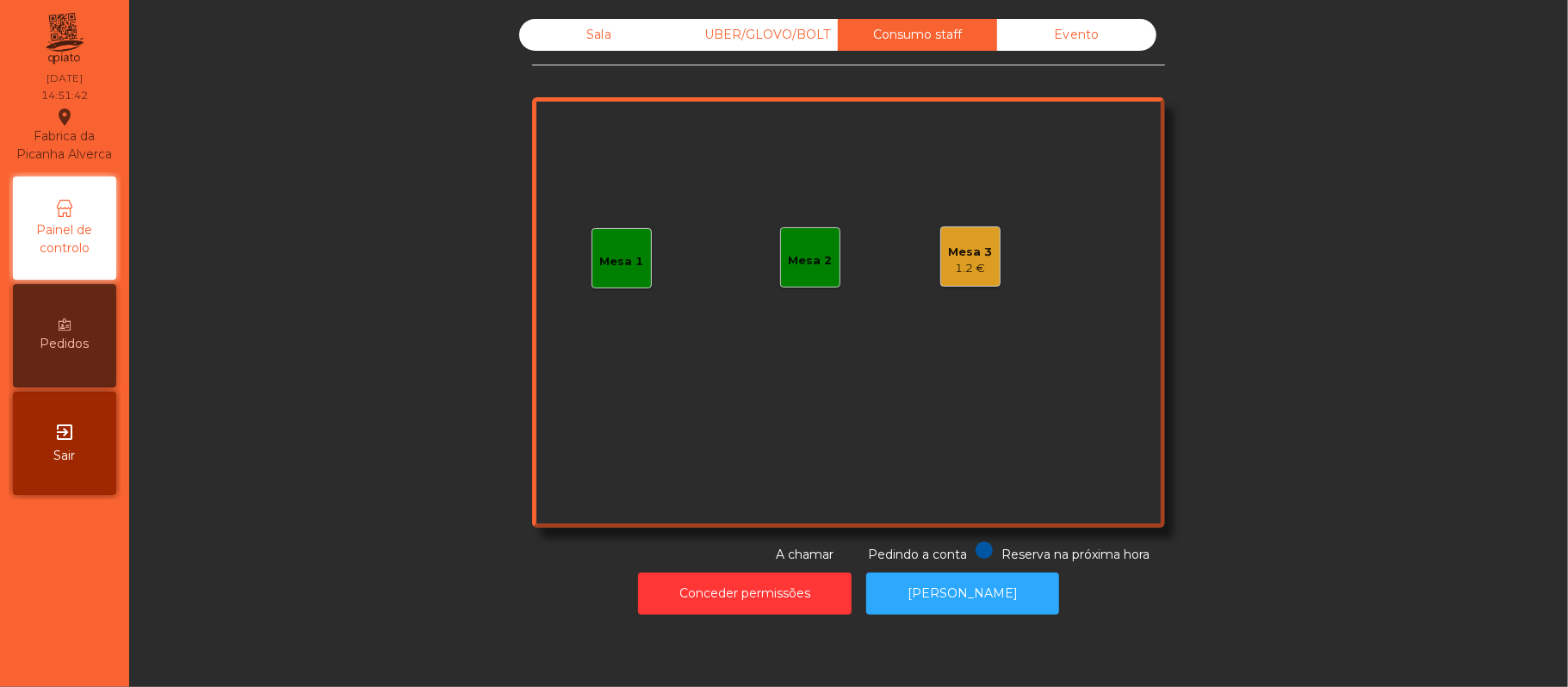
click at [975, 267] on div "1.2 €" at bounding box center [971, 269] width 44 height 18
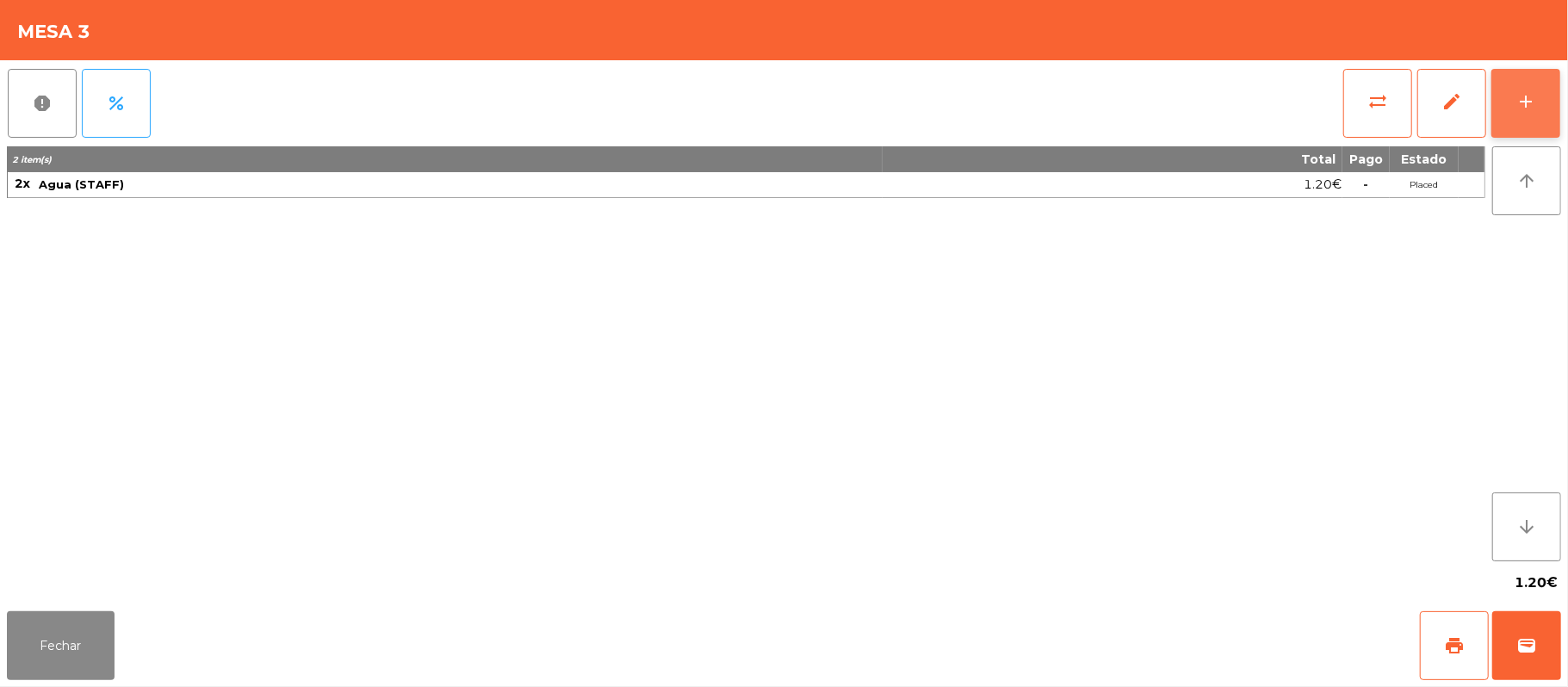
click at [1516, 104] on div "add" at bounding box center [1526, 102] width 21 height 21
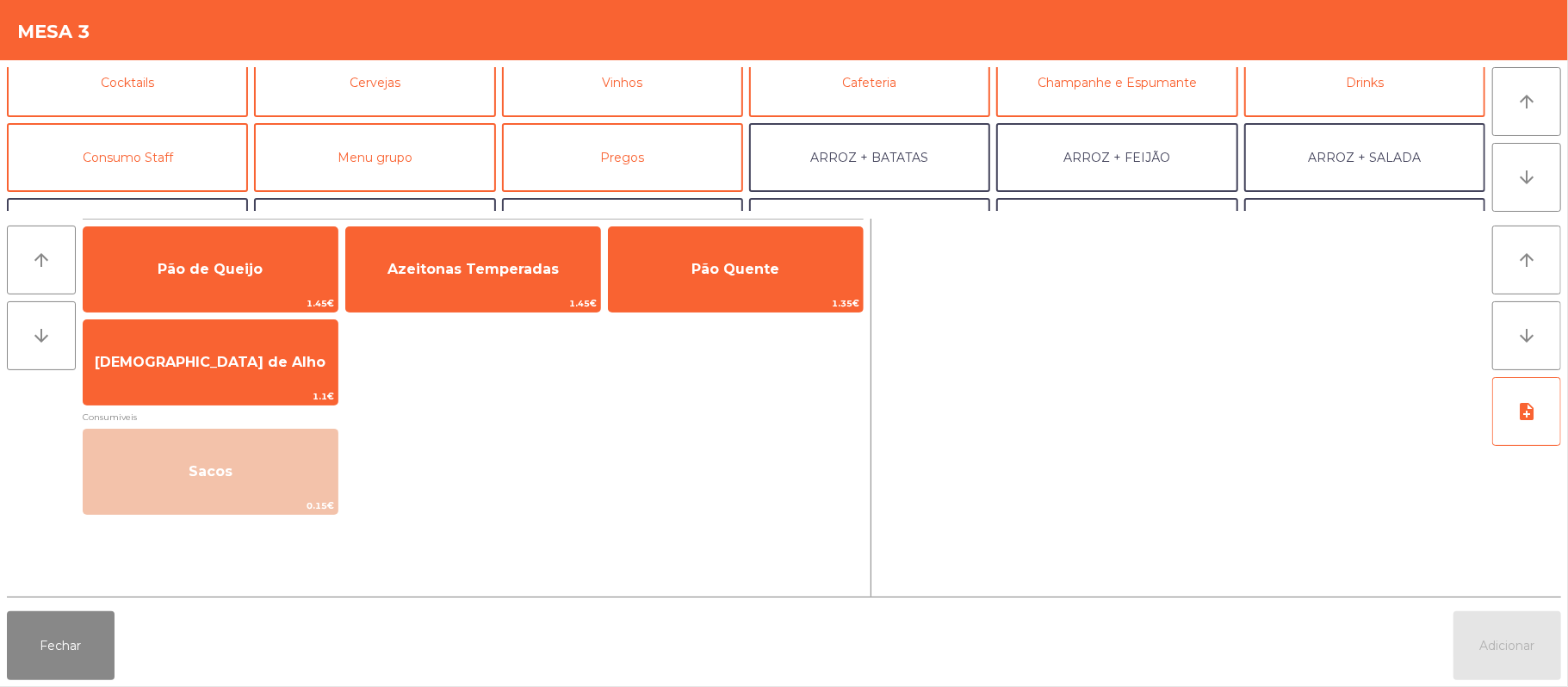
scroll to position [117, 0]
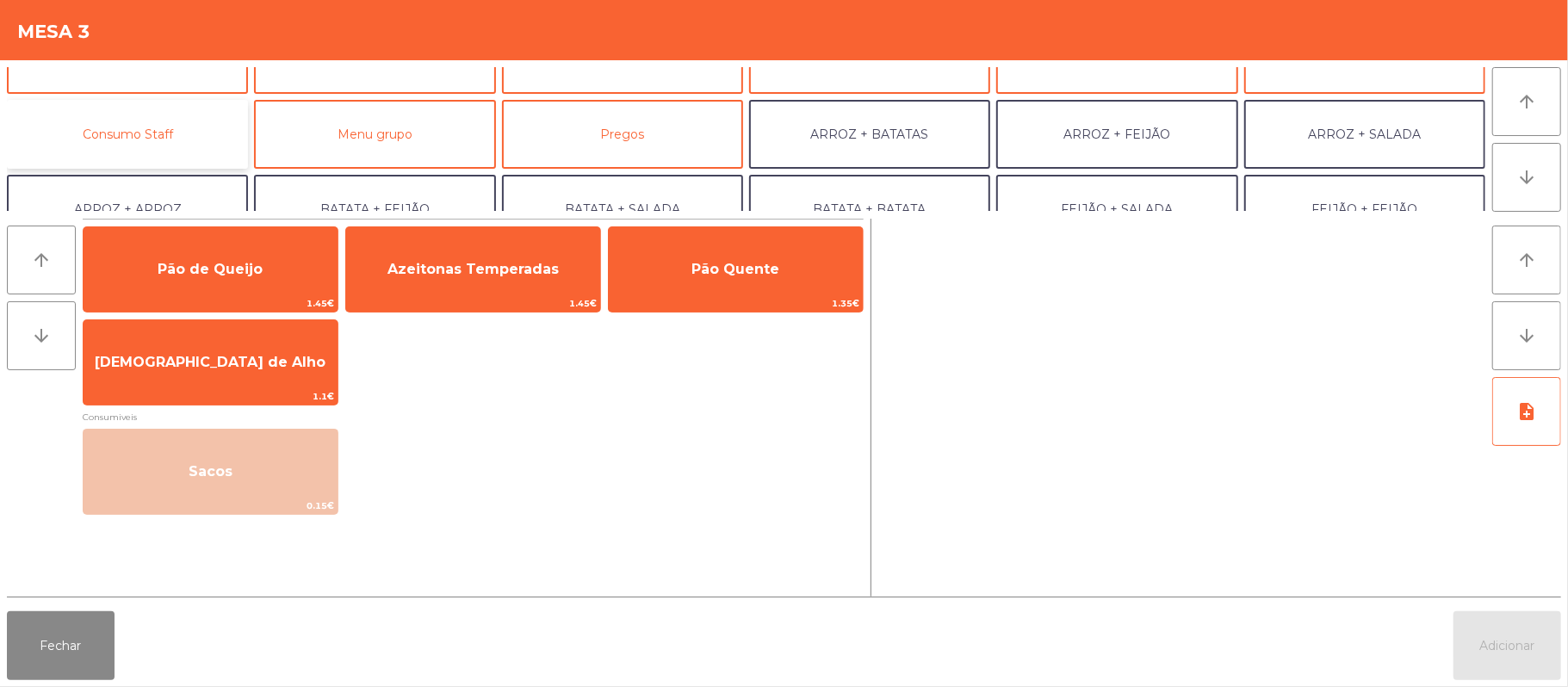
click at [177, 147] on button "Consumo Staff" at bounding box center [127, 134] width 241 height 69
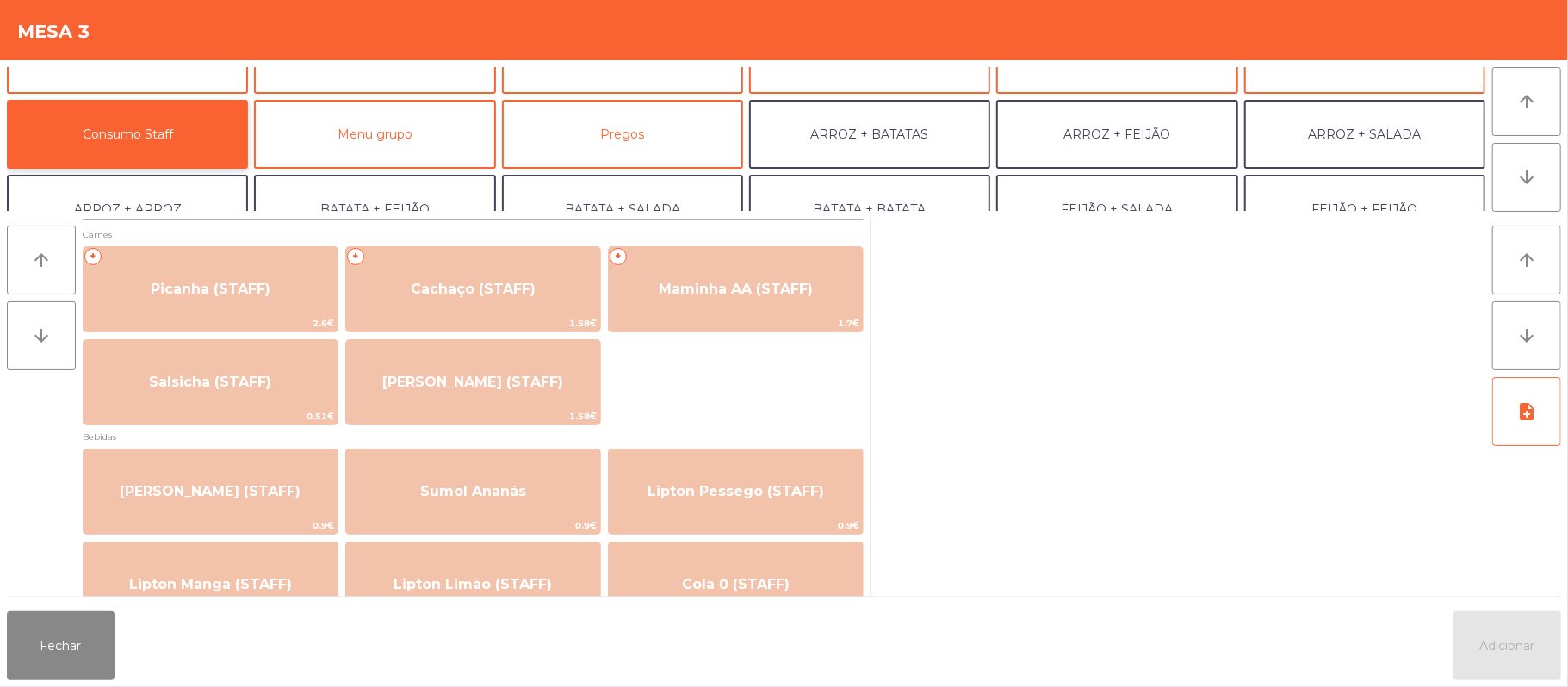
scroll to position [4, 0]
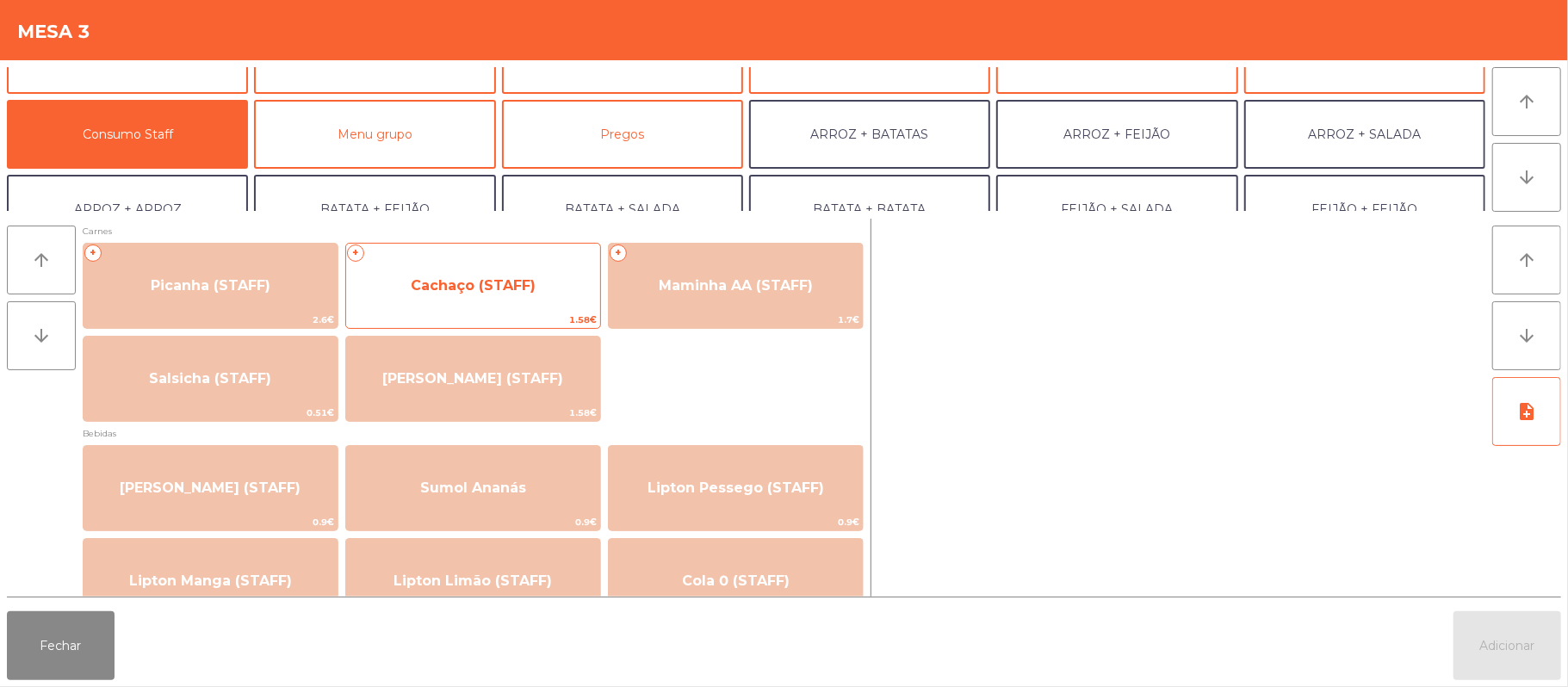
click at [510, 287] on span "Cachaço (STAFF)" at bounding box center [473, 286] width 125 height 17
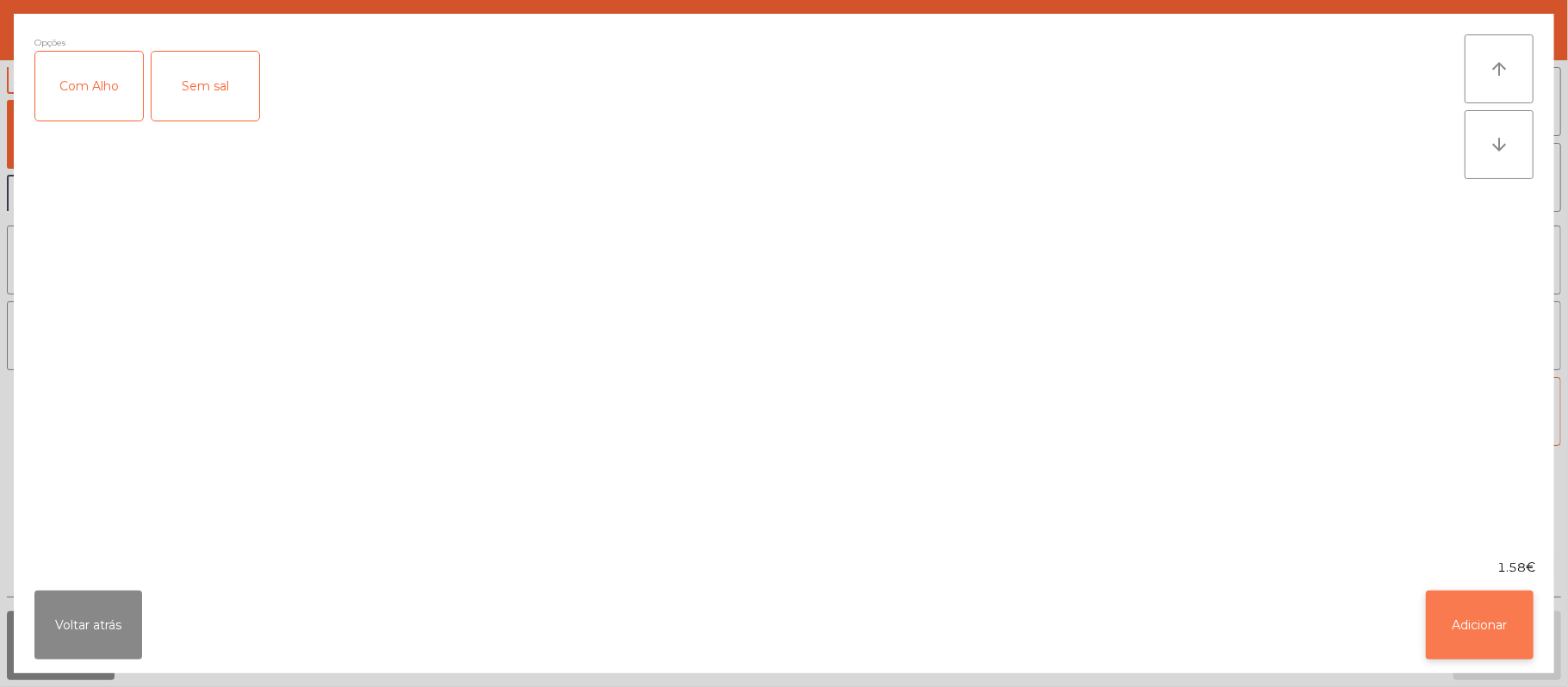
click at [1471, 617] on button "Adicionar" at bounding box center [1479, 625] width 108 height 69
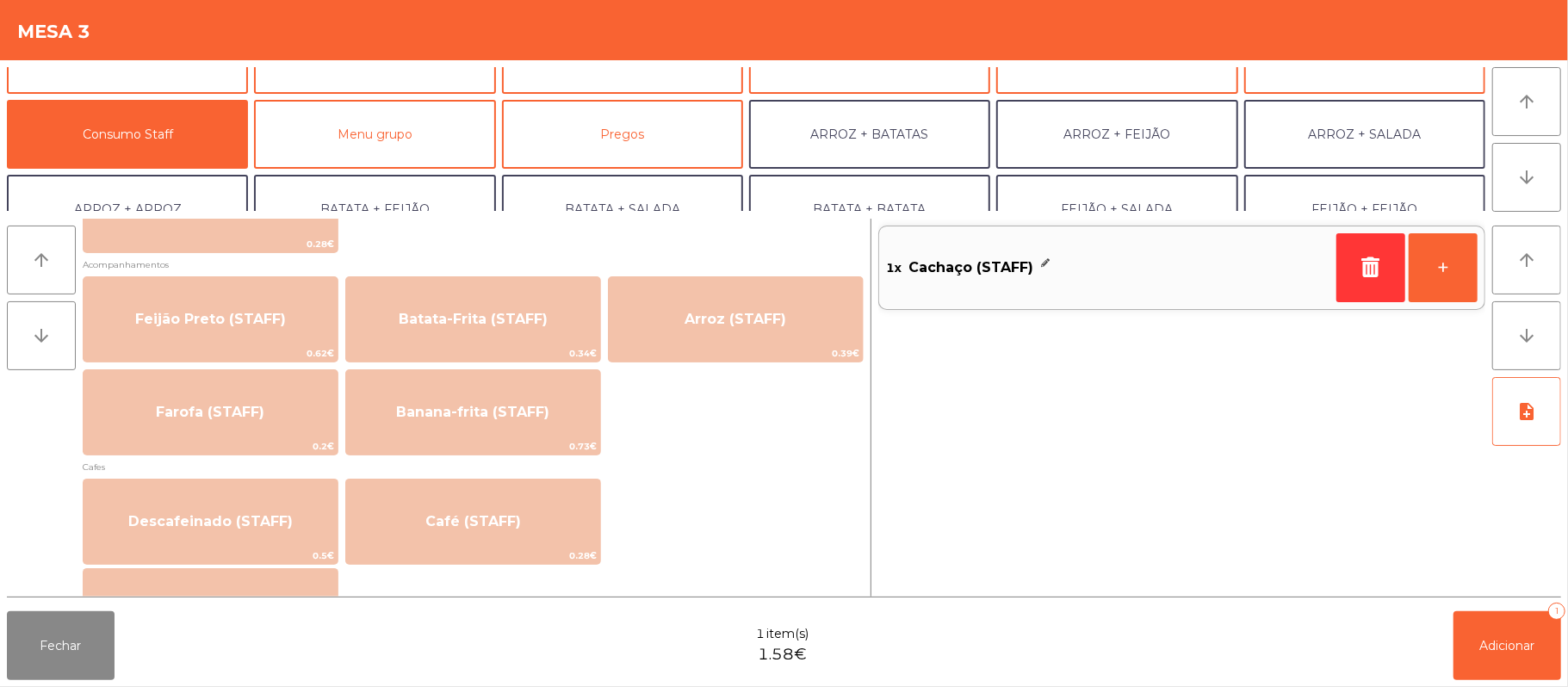
scroll to position [752, 0]
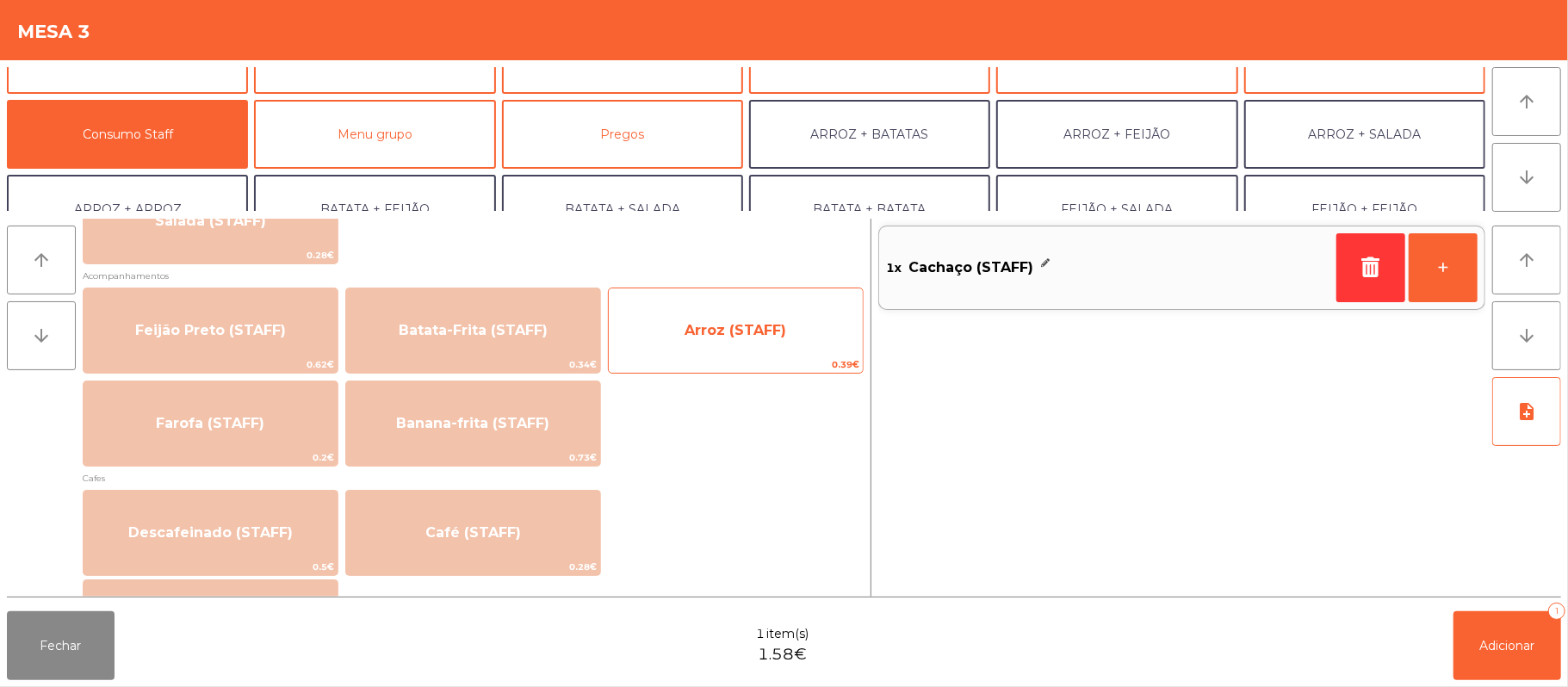
click at [753, 315] on span "Arroz (STAFF)" at bounding box center [735, 330] width 254 height 47
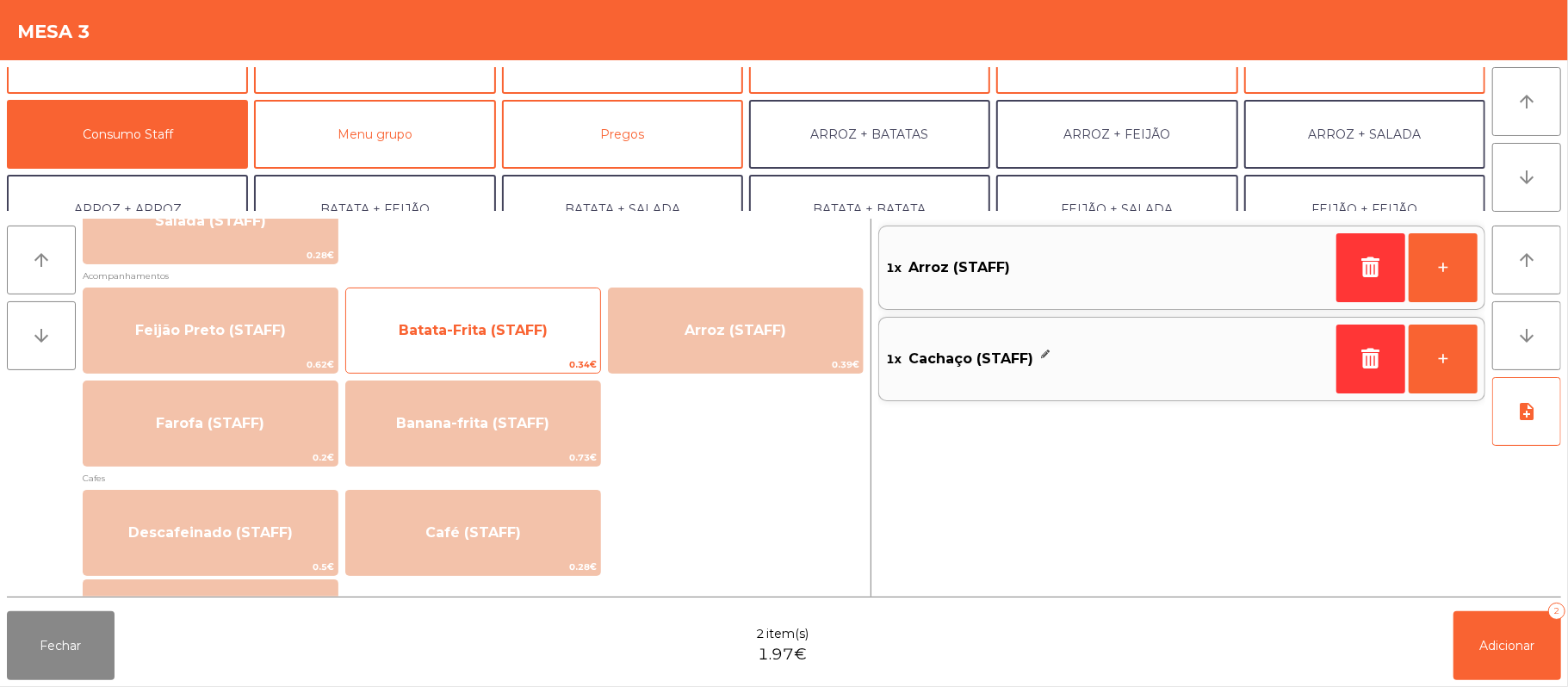
click at [476, 329] on span "Batata-Frita (STAFF)" at bounding box center [473, 330] width 149 height 17
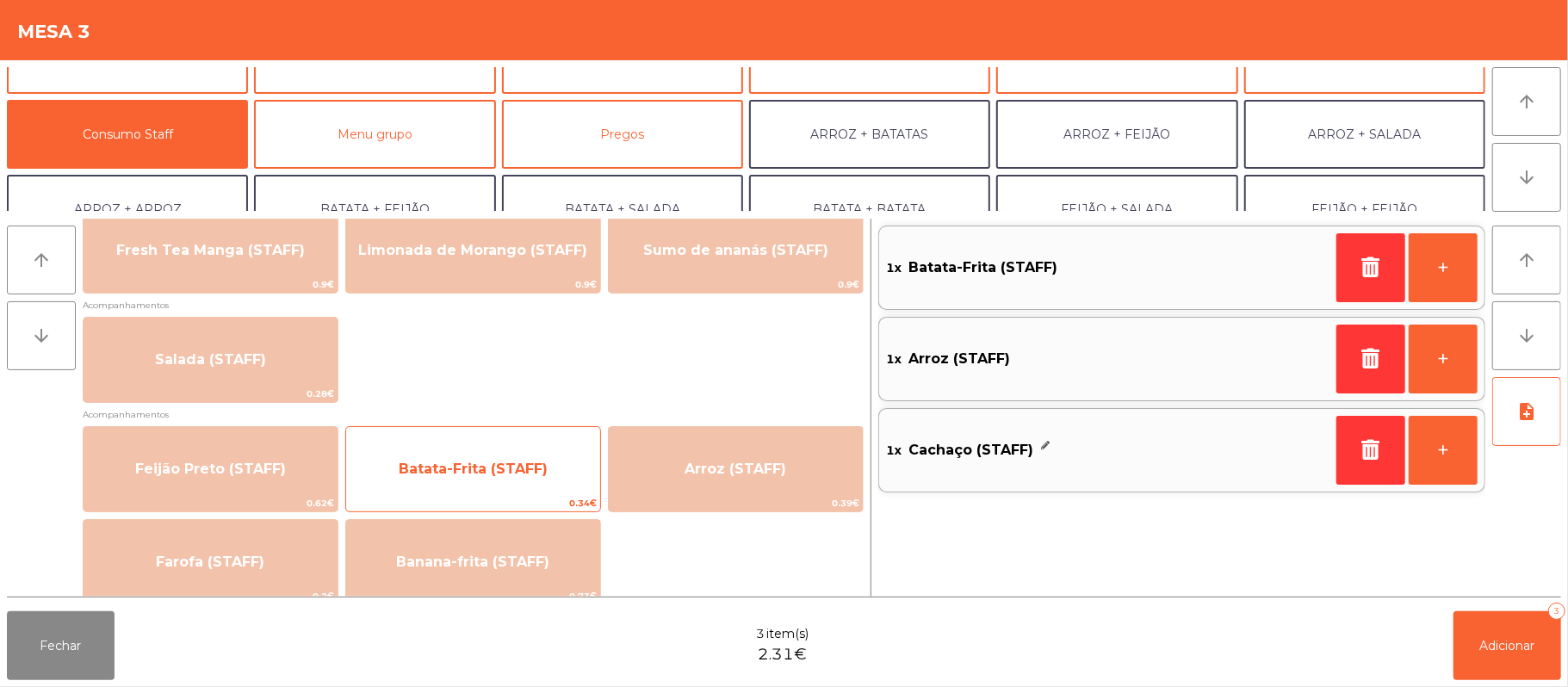
scroll to position [600, 0]
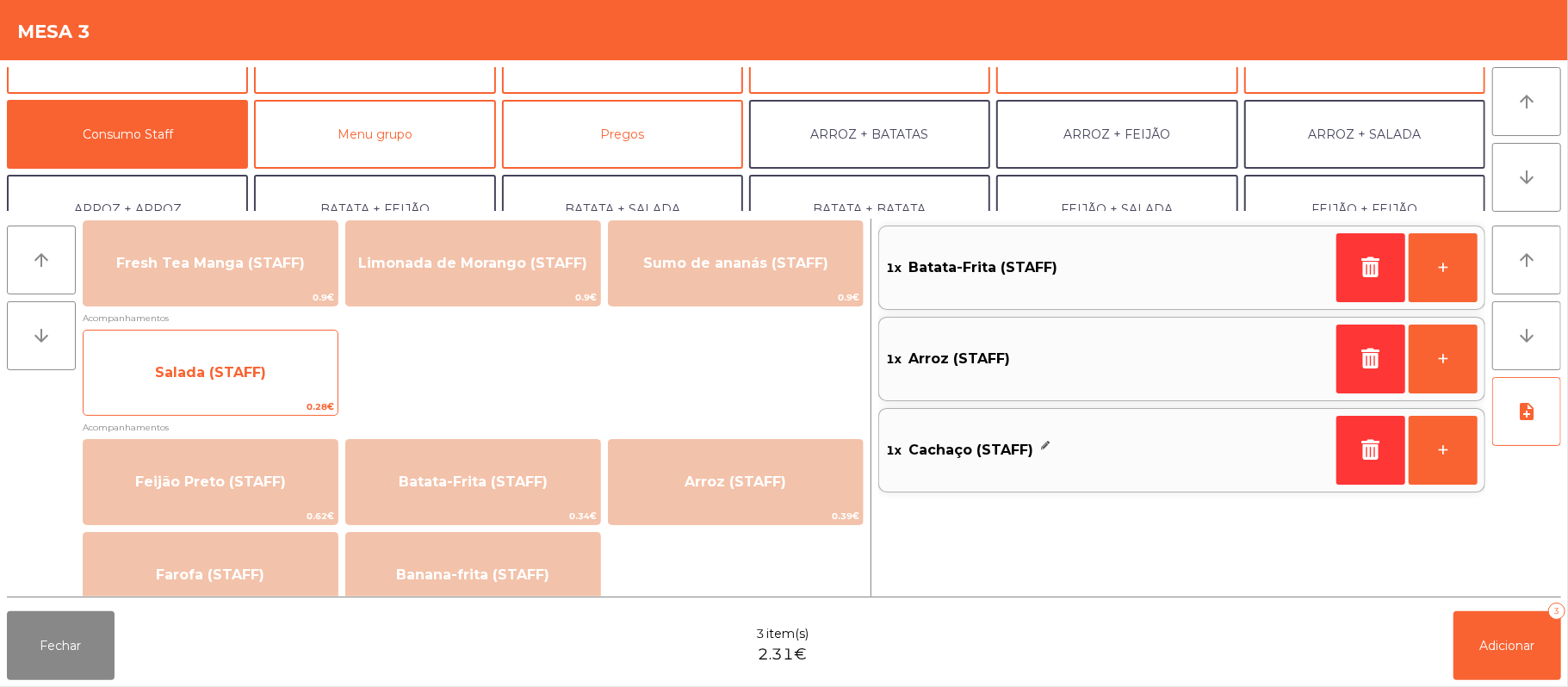
click at [270, 356] on span "Salada (STAFF)" at bounding box center [210, 372] width 254 height 47
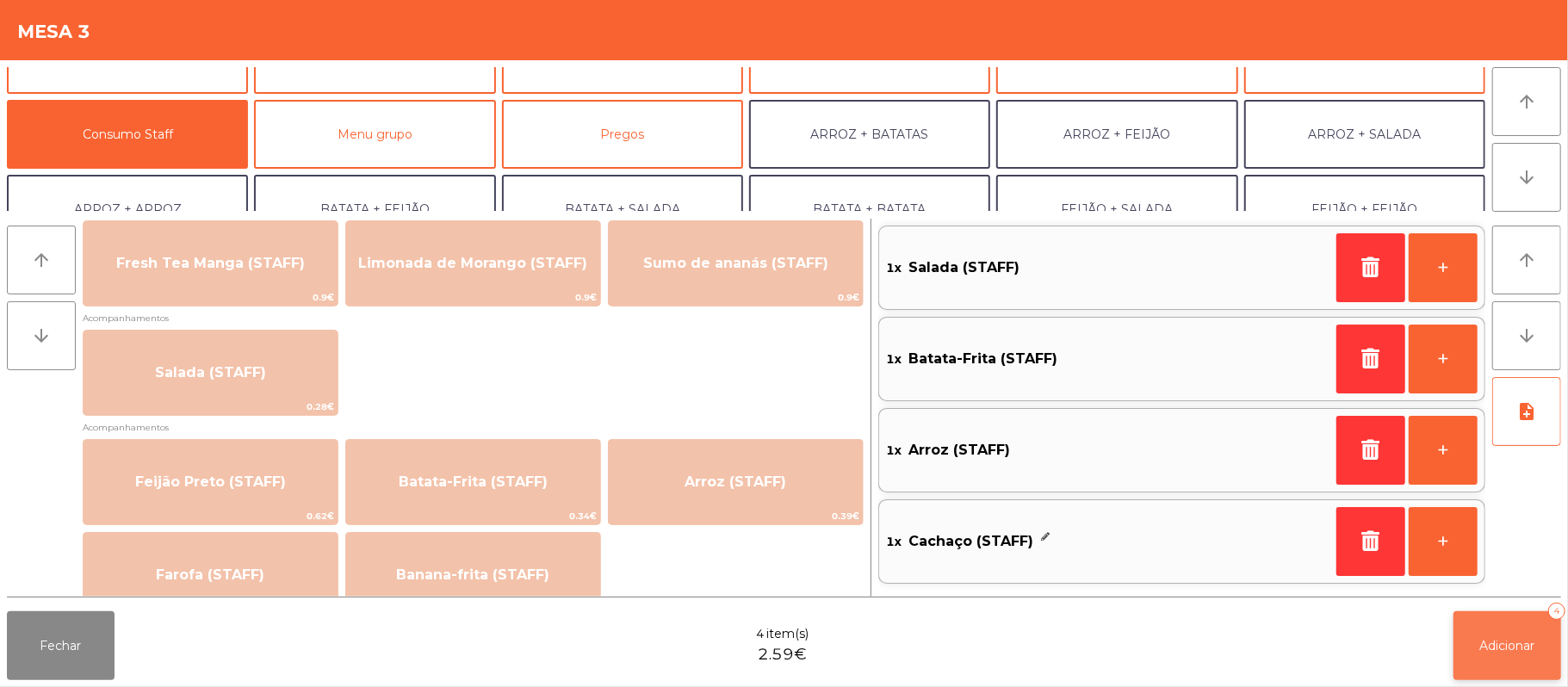
click at [1501, 638] on span "Adicionar" at bounding box center [1507, 646] width 55 height 16
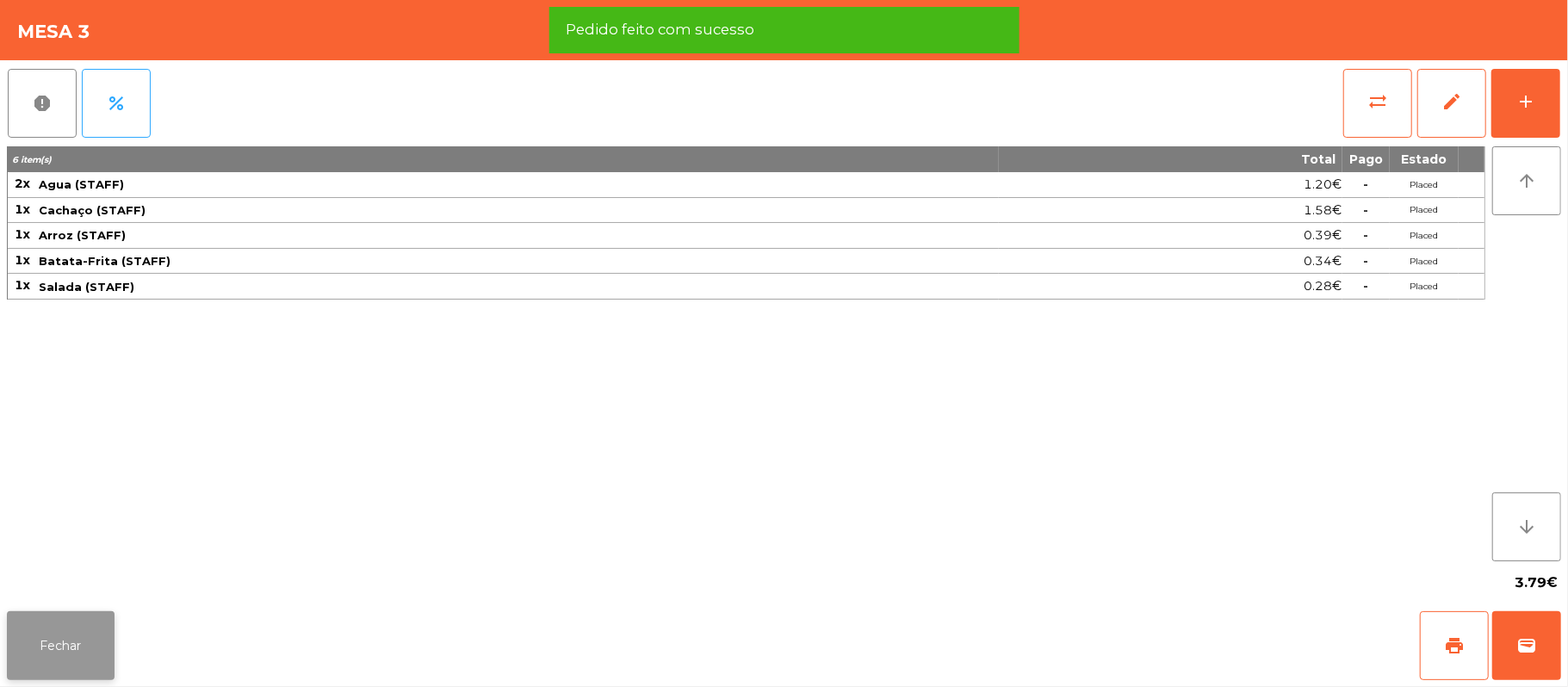
click at [70, 647] on button "Fechar" at bounding box center [61, 646] width 108 height 69
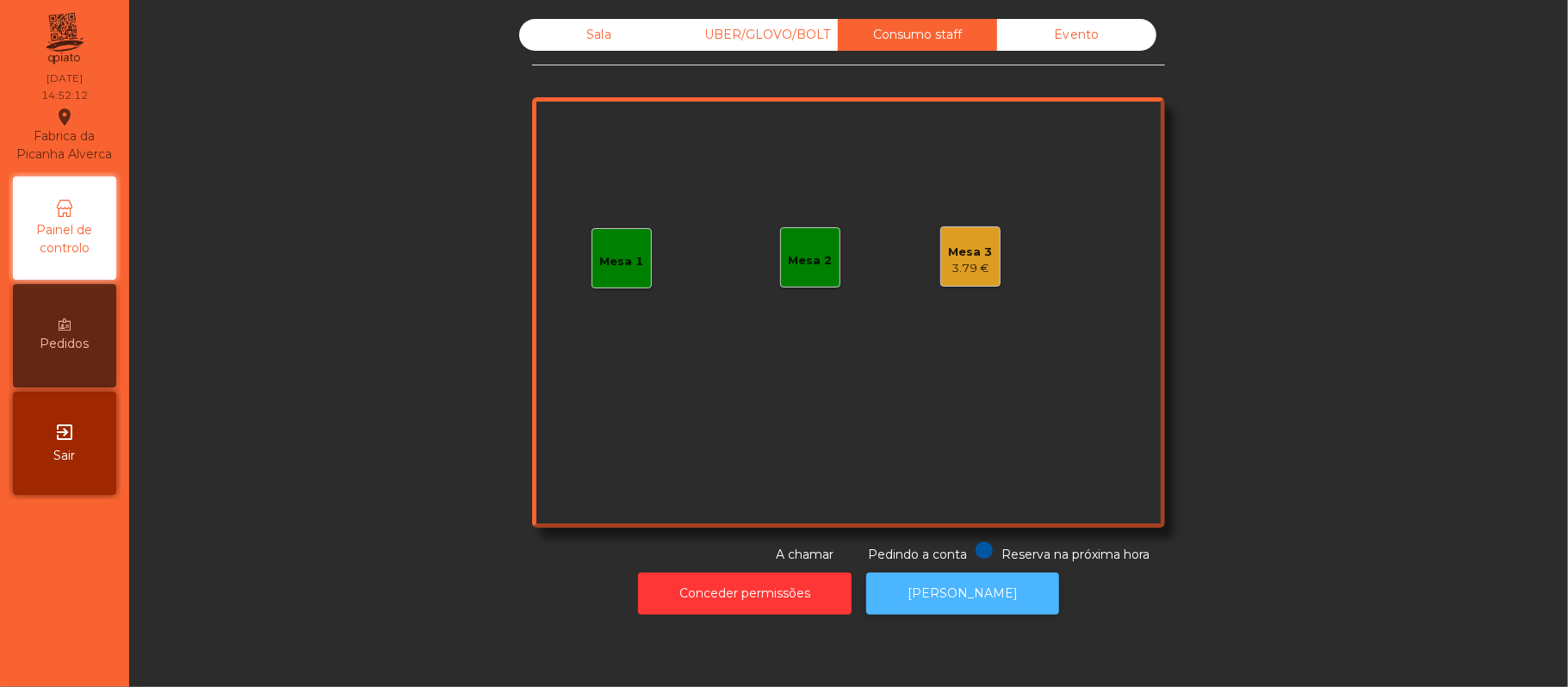
click at [1009, 614] on button "[PERSON_NAME]" at bounding box center [963, 594] width 193 height 42
click at [621, 38] on div "Sala" at bounding box center [598, 35] width 159 height 32
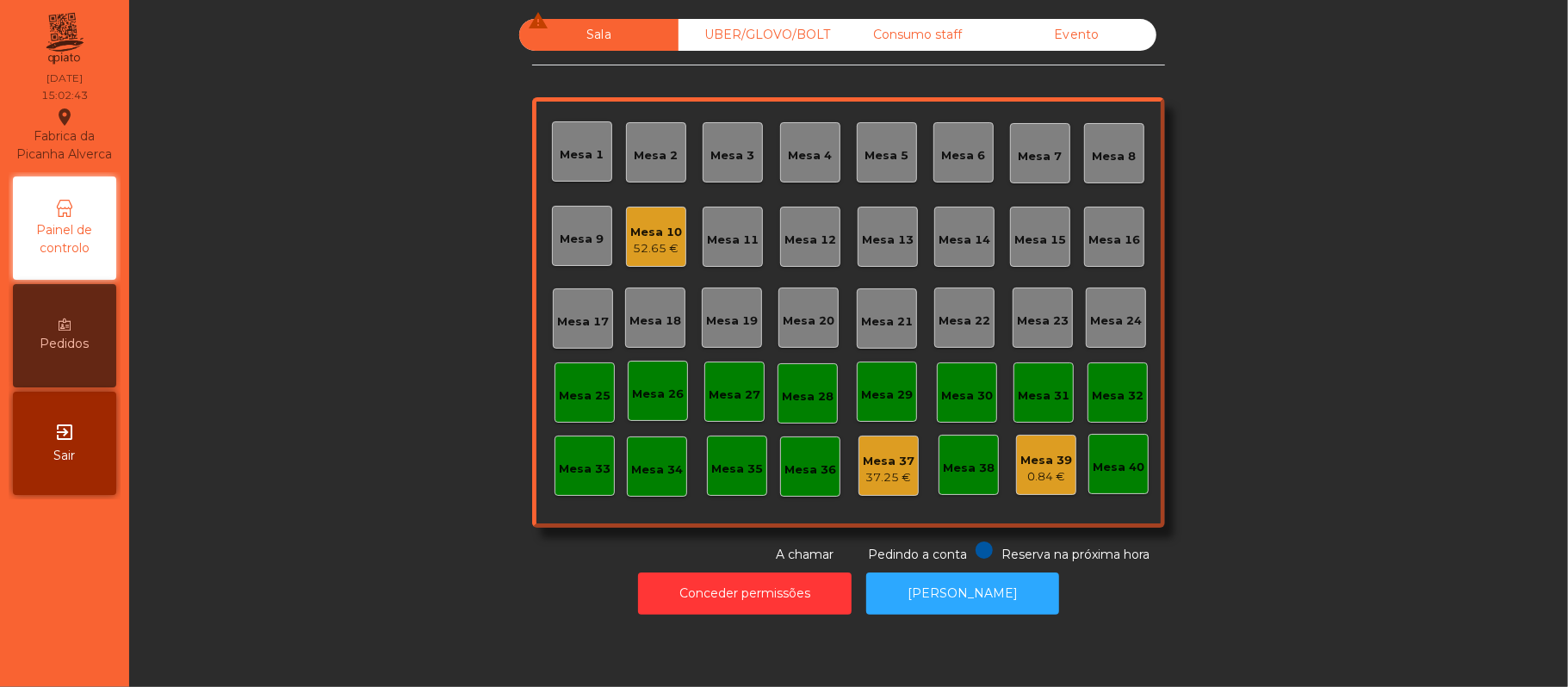
click at [631, 212] on div "Mesa 10 52.65 €" at bounding box center [656, 236] width 61 height 61
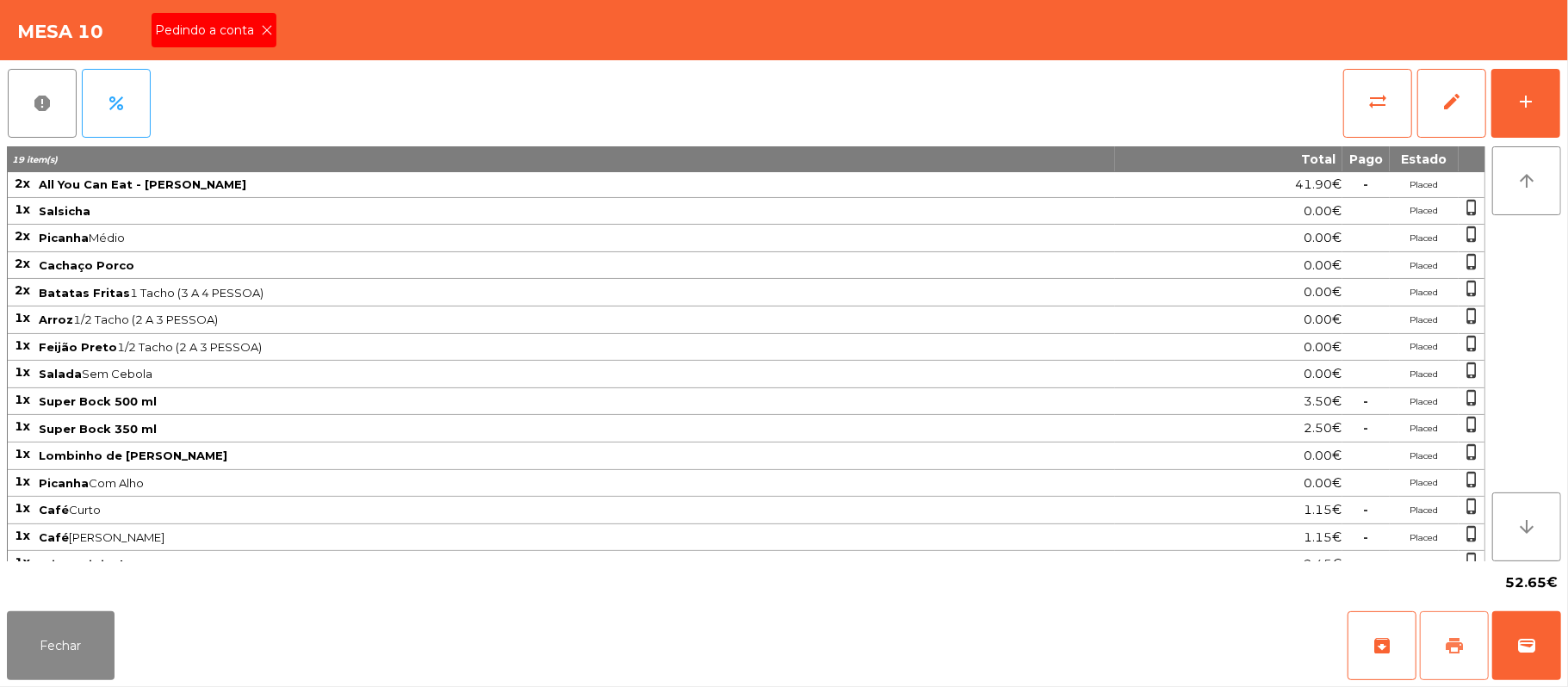
click at [1449, 645] on span "print" at bounding box center [1455, 646] width 21 height 21
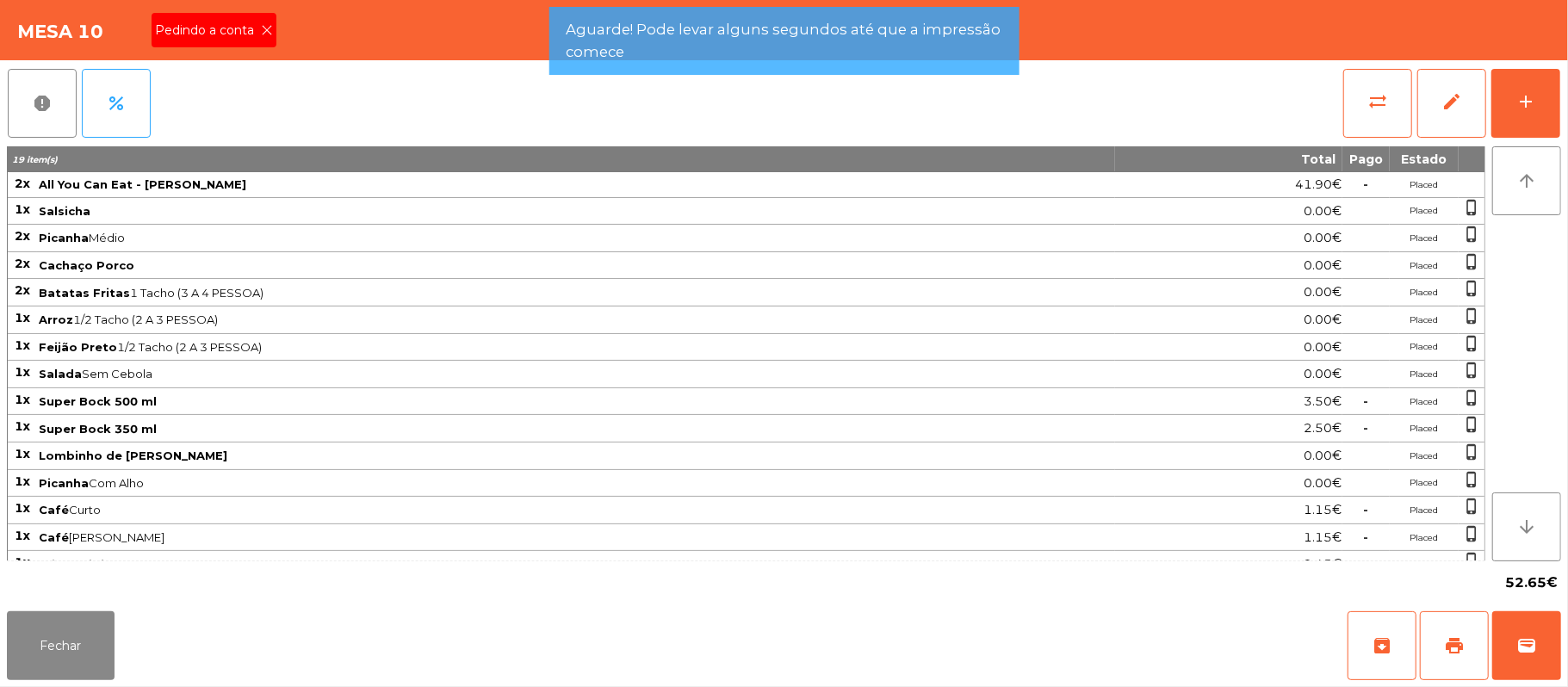
click at [265, 32] on icon at bounding box center [267, 30] width 12 height 12
click at [257, 29] on div "Mesa 10 Pedindo a conta" at bounding box center [784, 30] width 1568 height 61
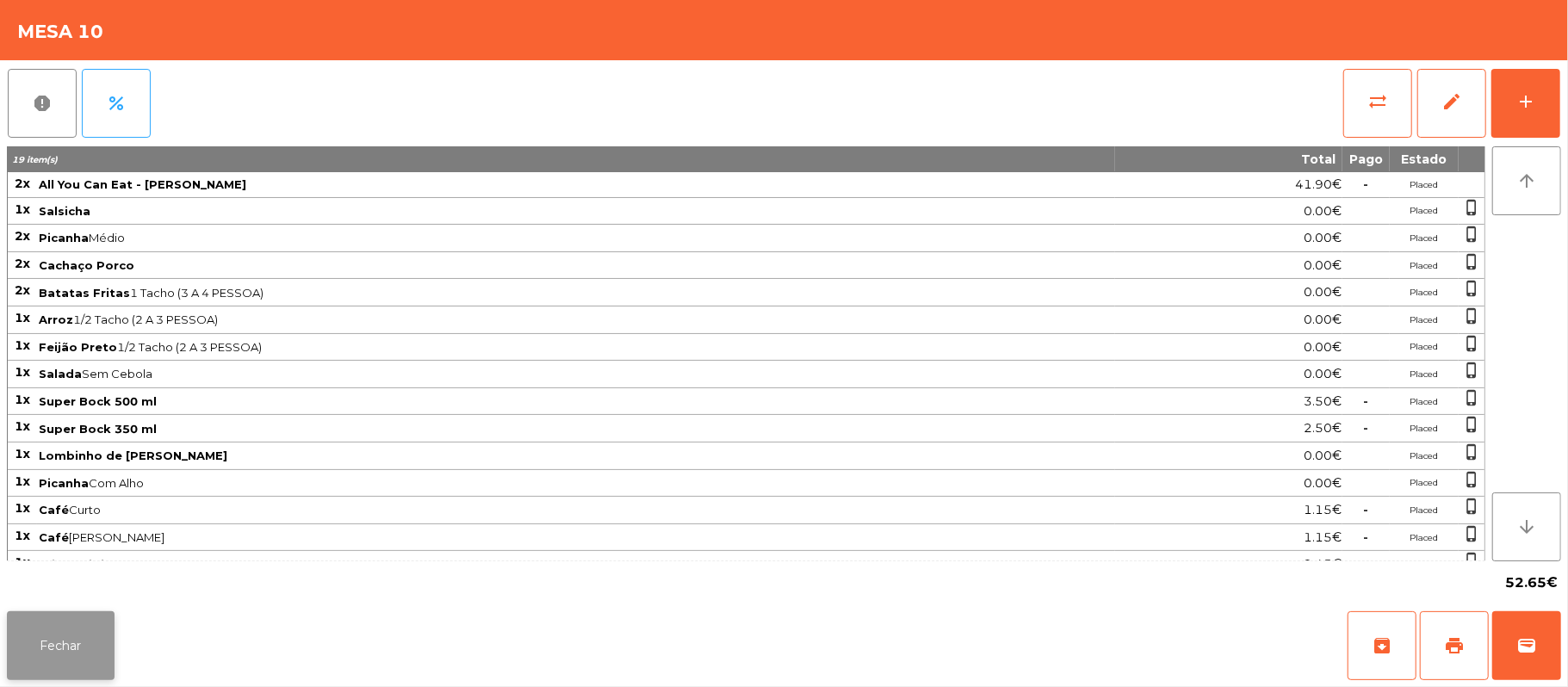
click at [57, 639] on button "Fechar" at bounding box center [61, 646] width 108 height 69
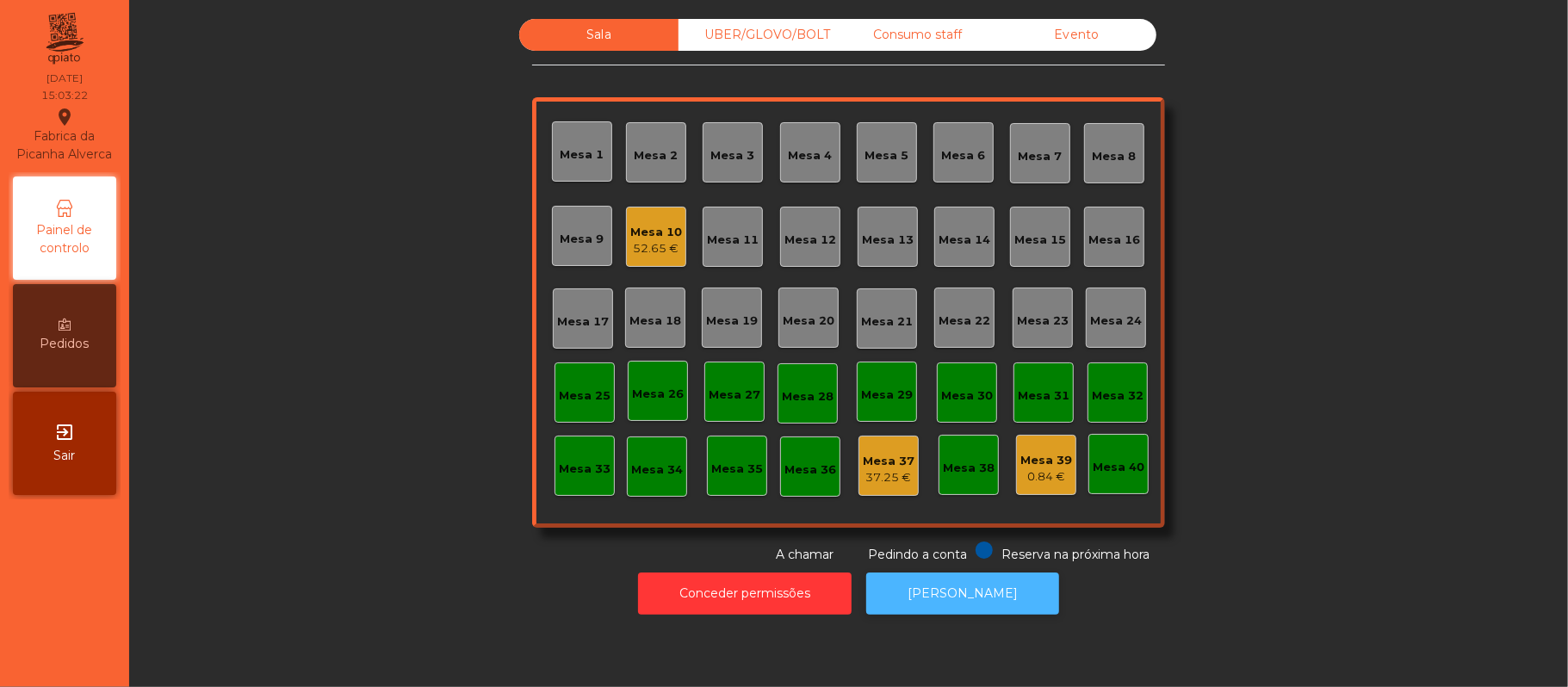
click at [1003, 584] on button "[PERSON_NAME]" at bounding box center [963, 594] width 193 height 42
click at [670, 264] on div "Mesa 10 52.65 €" at bounding box center [656, 236] width 61 height 61
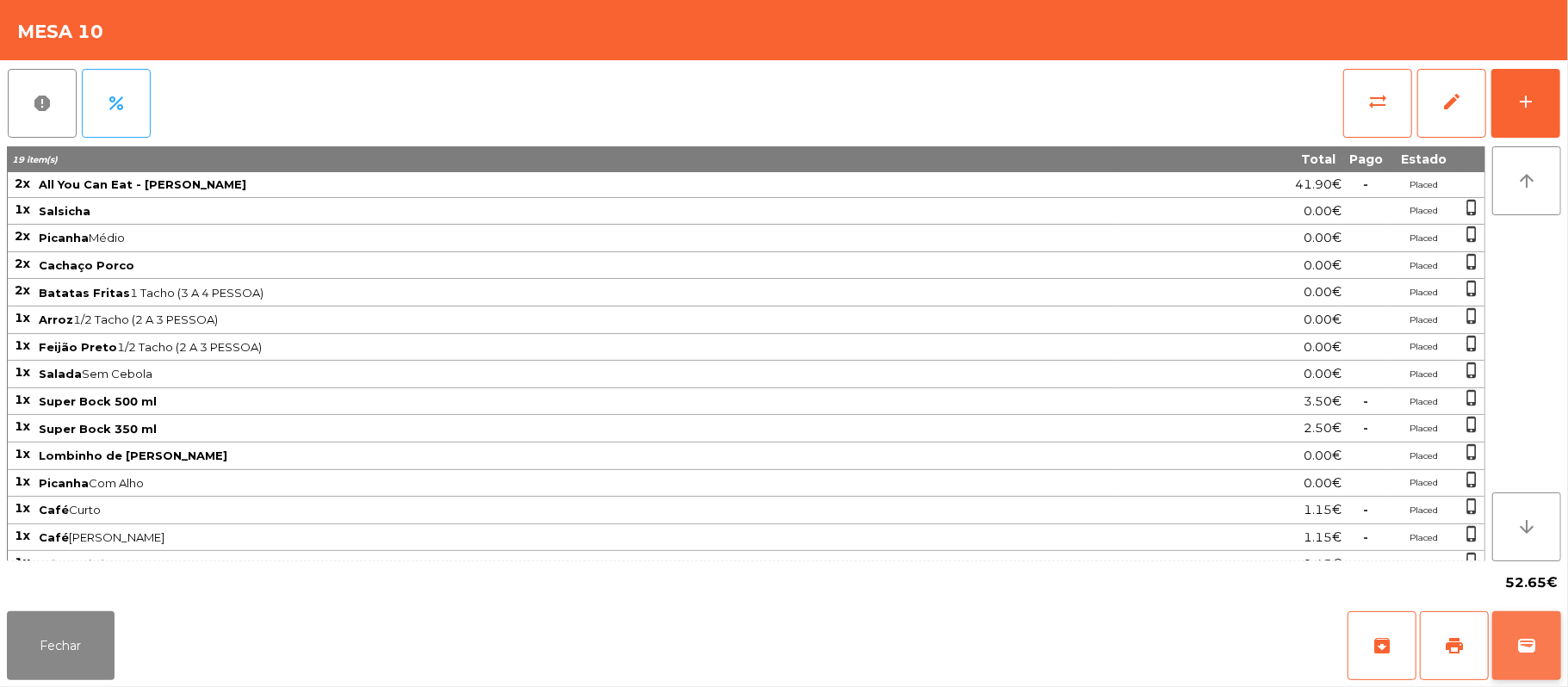
click at [1550, 652] on button "wallet" at bounding box center [1527, 646] width 69 height 69
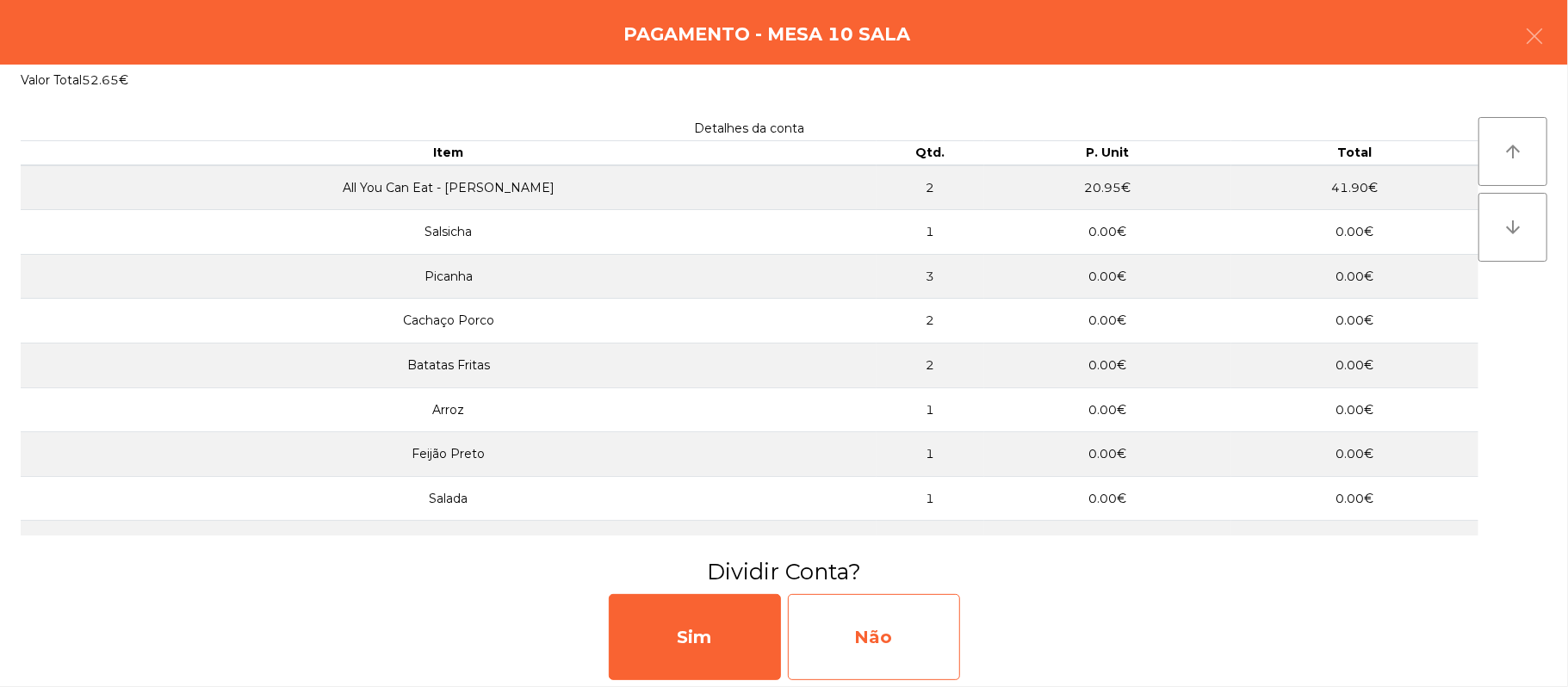
click at [876, 642] on div "Não" at bounding box center [874, 637] width 172 height 86
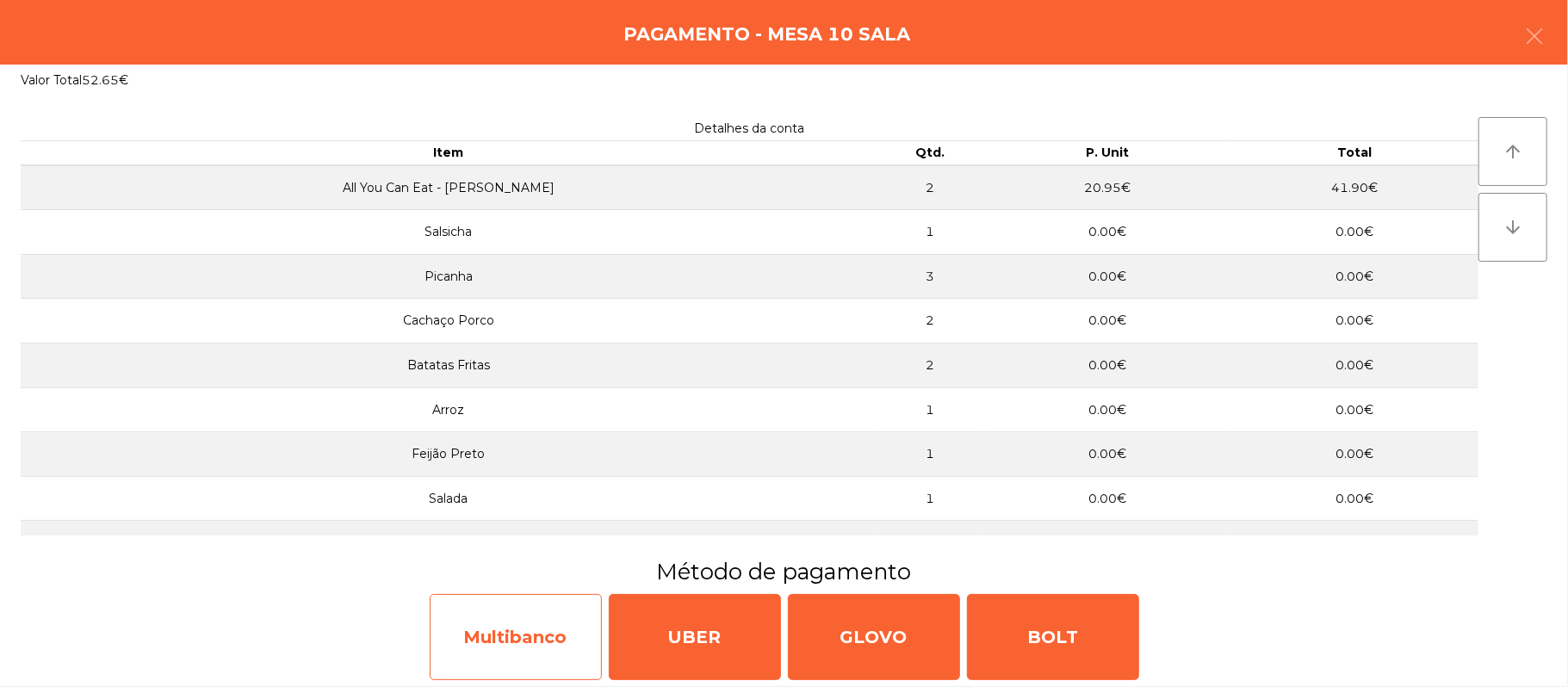
click at [531, 642] on div "Multibanco" at bounding box center [516, 637] width 172 height 86
select select "**"
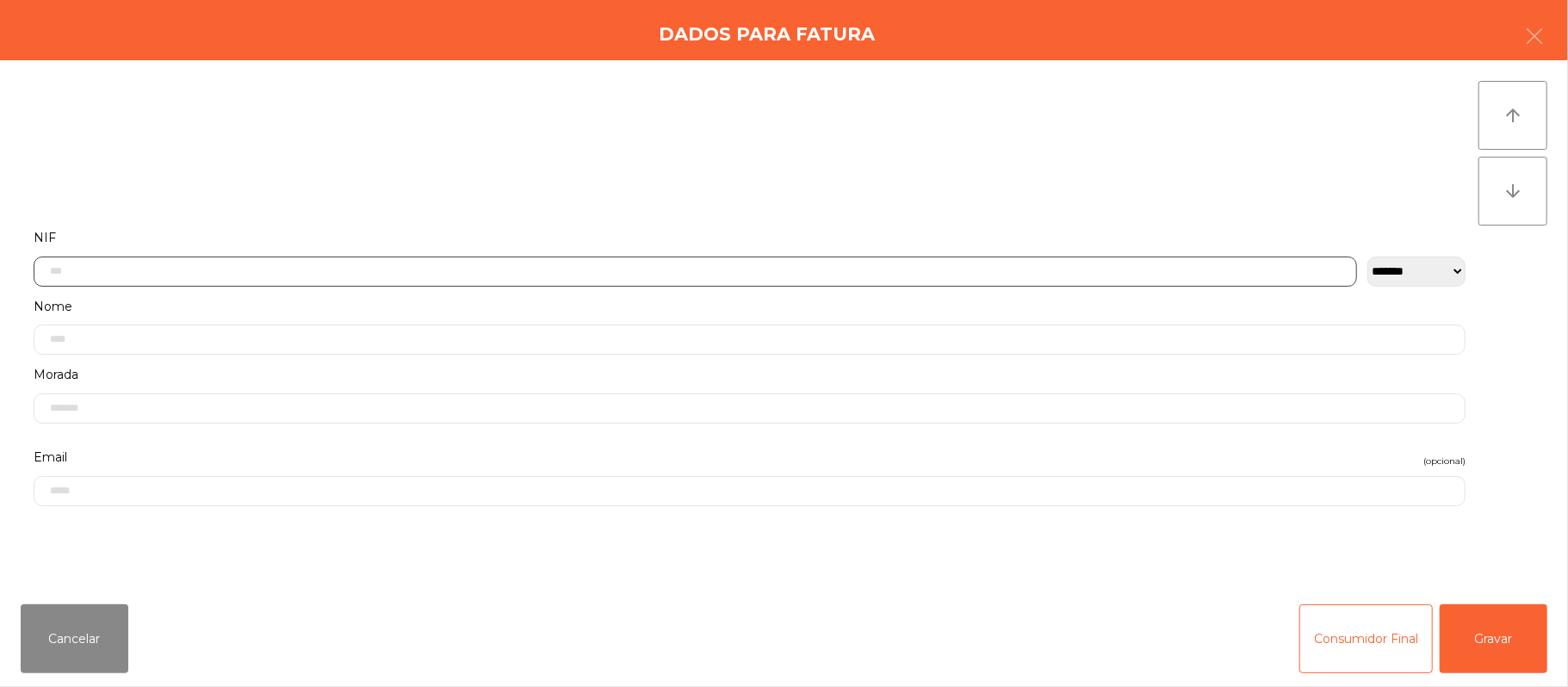
click at [672, 274] on input "text" at bounding box center [695, 271] width 1323 height 30
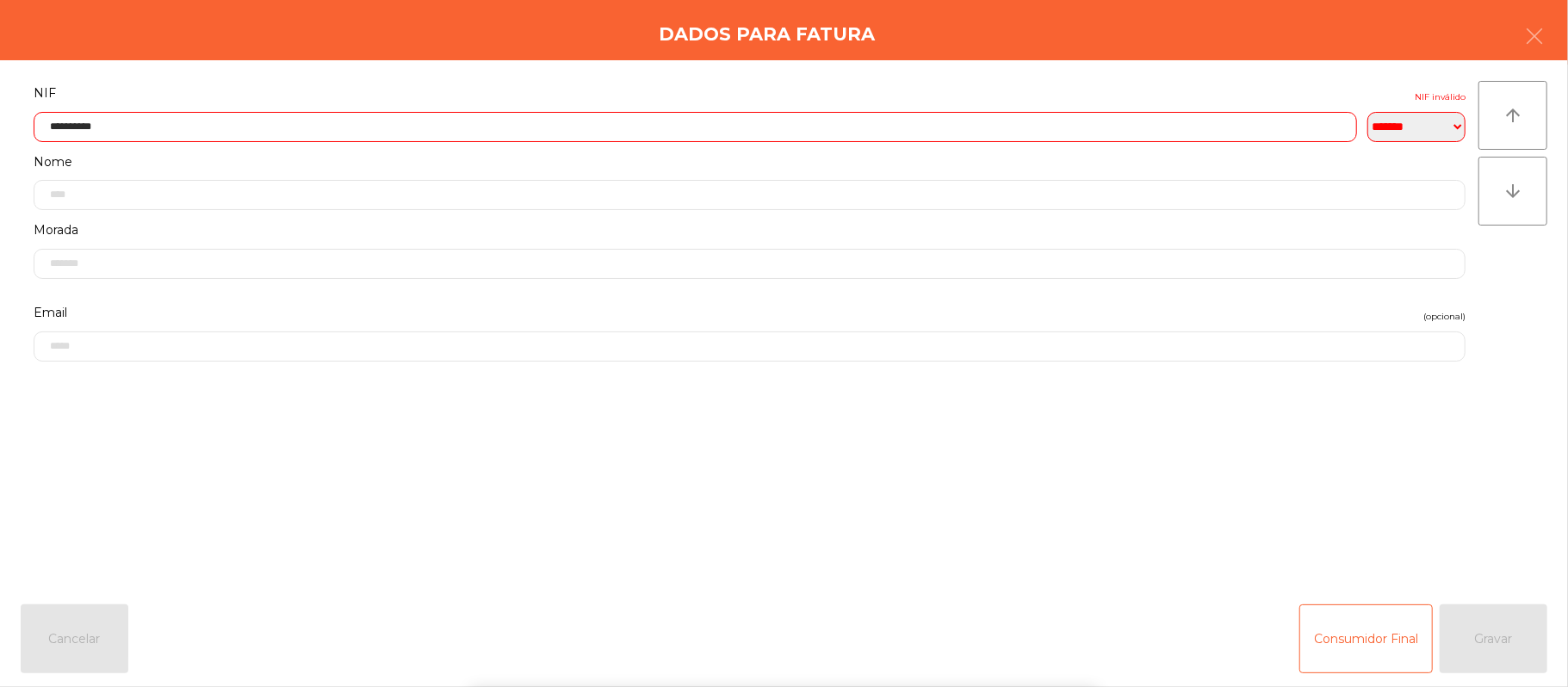
click at [1441, 498] on div "` 1 2 3 4 5 6 7 8 9 0 - = keyboard_backspace keyboard_tab q w e r t y u i o p […" at bounding box center [784, 580] width 1568 height 213
click at [1452, 500] on div "` 1 2 3 4 5 6 7 8 9 0 - = keyboard_backspace keyboard_tab q w e r t y u i o p […" at bounding box center [784, 580] width 1568 height 213
click at [1458, 494] on form "**********" at bounding box center [749, 326] width 1457 height 489
click at [1478, 510] on div "arrow_upward arrow_downward" at bounding box center [1513, 325] width 69 height 489
click at [869, 152] on label "Nome" at bounding box center [749, 163] width 1432 height 23
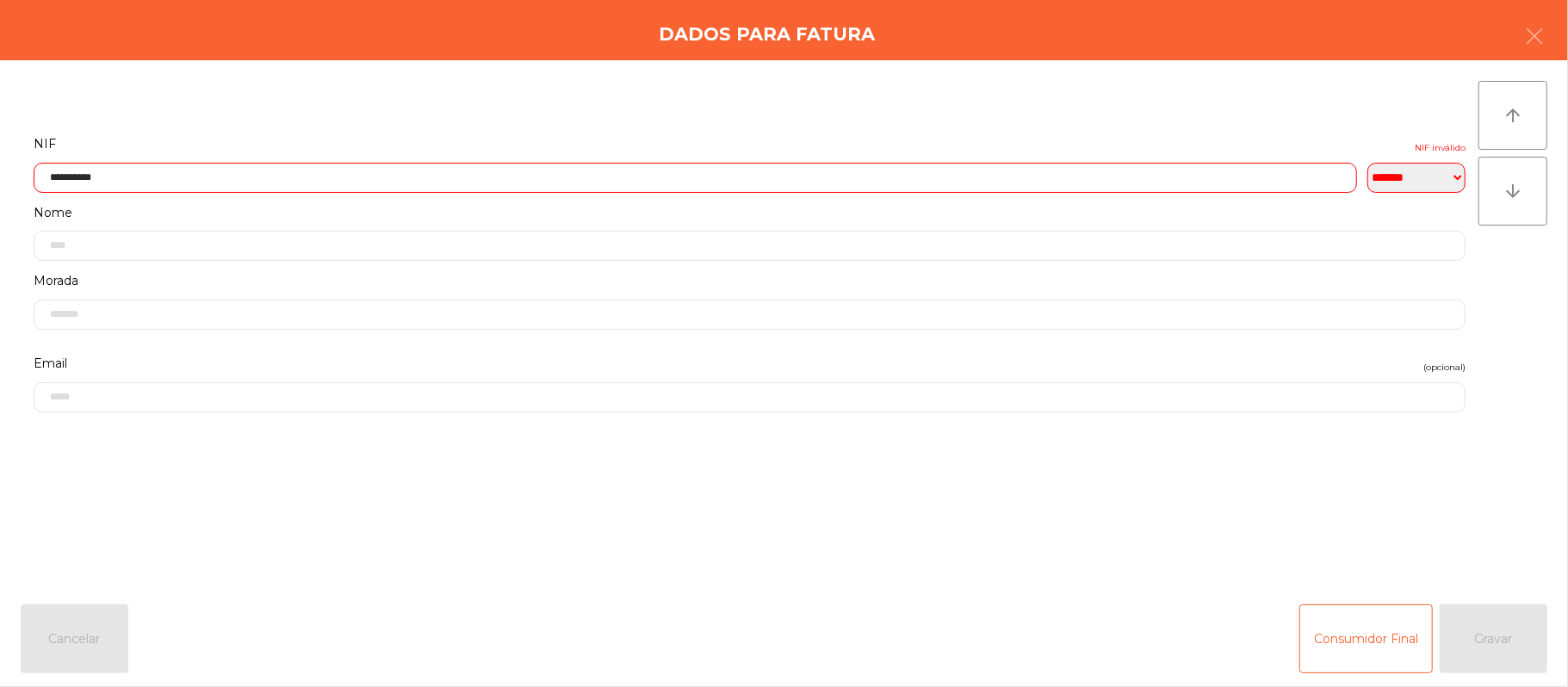
scroll to position [57, 0]
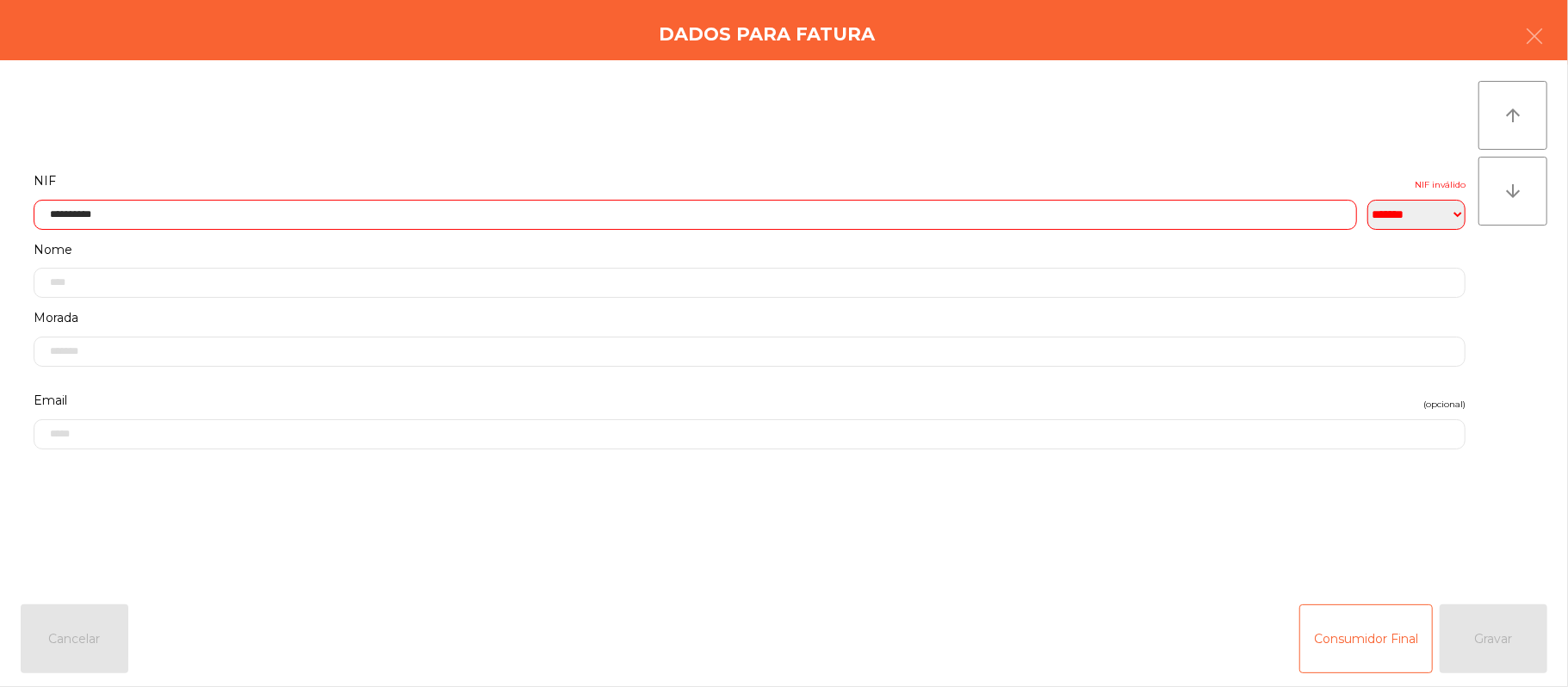
click at [337, 211] on input "**********" at bounding box center [695, 214] width 1323 height 30
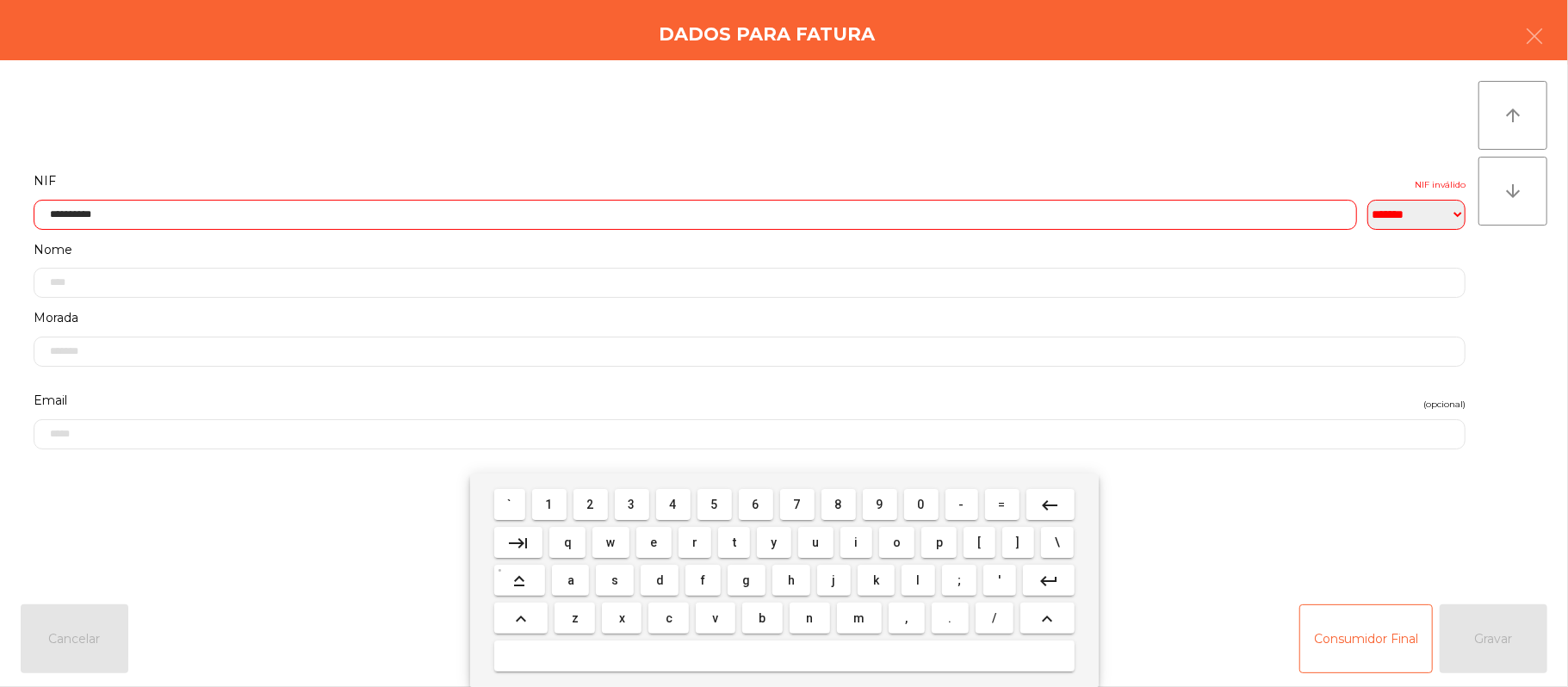
scroll to position [145, 0]
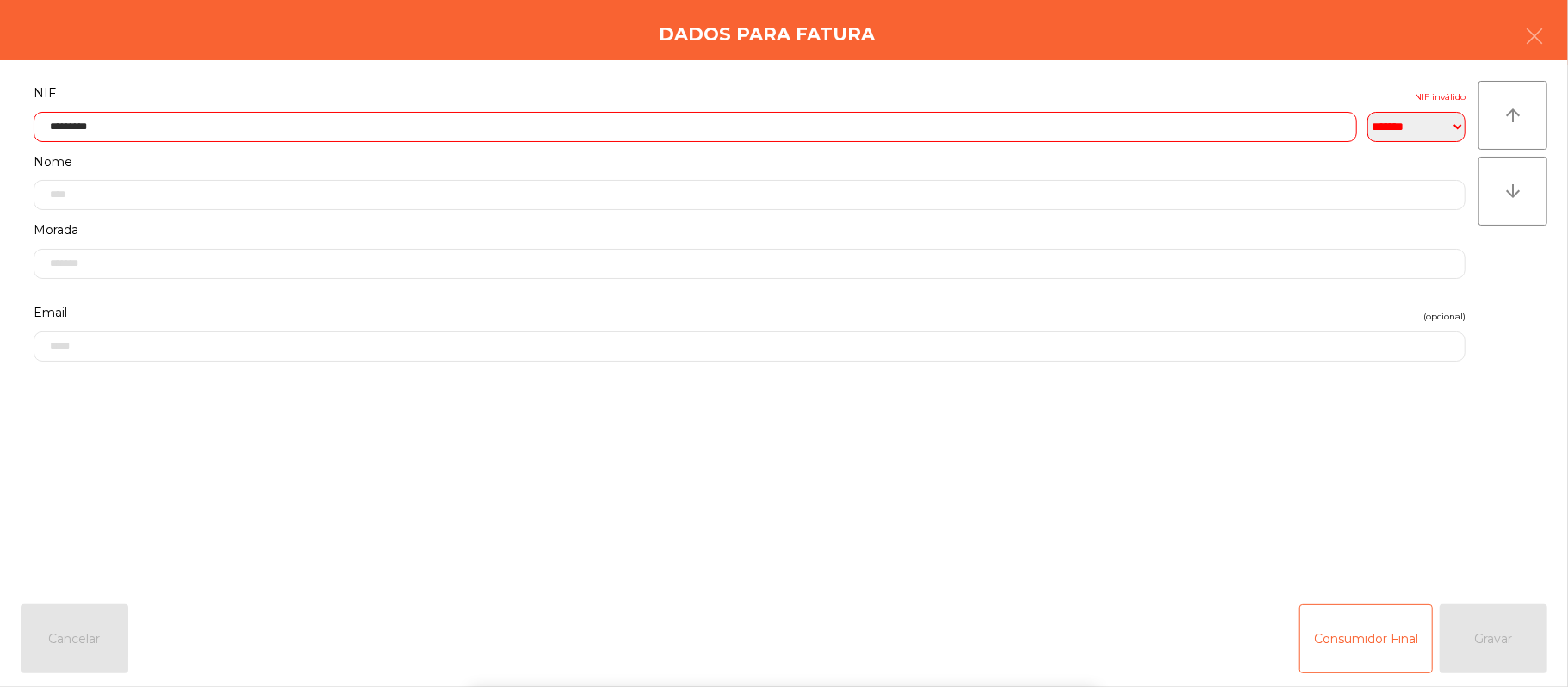
click at [1442, 534] on div "` 1 2 3 4 5 6 7 8 9 0 - = keyboard_backspace keyboard_tab q w e r t y u i o p […" at bounding box center [784, 580] width 1568 height 213
click at [1009, 151] on label "Nome" at bounding box center [749, 163] width 1432 height 23
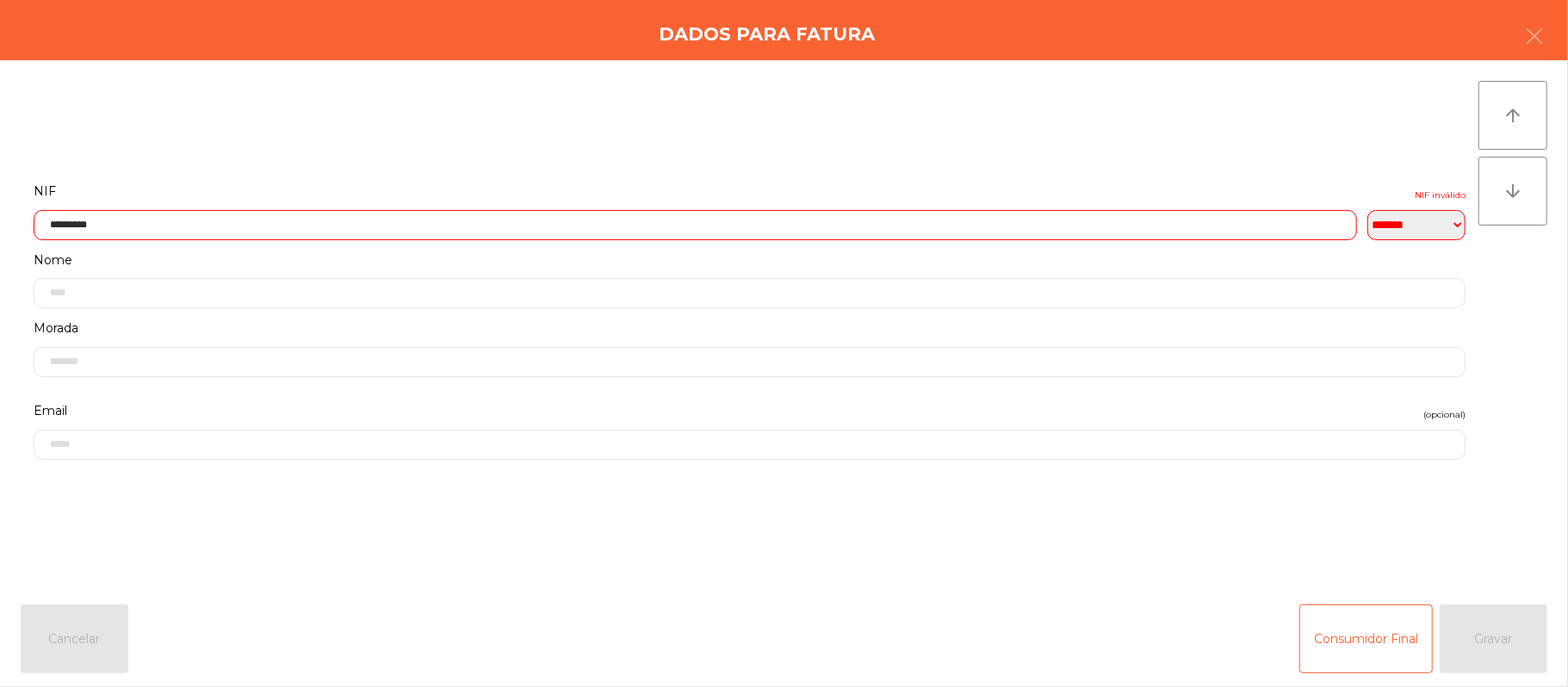
click at [896, 211] on input "*********" at bounding box center [695, 225] width 1323 height 30
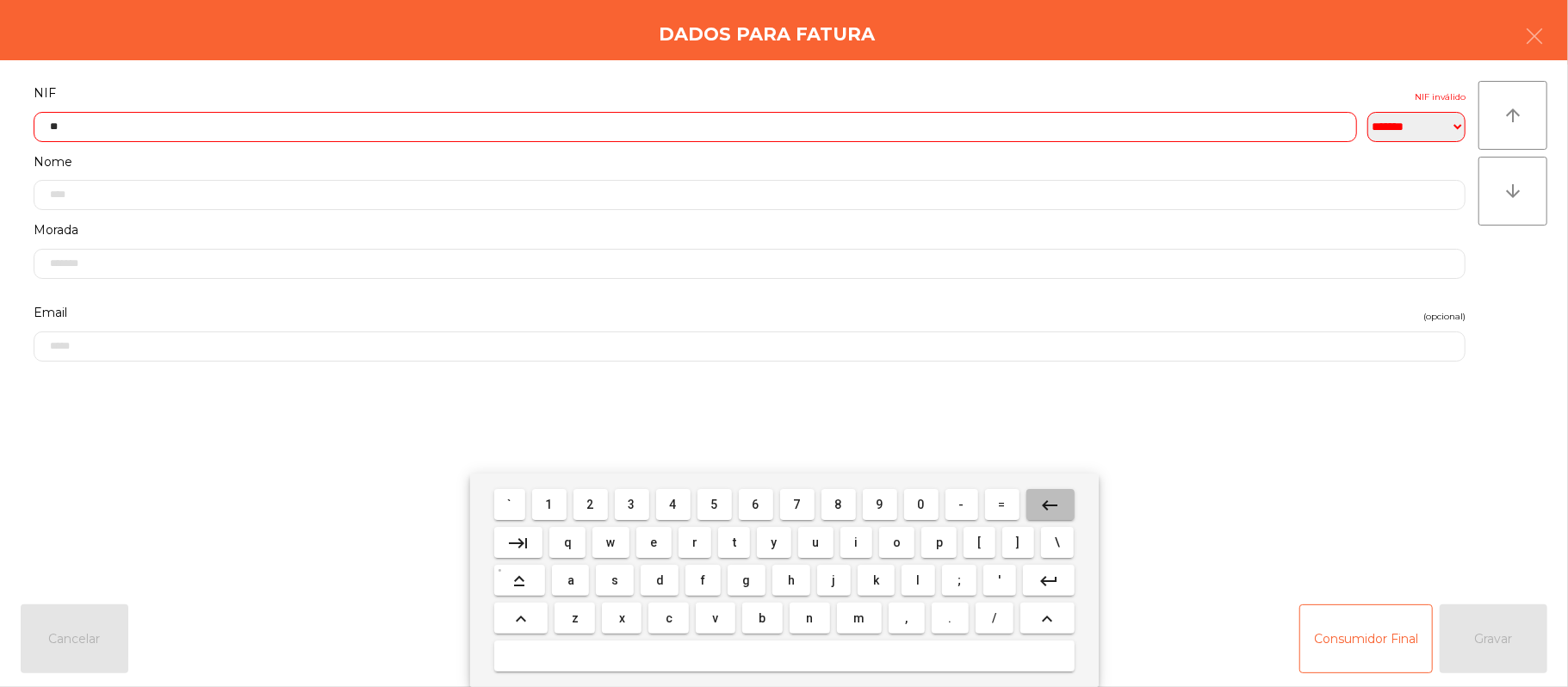
type input "*"
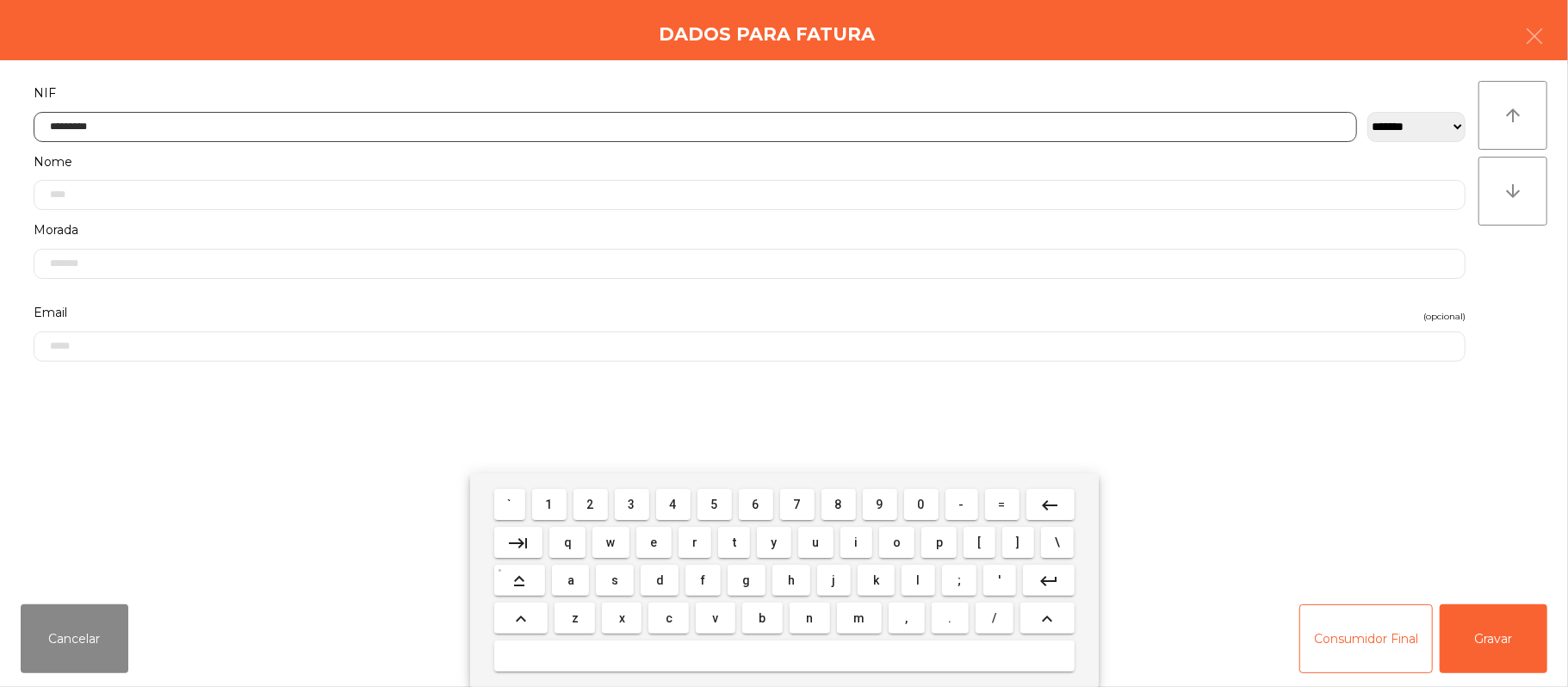
type input "*********"
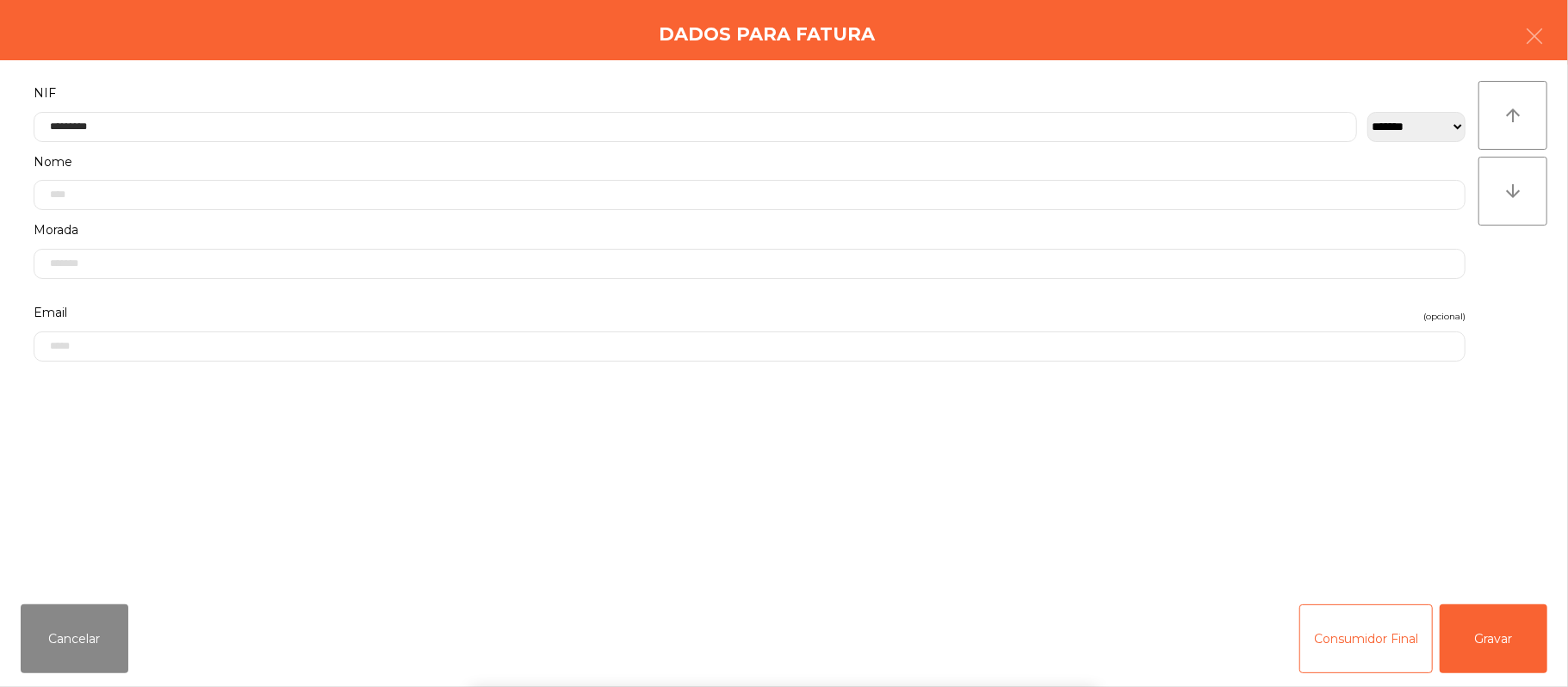
click at [1514, 633] on div "` 1 2 3 4 5 6 7 8 9 0 - = keyboard_backspace keyboard_tab q w e r t y u i o p […" at bounding box center [784, 580] width 1568 height 213
click at [1515, 627] on div "` 1 2 3 4 5 6 7 8 9 0 - = keyboard_backspace keyboard_tab q w e r t y u i o p […" at bounding box center [784, 580] width 1568 height 213
click at [1509, 629] on button "Gravar" at bounding box center [1493, 639] width 108 height 69
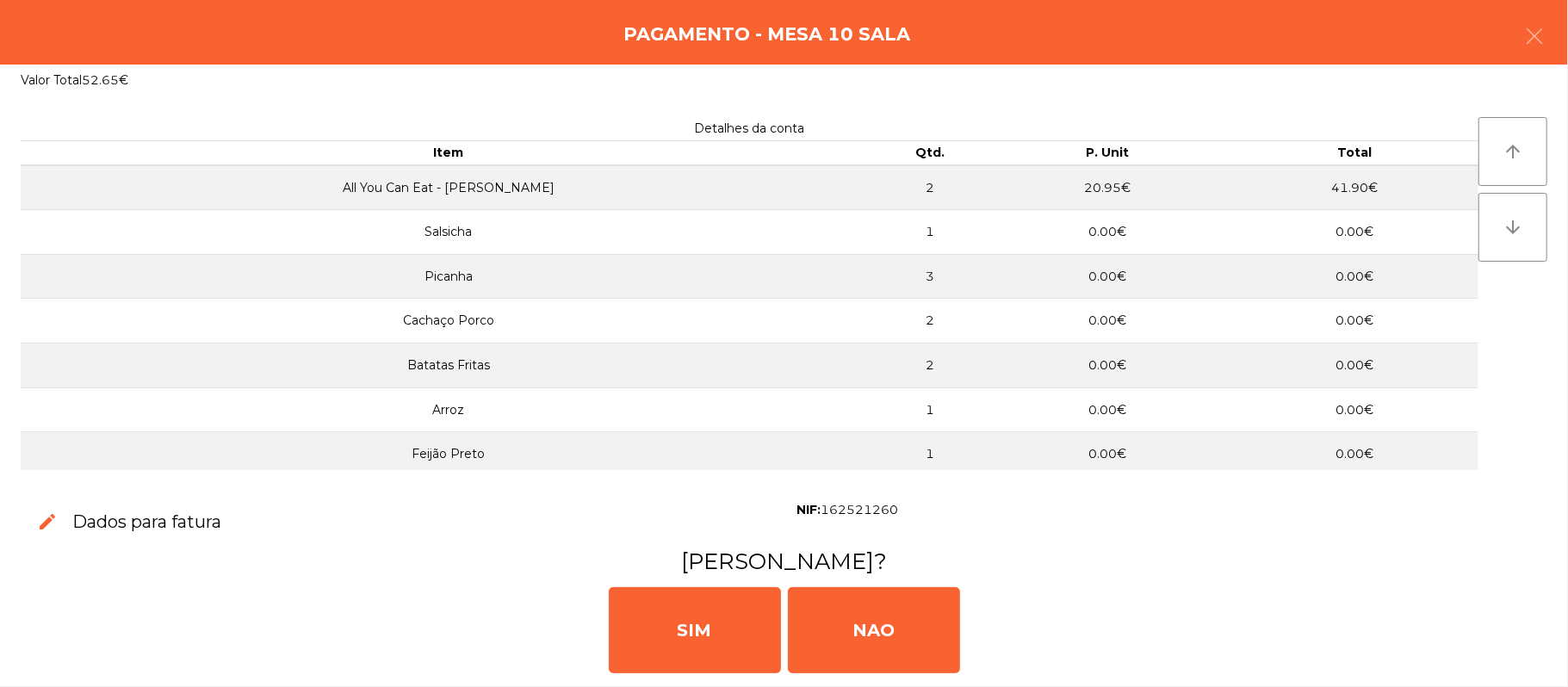
click at [1513, 627] on div "[PERSON_NAME]" at bounding box center [784, 629] width 1554 height 104
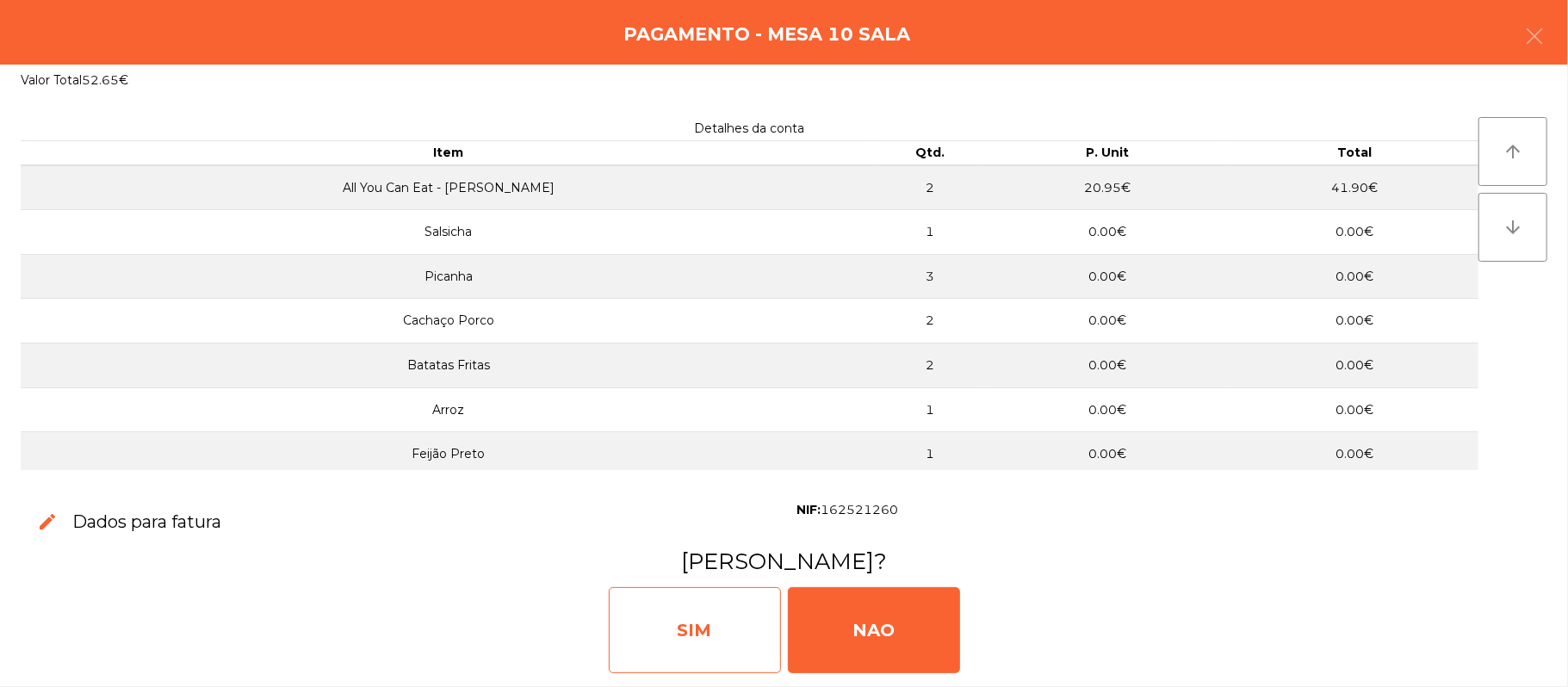
click at [710, 638] on div "SIM" at bounding box center [695, 630] width 172 height 86
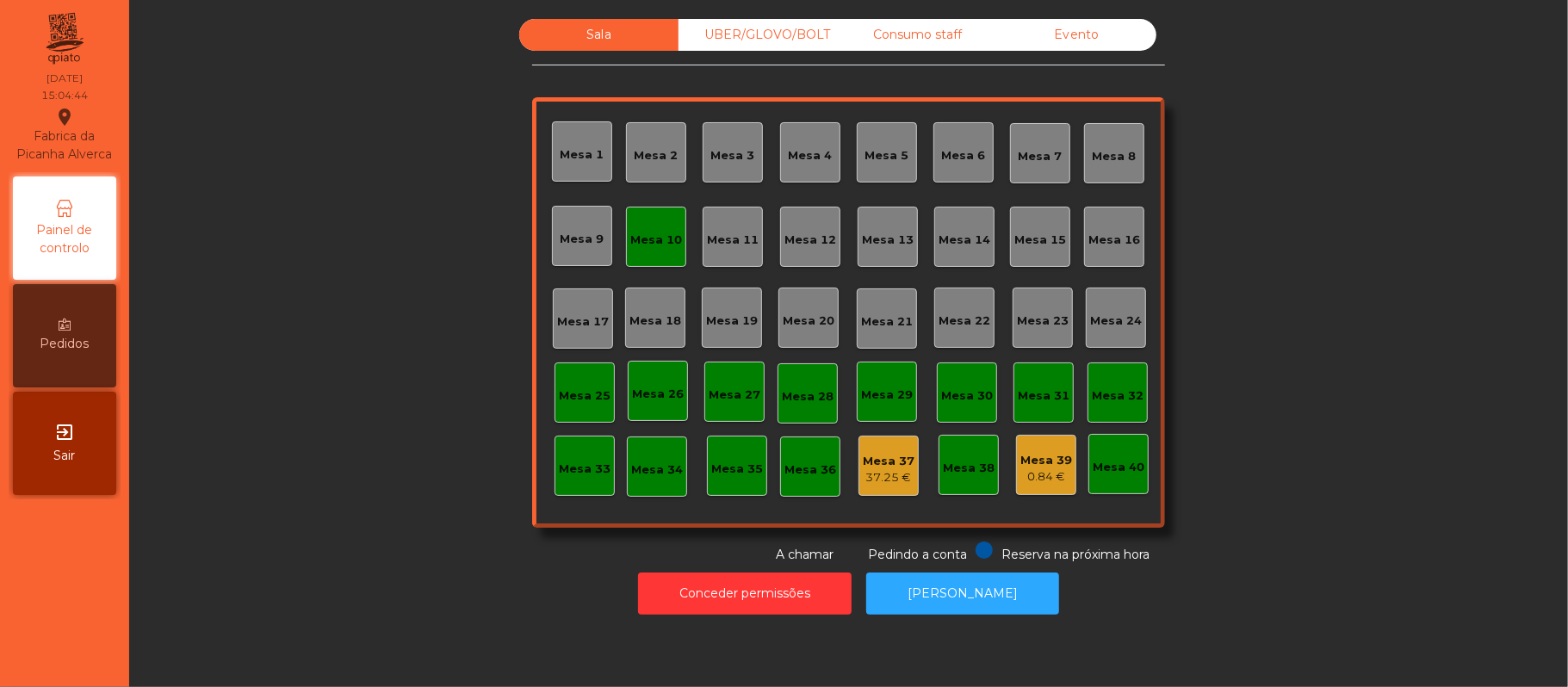
click at [645, 225] on div "Mesa 10" at bounding box center [655, 236] width 52 height 24
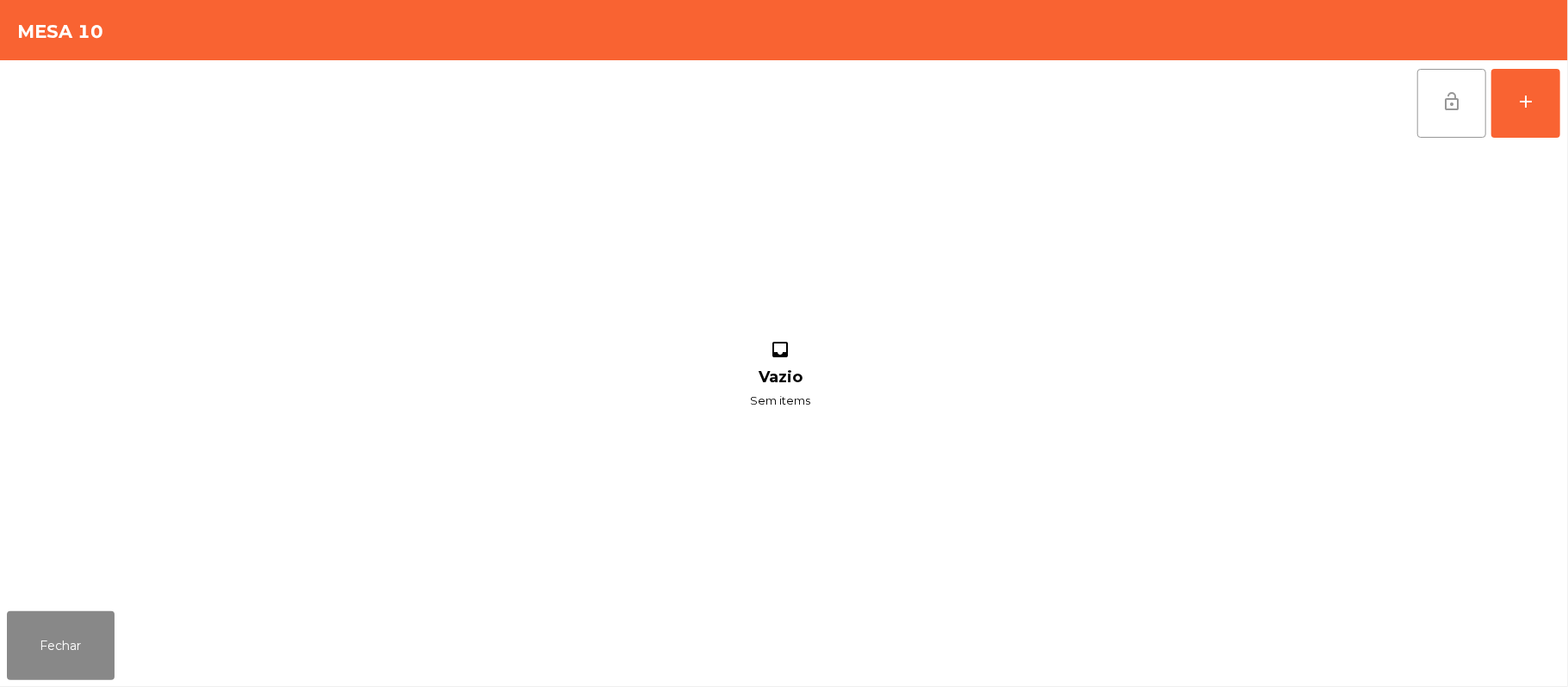
click at [1426, 81] on button "lock_open" at bounding box center [1451, 103] width 69 height 69
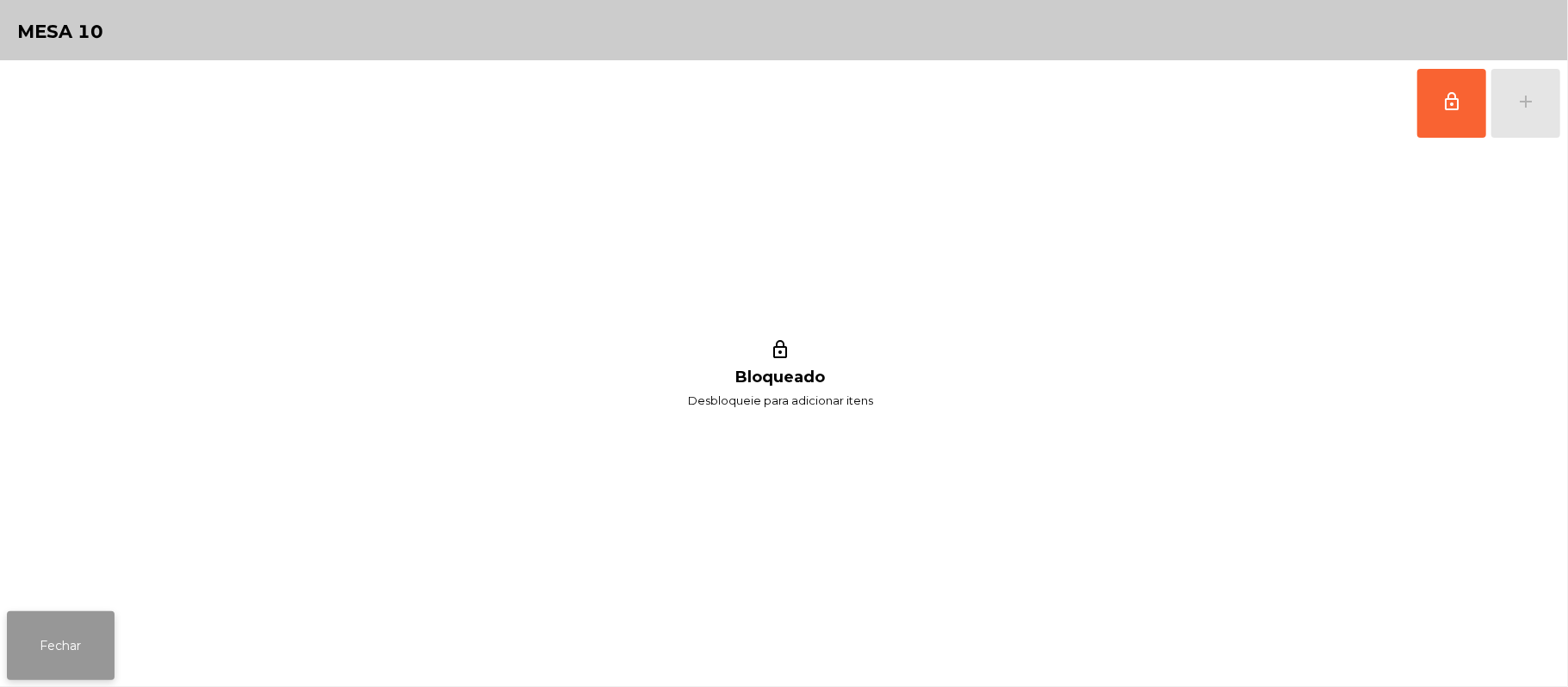
click at [47, 626] on button "Fechar" at bounding box center [61, 646] width 108 height 69
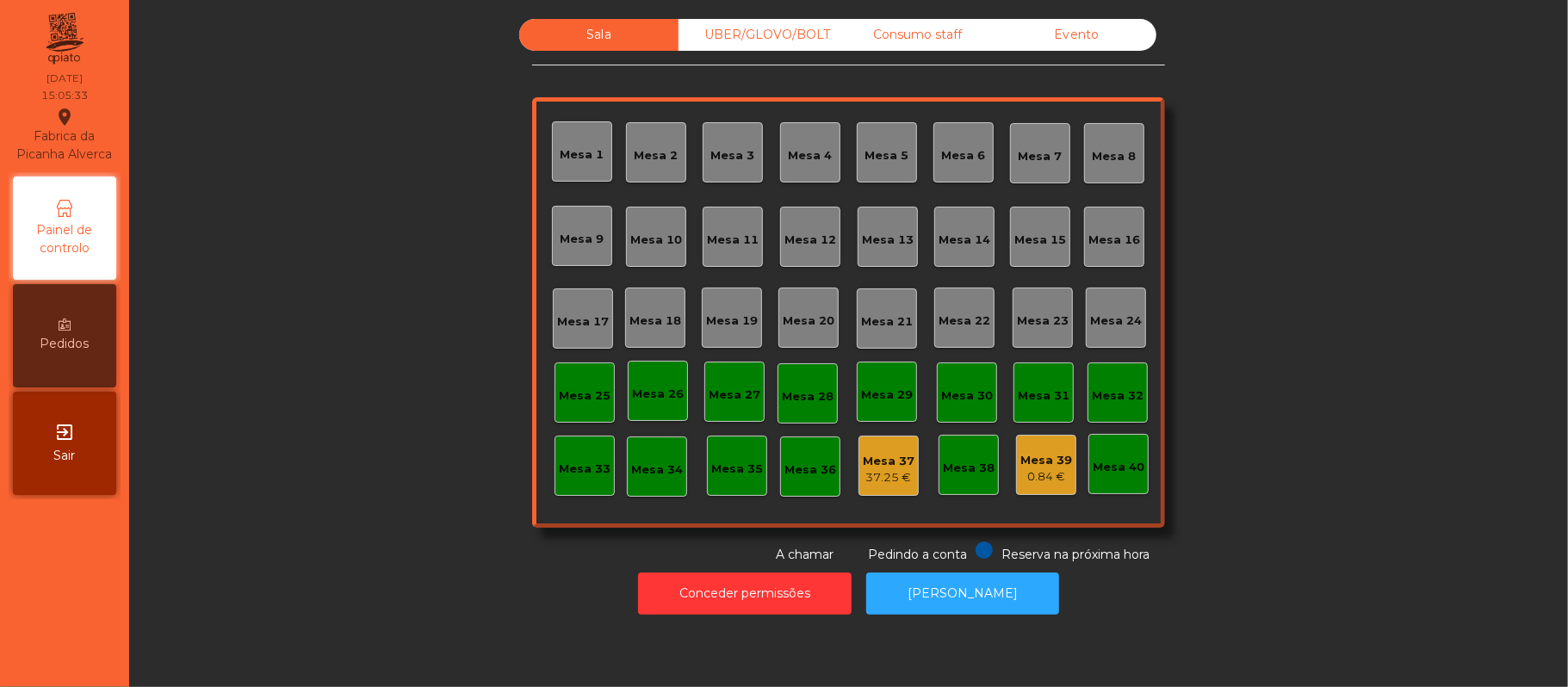
click at [576, 462] on div "Mesa 33" at bounding box center [584, 469] width 52 height 18
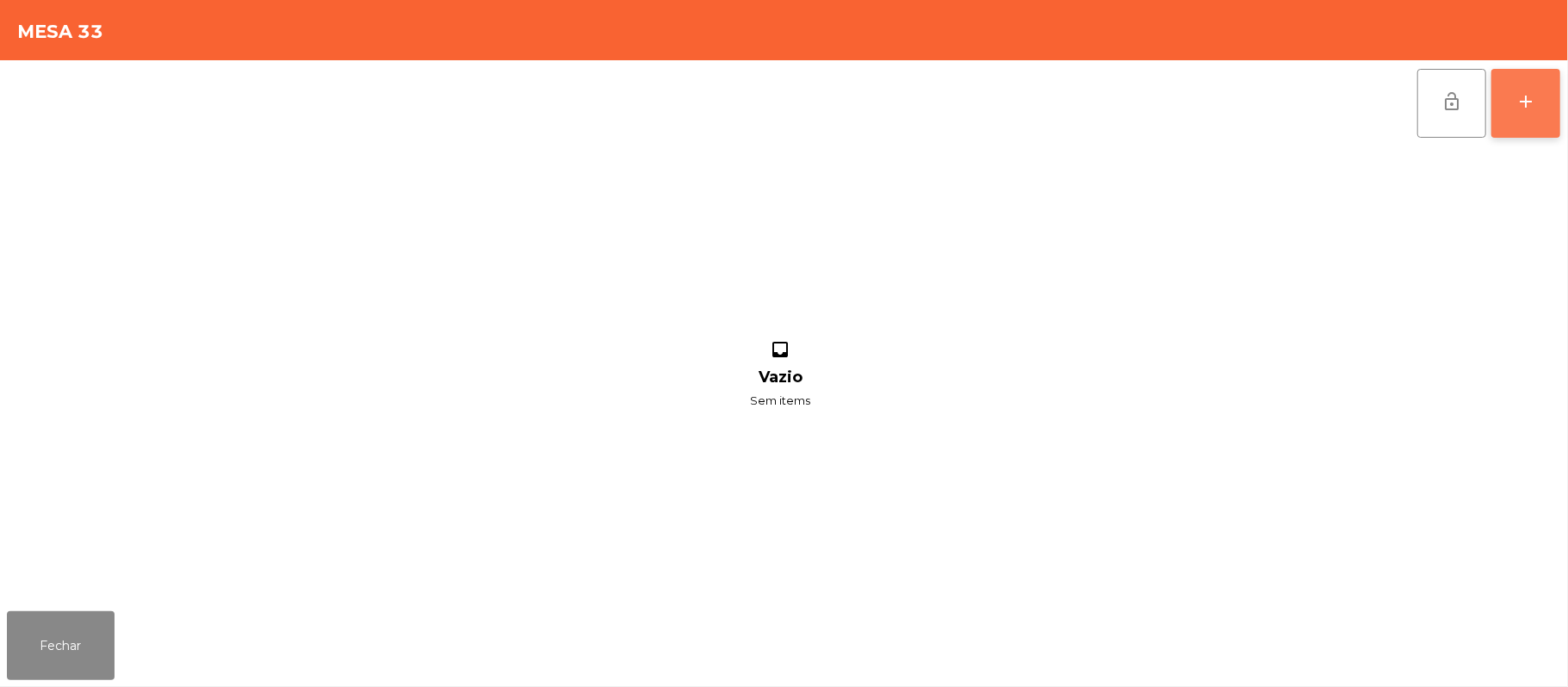
click at [1558, 107] on button "add" at bounding box center [1526, 103] width 69 height 69
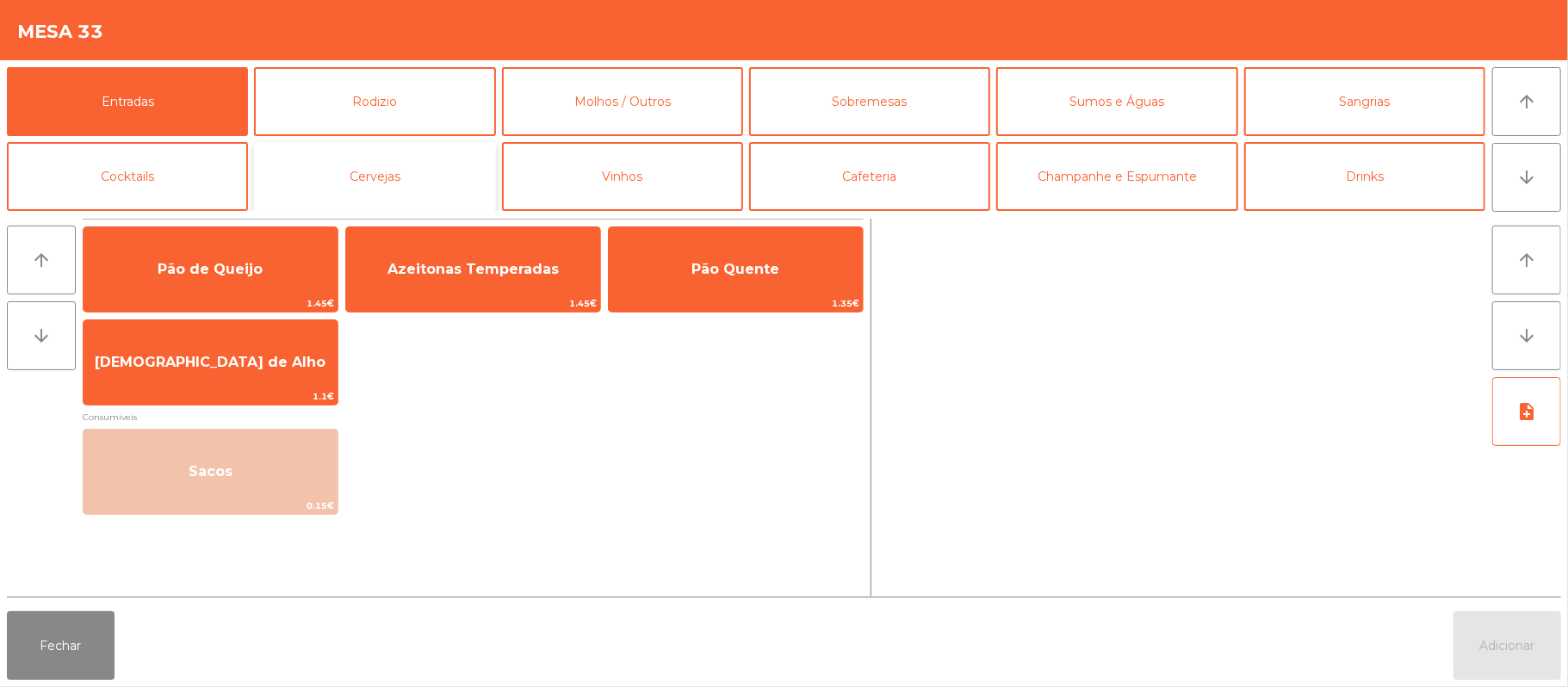
click at [401, 176] on button "Cervejas" at bounding box center [374, 177] width 241 height 69
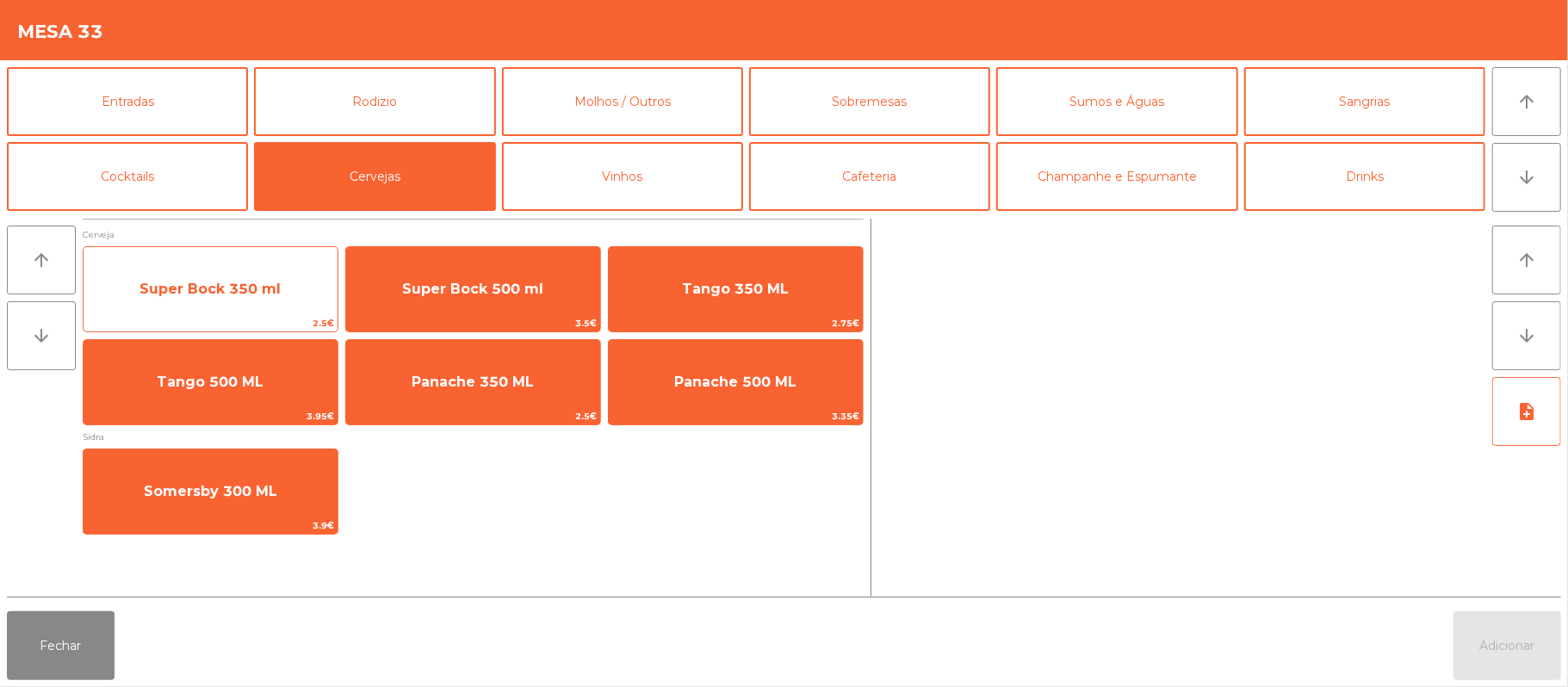
click at [285, 300] on span "Super Bock 350 ml" at bounding box center [210, 289] width 254 height 47
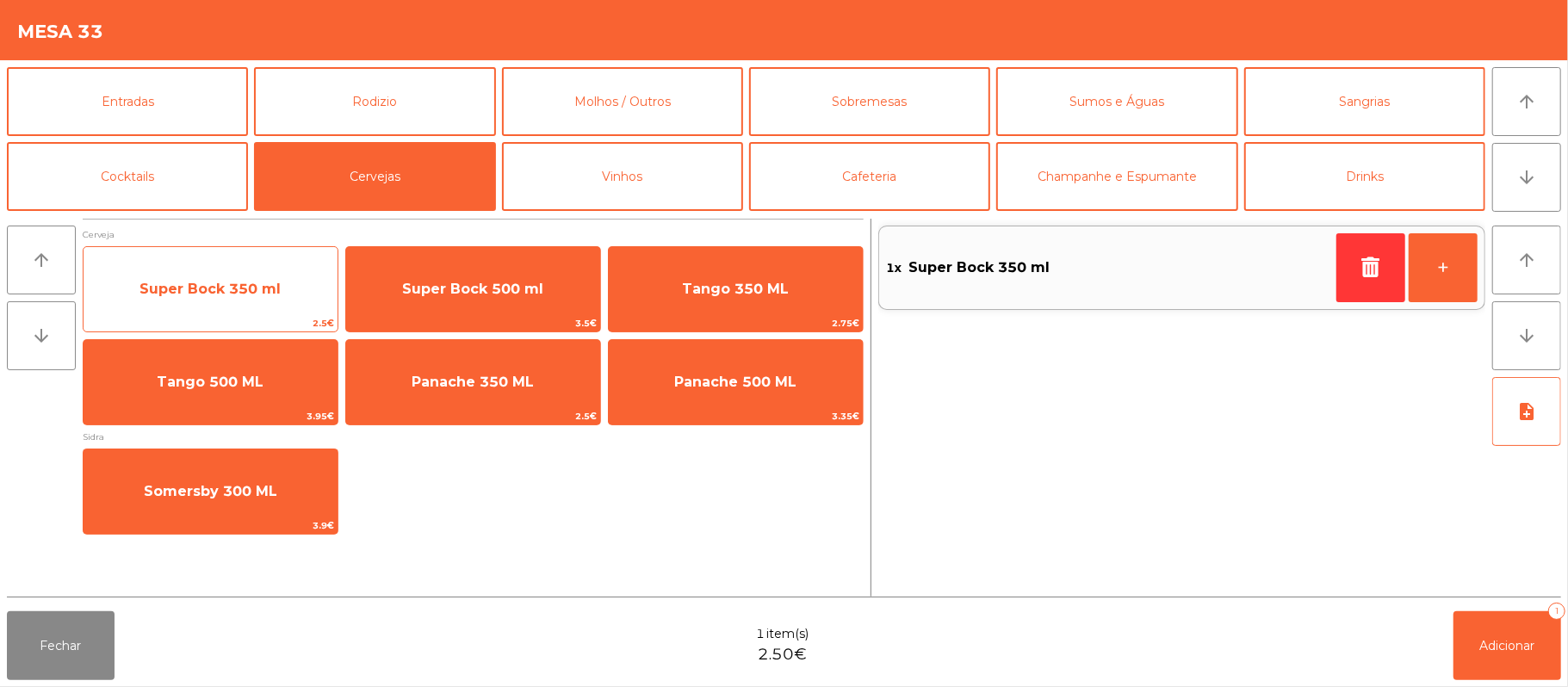
click at [281, 300] on span "Super Bock 350 ml" at bounding box center [210, 289] width 254 height 47
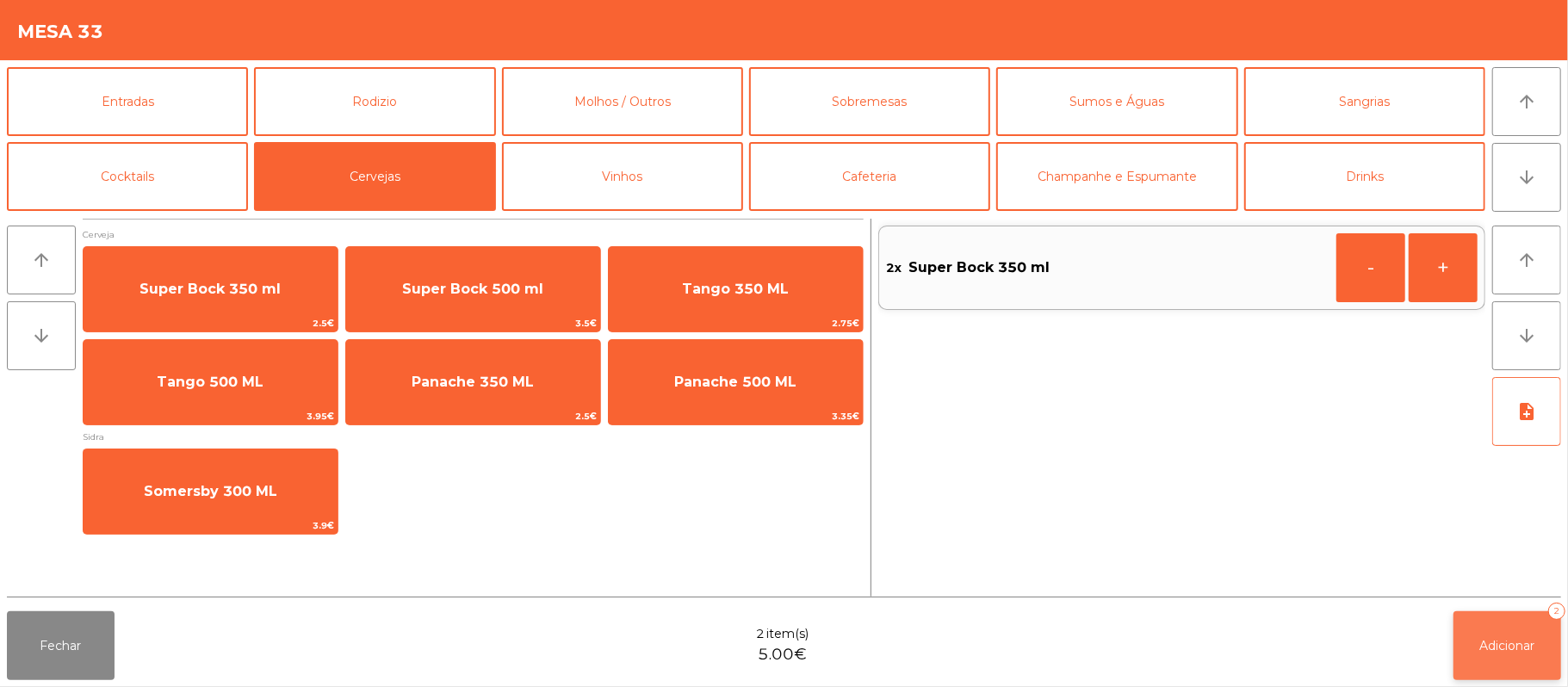
click at [1497, 644] on span "Adicionar" at bounding box center [1507, 646] width 55 height 16
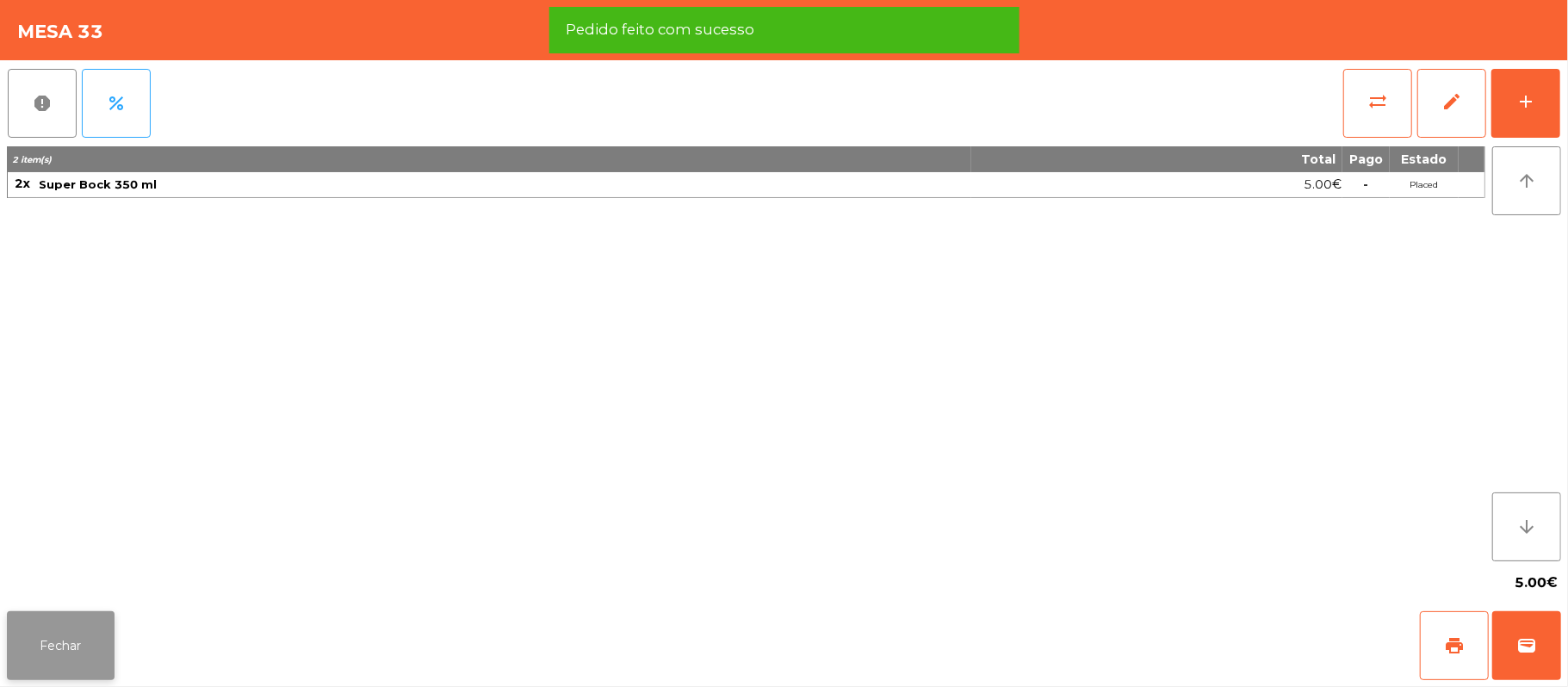
click at [66, 640] on button "Fechar" at bounding box center [61, 646] width 108 height 69
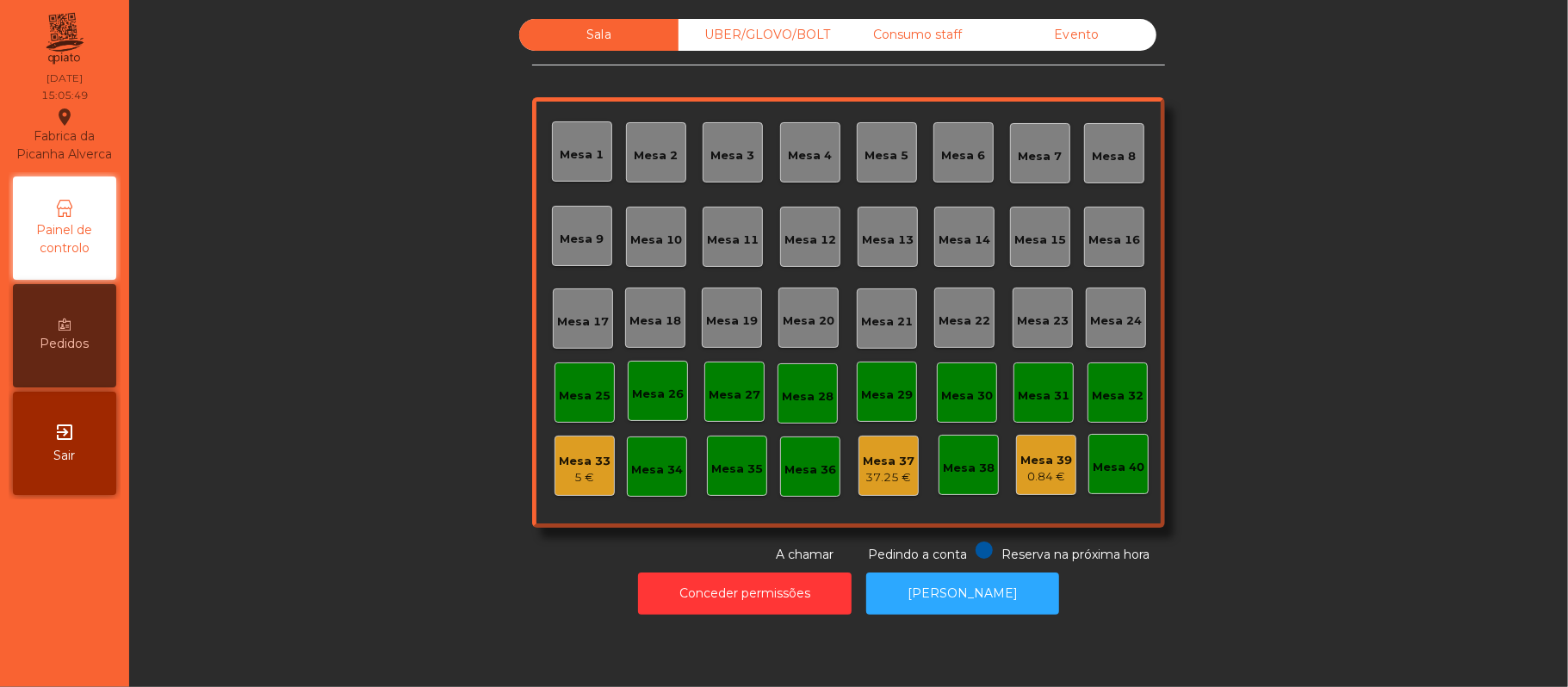
click at [579, 459] on div "Mesa 33" at bounding box center [584, 462] width 52 height 18
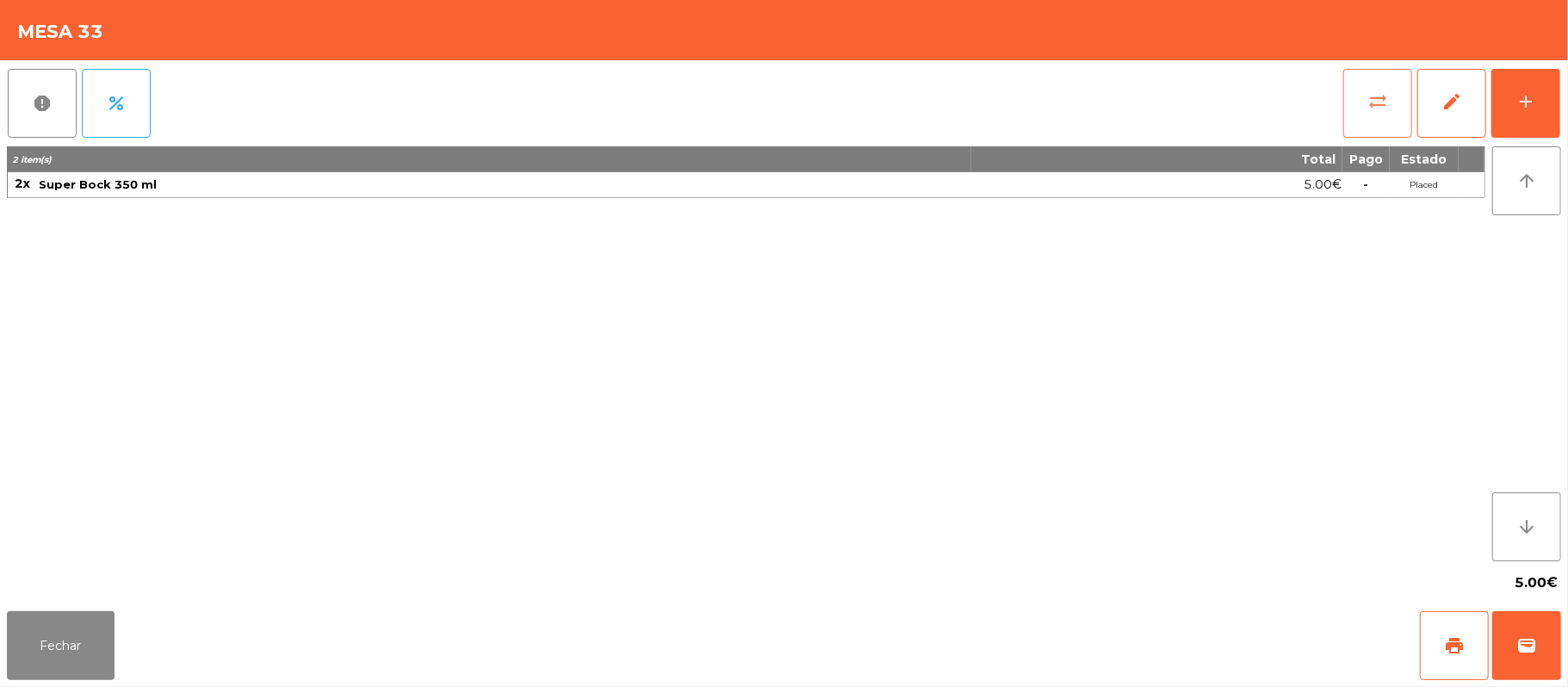
click at [1362, 105] on button "sync_alt" at bounding box center [1377, 103] width 69 height 69
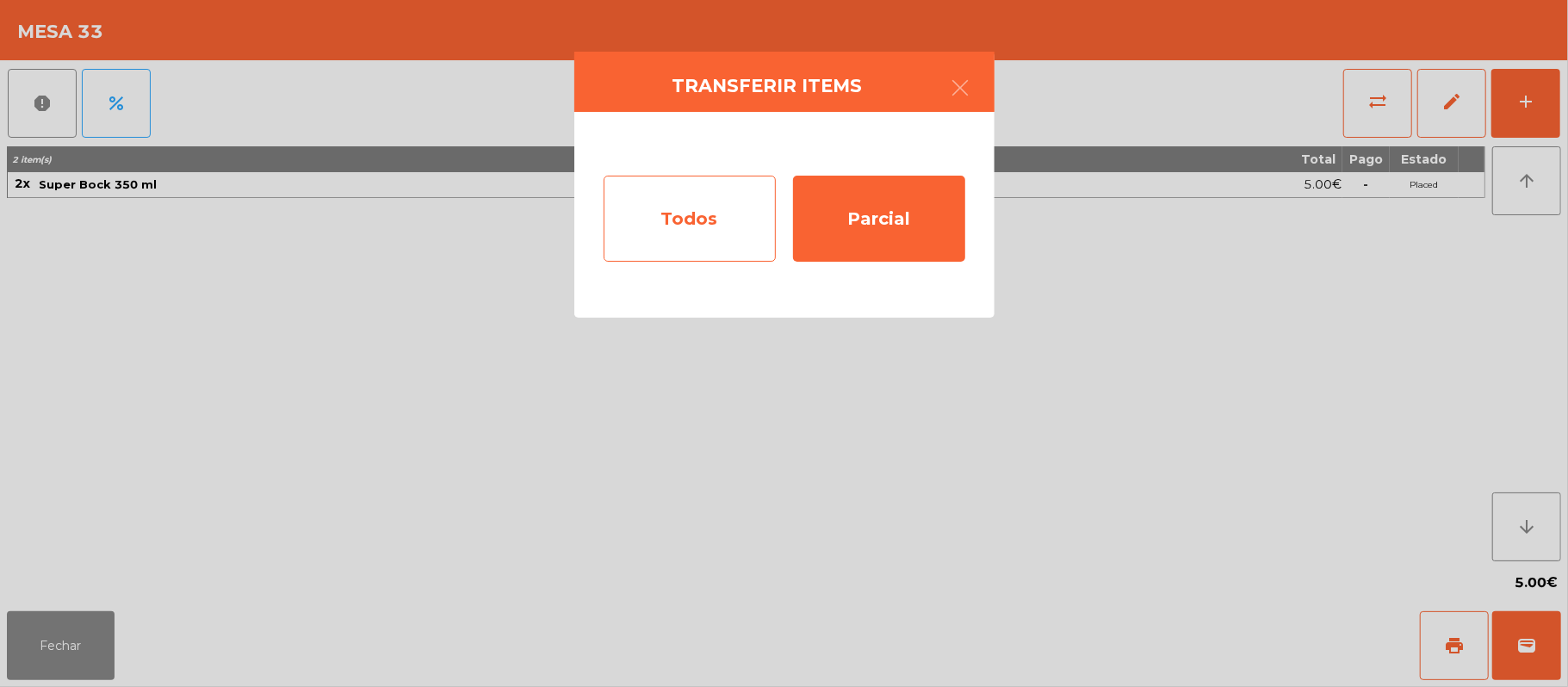
click at [705, 207] on div "Todos" at bounding box center [690, 219] width 172 height 86
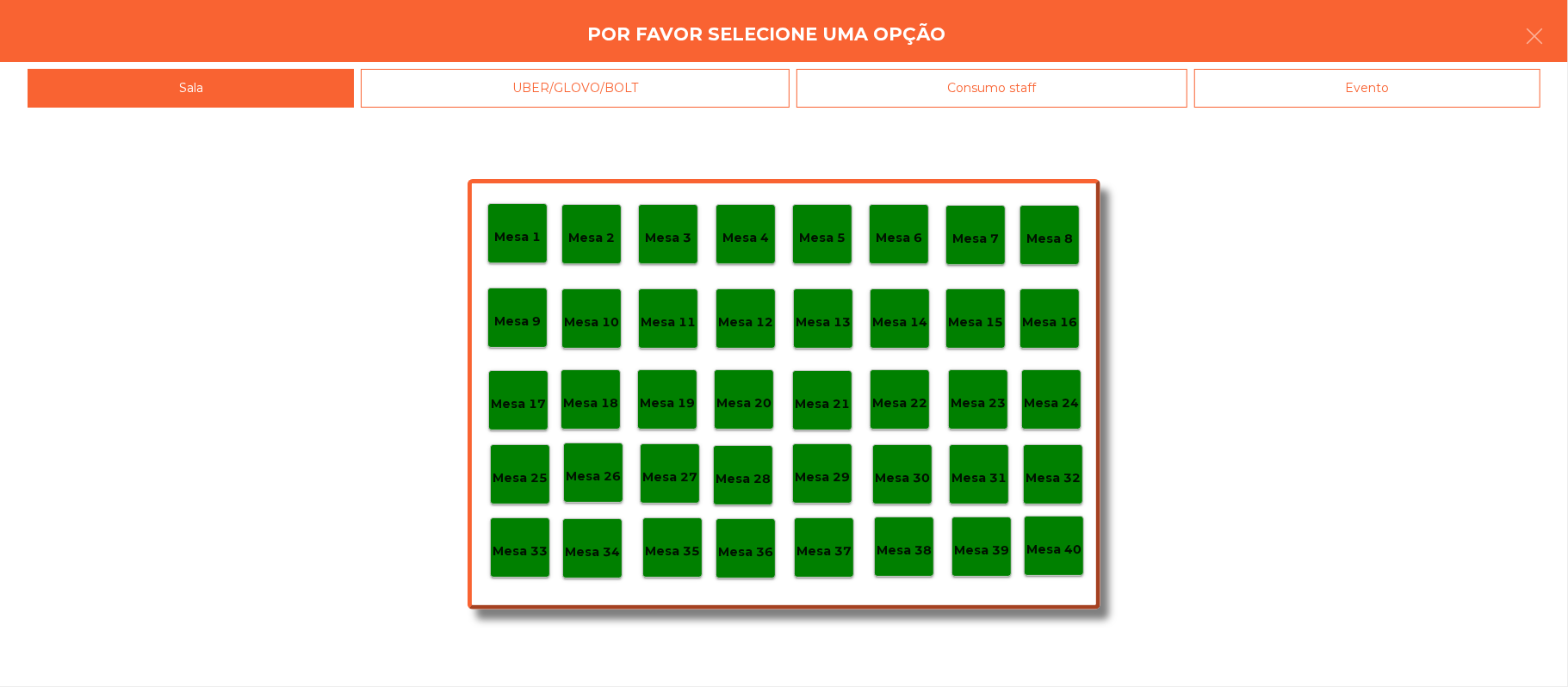
click at [1422, 100] on div "Evento" at bounding box center [1367, 88] width 346 height 39
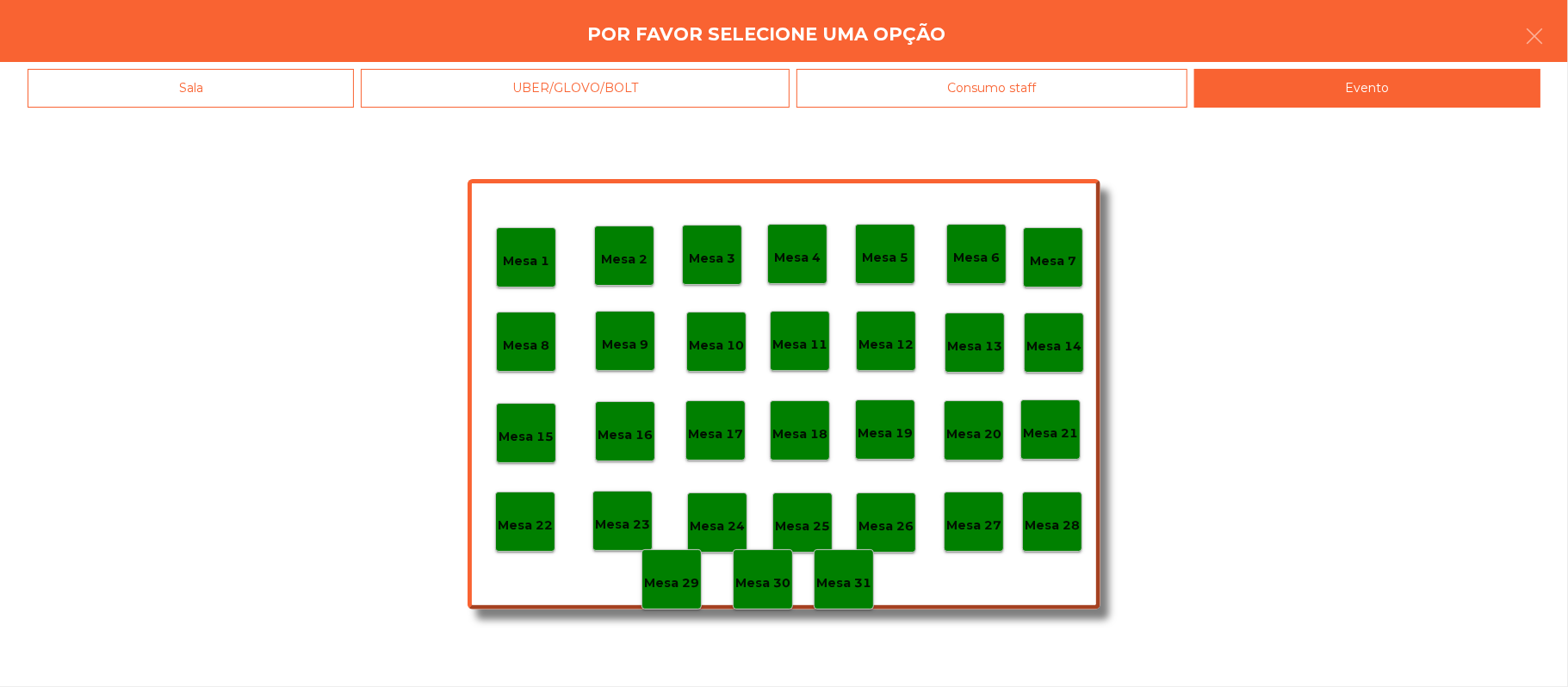
click at [1056, 524] on p "Mesa 28" at bounding box center [1051, 525] width 55 height 20
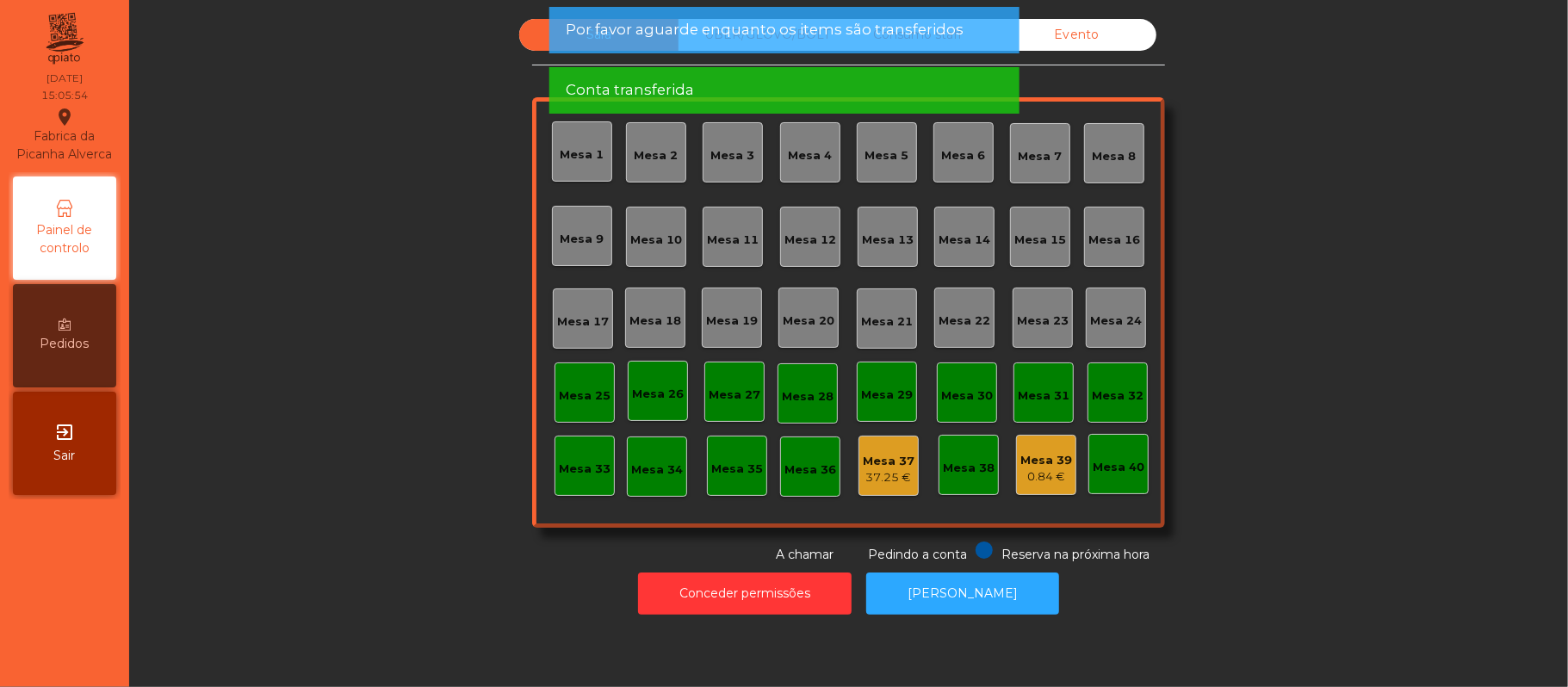
click at [1100, 33] on div "Evento" at bounding box center [1076, 35] width 159 height 32
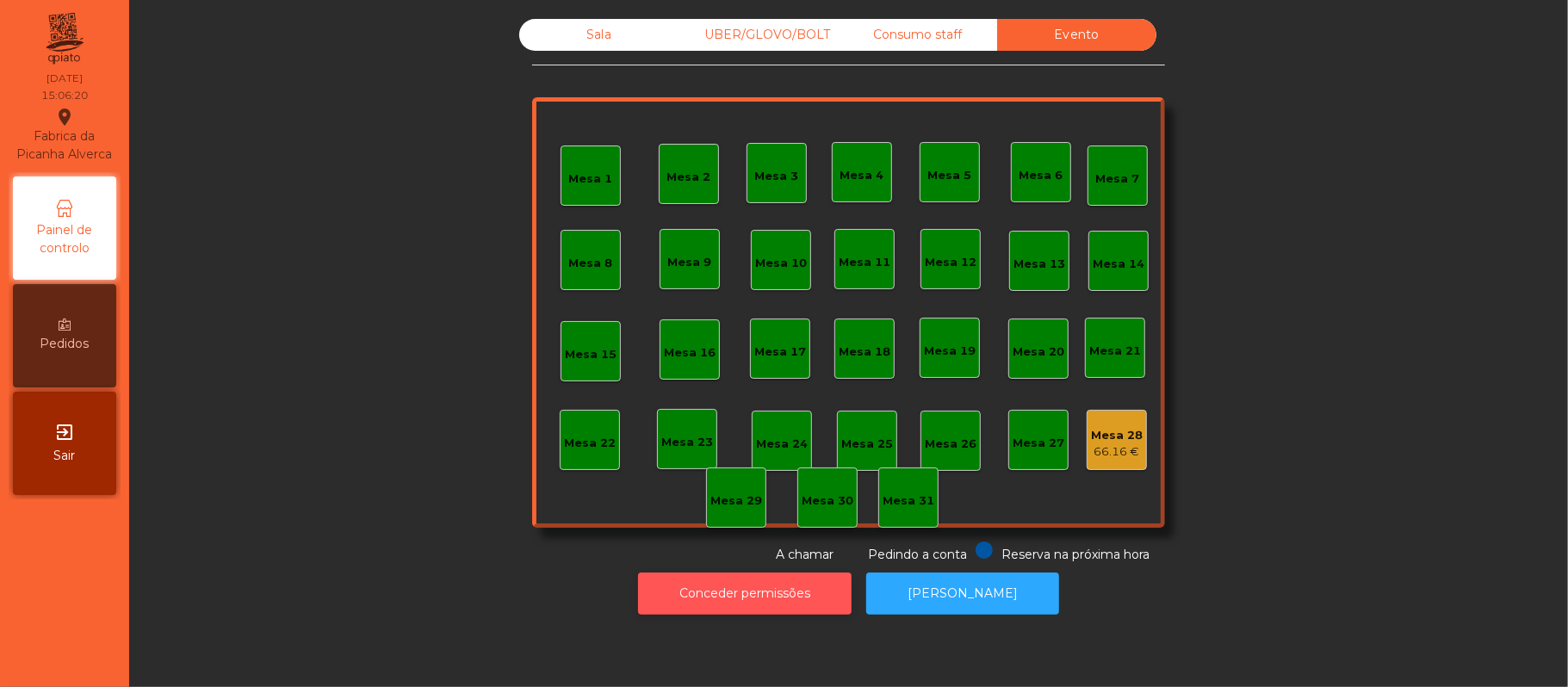
click at [790, 597] on button "Conceder permissões" at bounding box center [744, 594] width 213 height 42
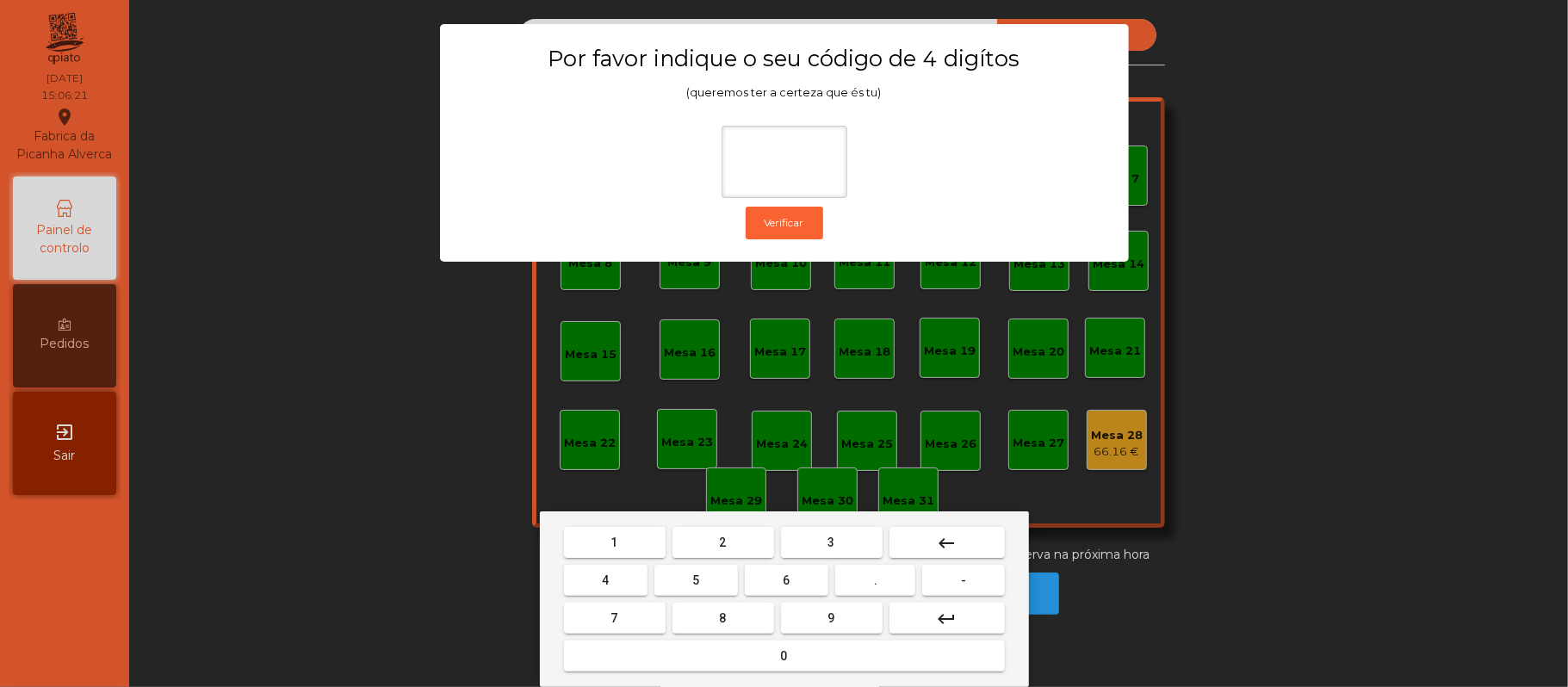
click at [721, 542] on span "2" at bounding box center [723, 543] width 7 height 14
click at [784, 576] on span "6" at bounding box center [787, 581] width 7 height 14
click at [614, 542] on span "1" at bounding box center [615, 543] width 7 height 14
click at [703, 579] on button "5" at bounding box center [696, 580] width 83 height 31
type input "****"
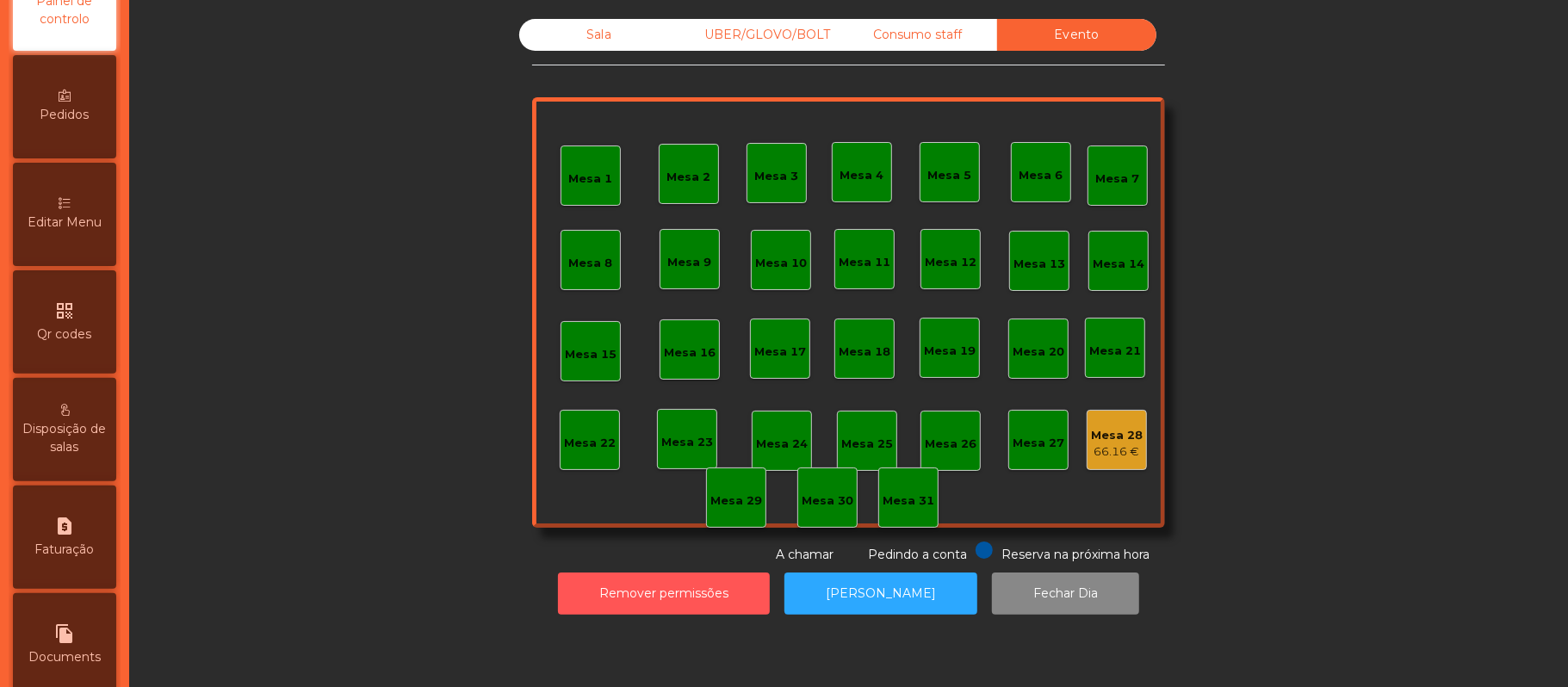
scroll to position [421, 0]
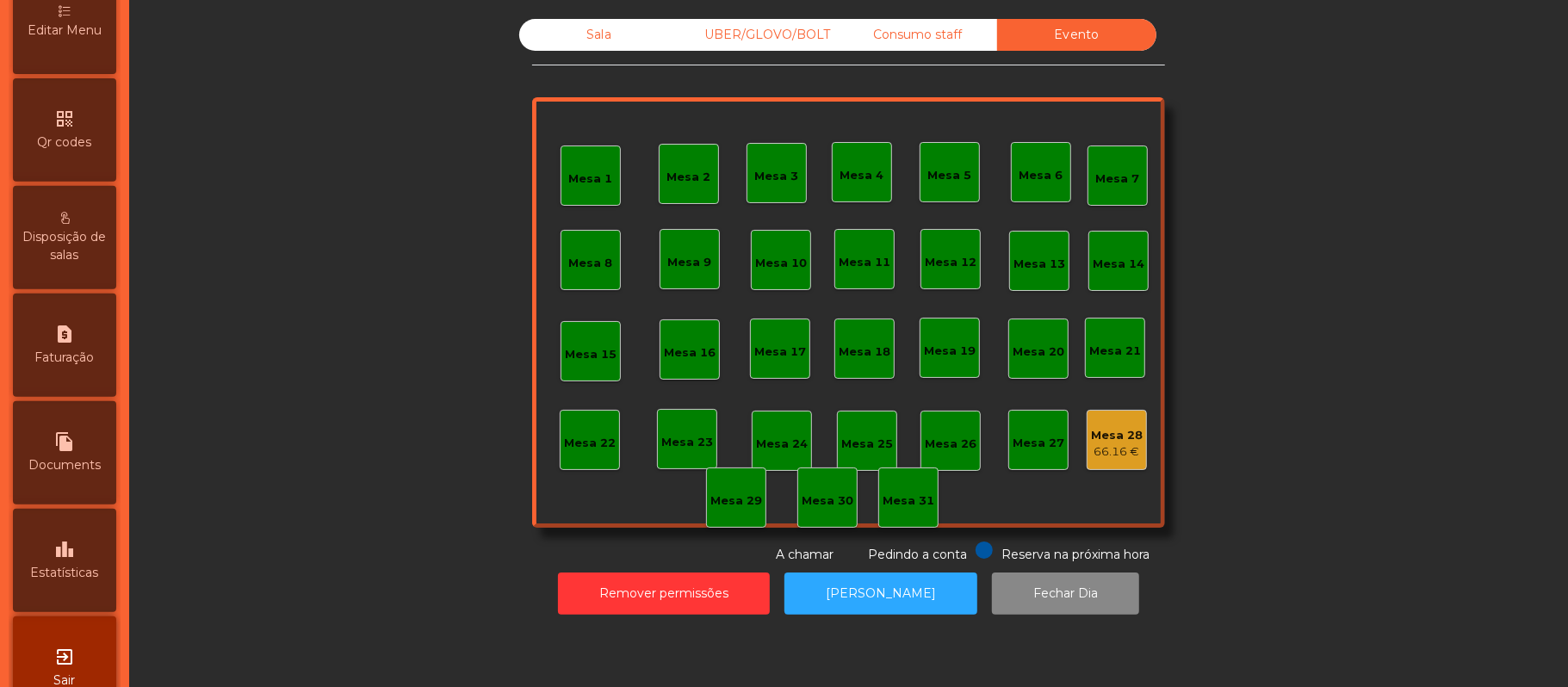
click at [69, 560] on icon "leaderboard" at bounding box center [65, 550] width 21 height 21
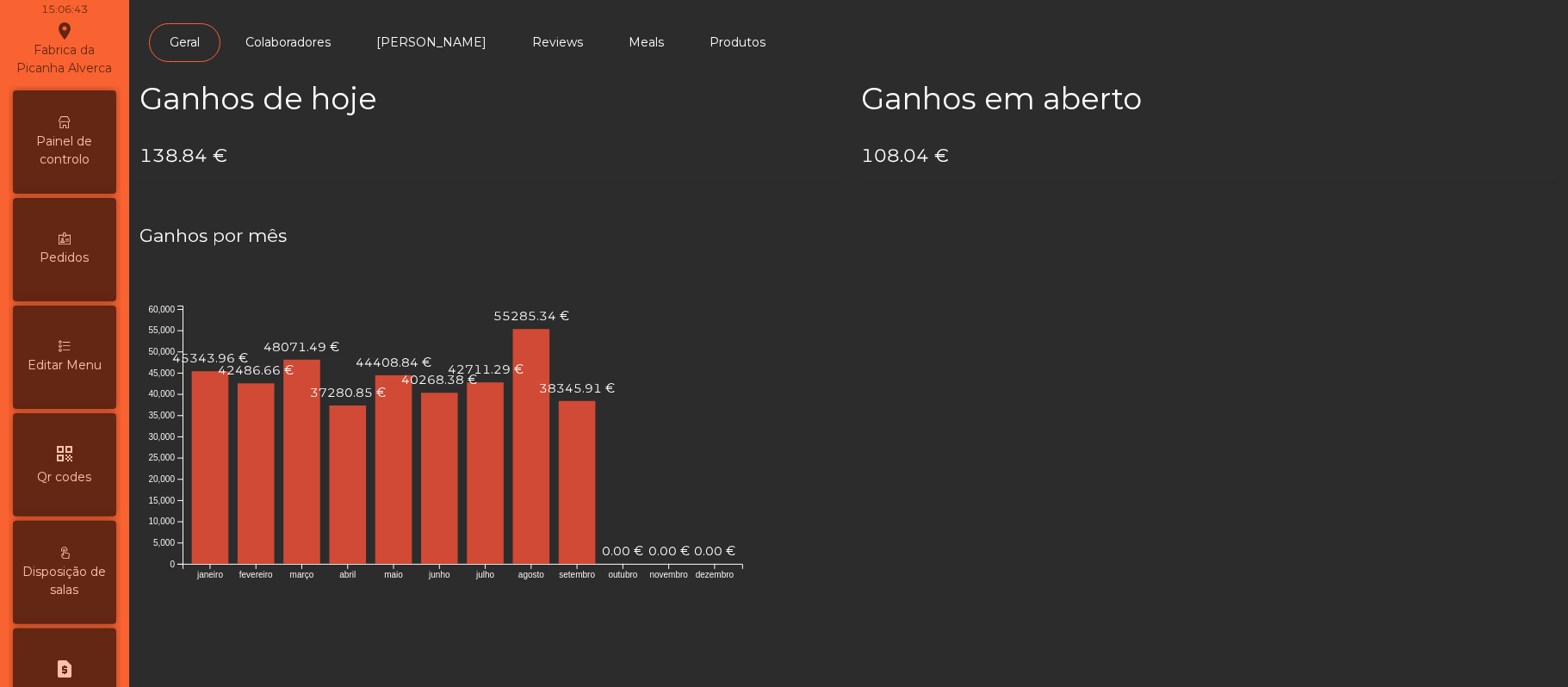
scroll to position [83, 0]
click at [86, 170] on span "Painel de controlo" at bounding box center [65, 154] width 95 height 36
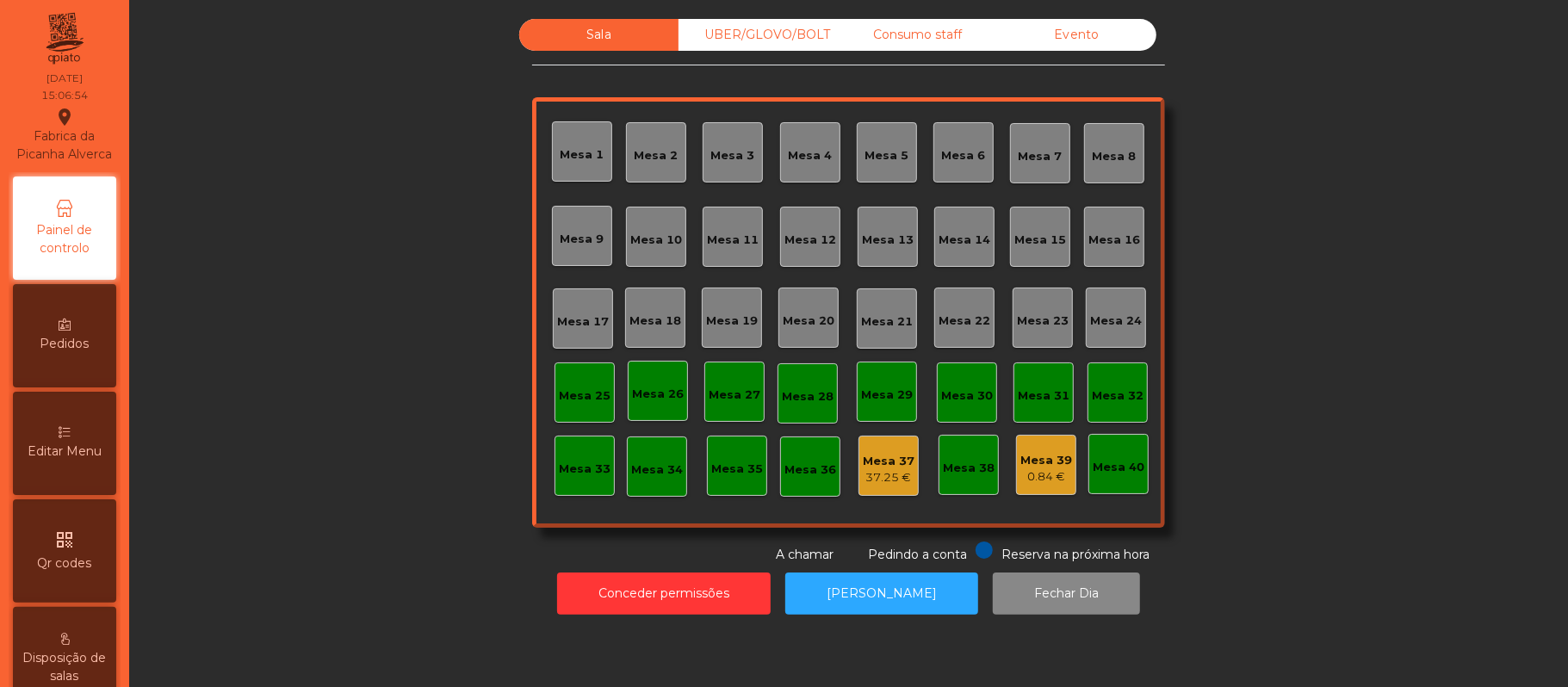
click at [1092, 36] on div "Evento" at bounding box center [1076, 35] width 159 height 32
